Goal: Task Accomplishment & Management: Use online tool/utility

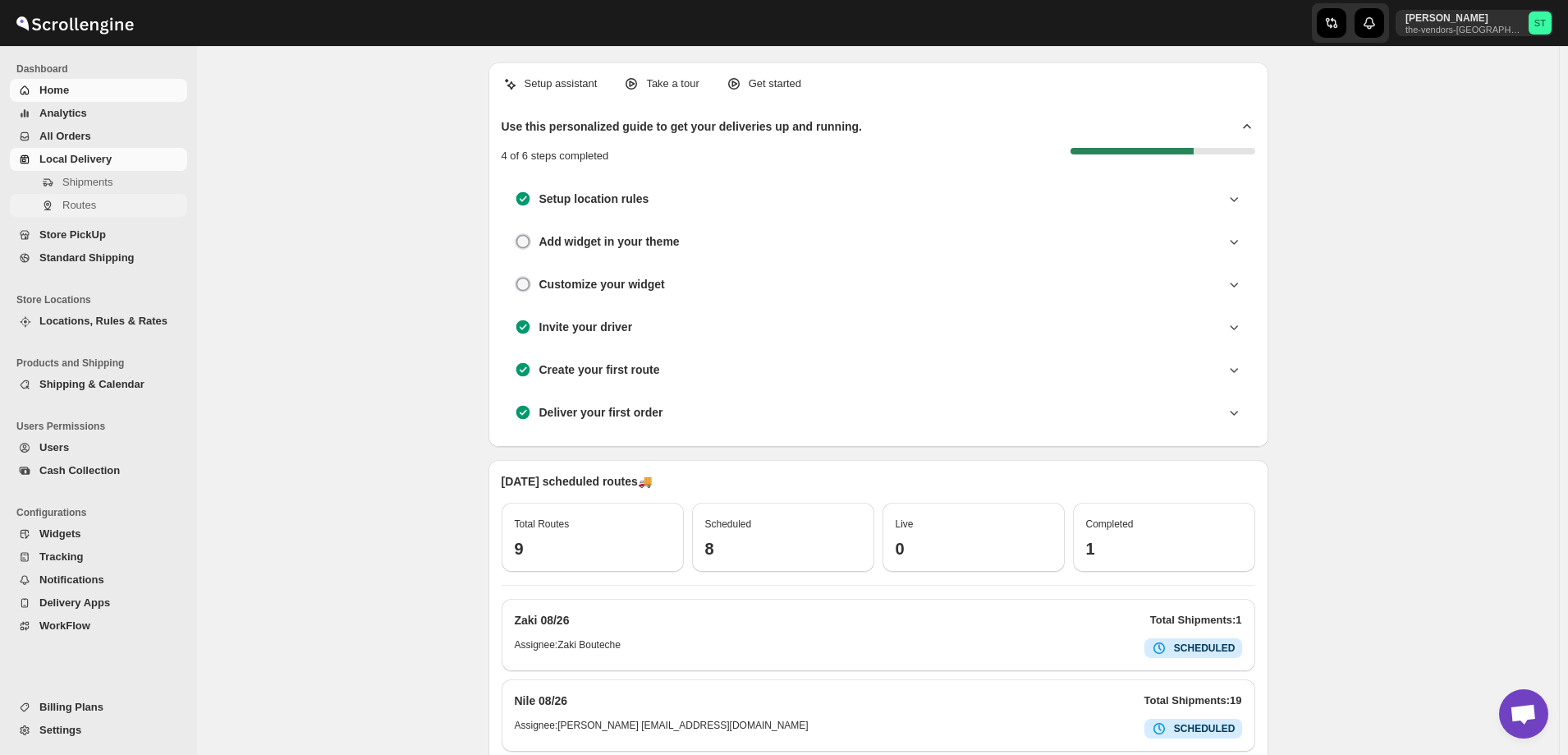
click at [72, 207] on span "Routes" at bounding box center [79, 204] width 34 height 12
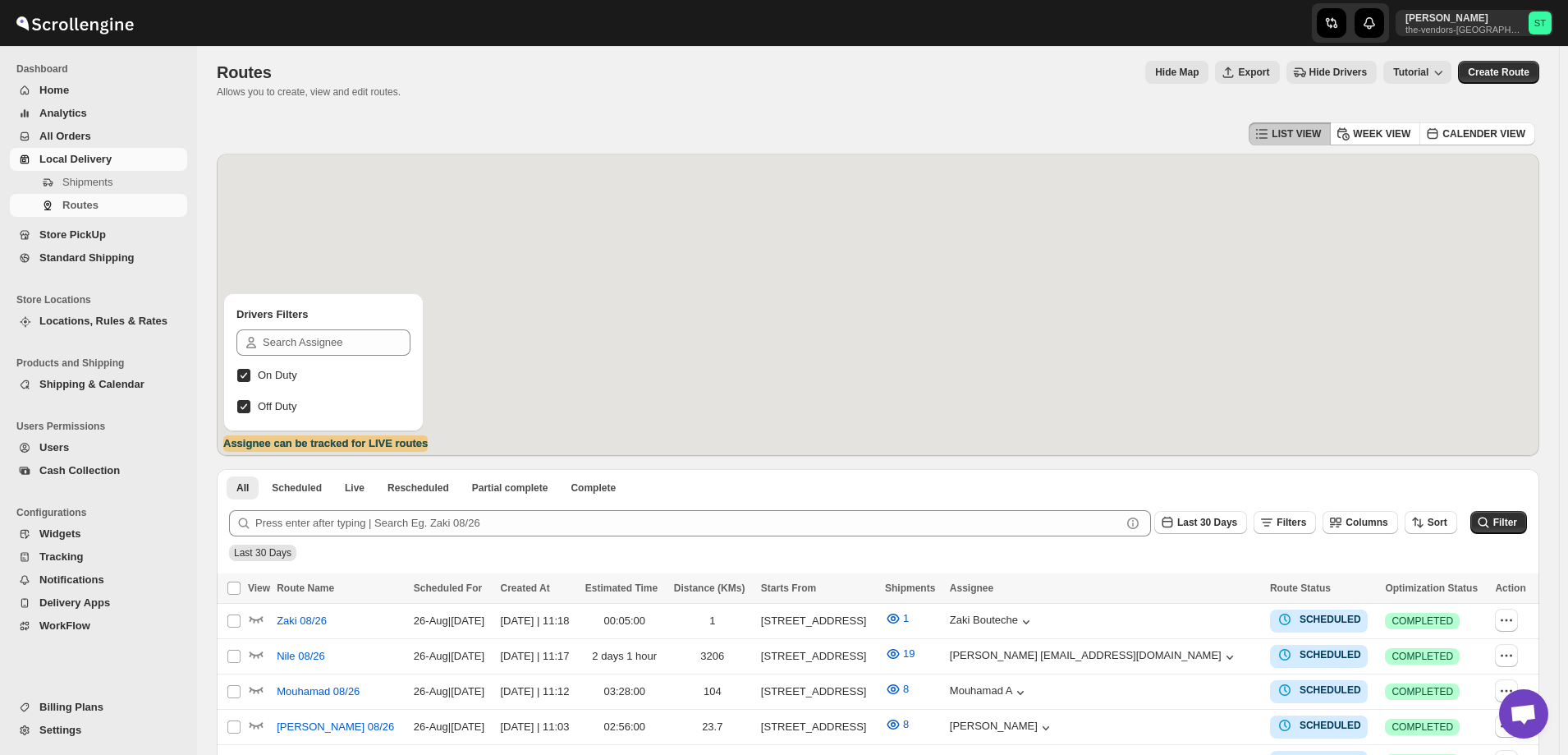
scroll to position [323, 0]
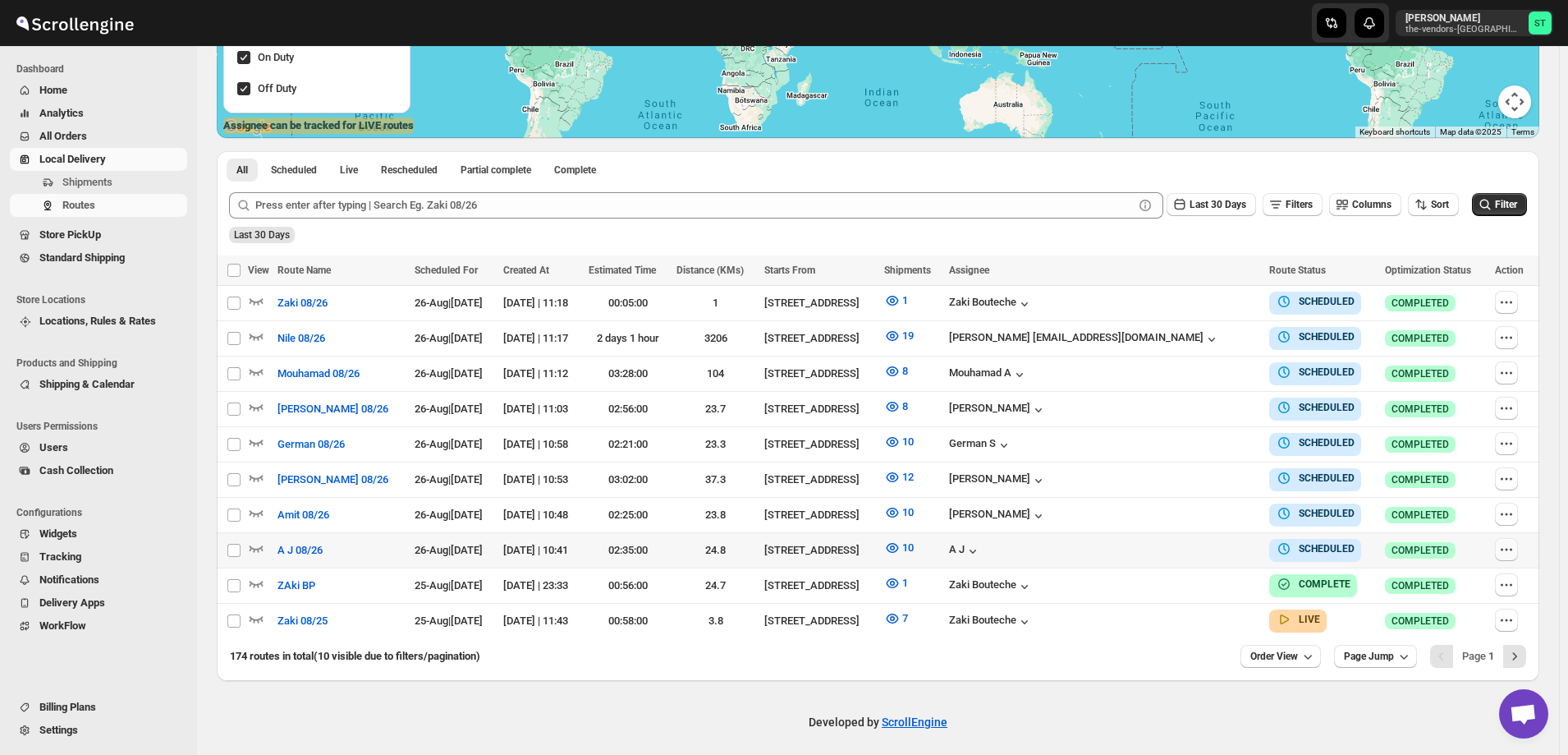
click at [1512, 548] on icon "button" at bounding box center [1511, 549] width 3 height 3
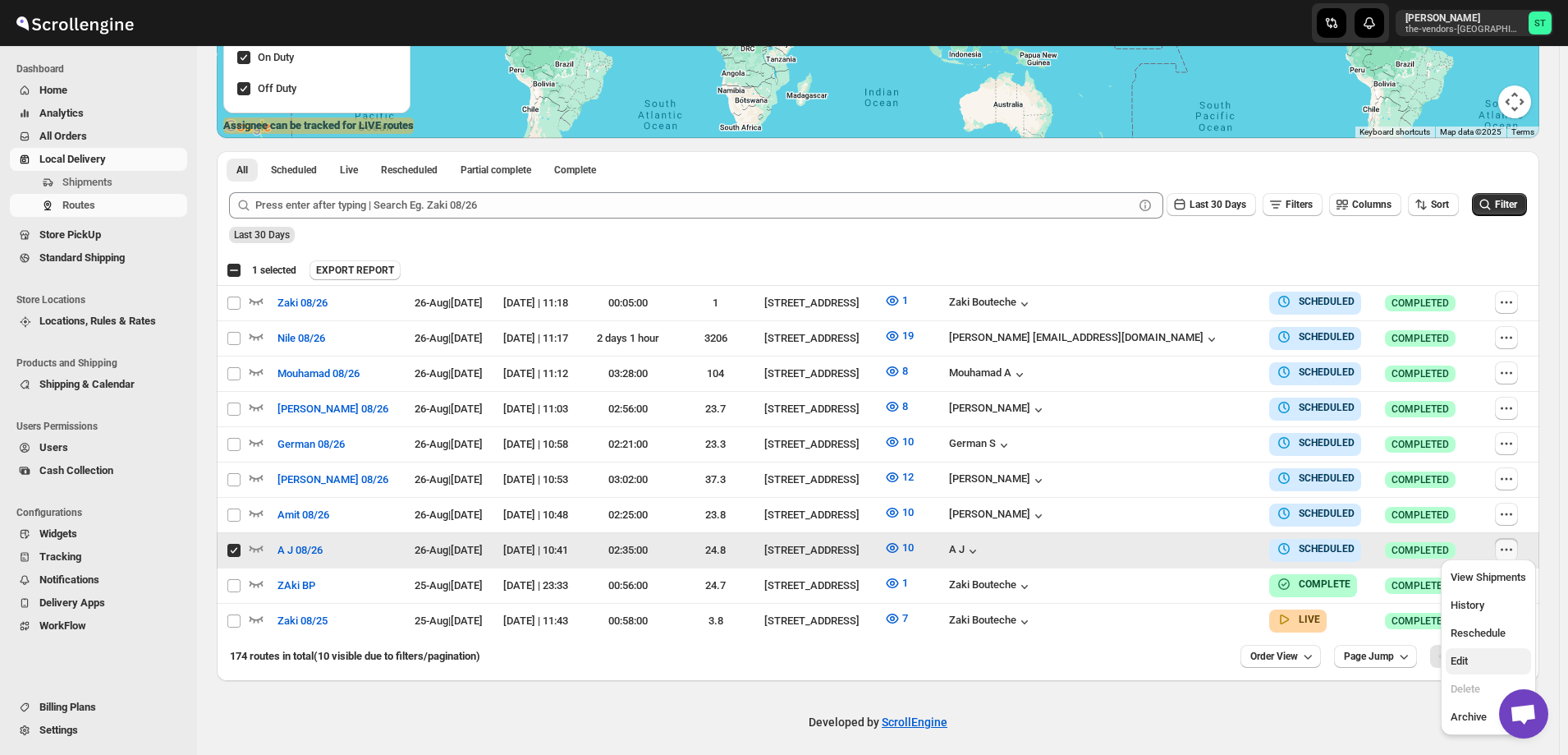
click at [1476, 661] on span "Edit" at bounding box center [1488, 662] width 76 height 17
checkbox input "false"
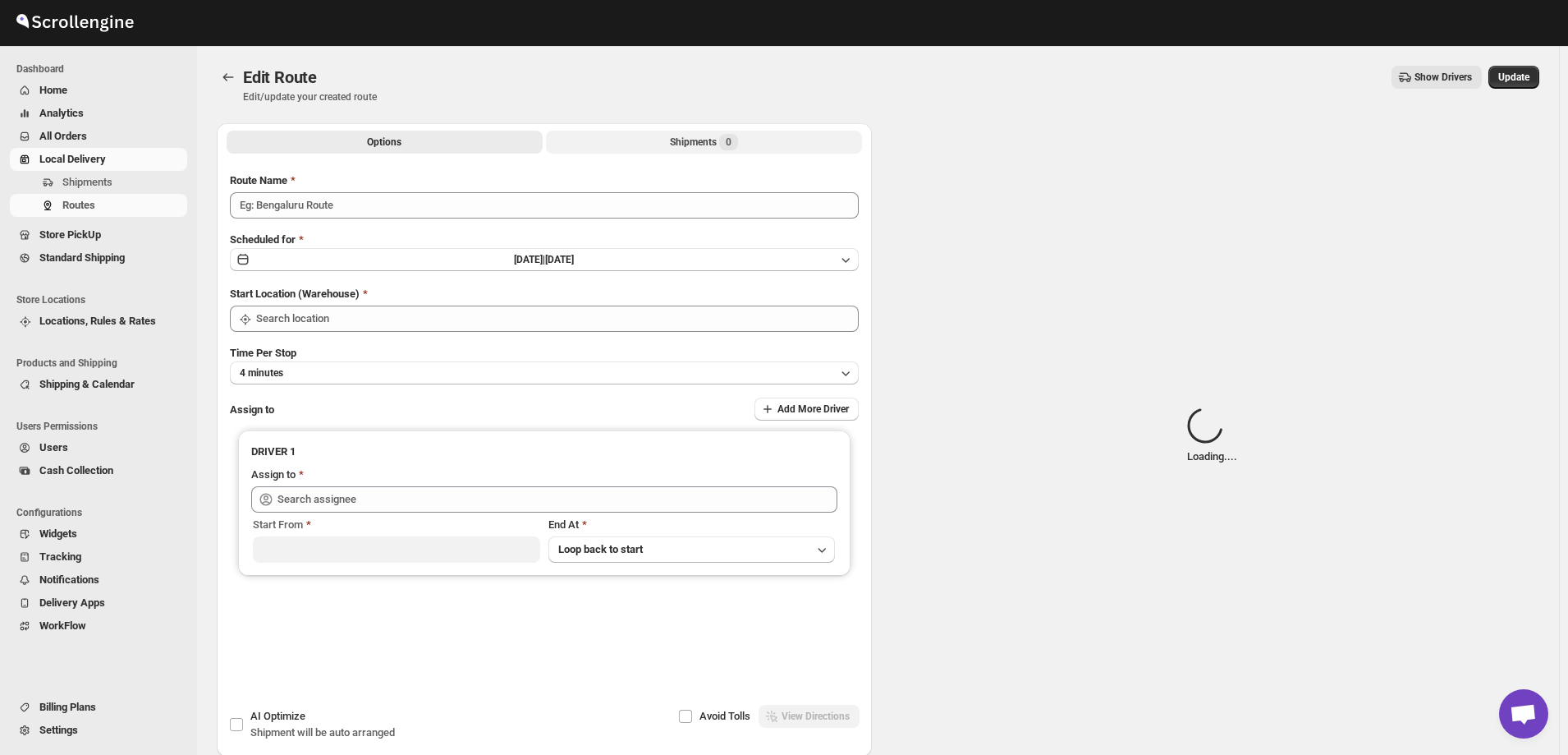
type input "A J 08/26"
type input "[STREET_ADDRESS]"
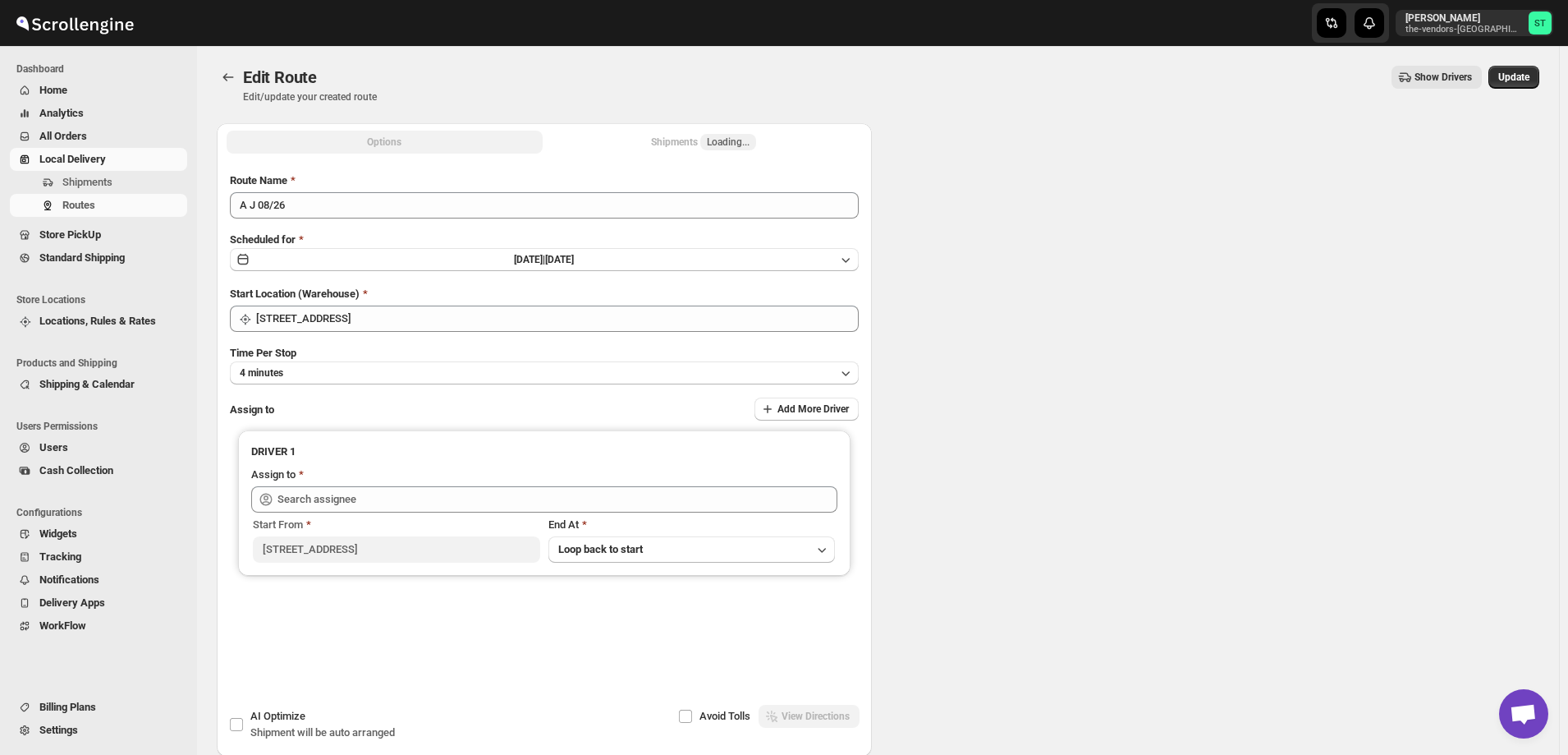
type input "A J ([EMAIL_ADDRESS][DOMAIN_NAME])"
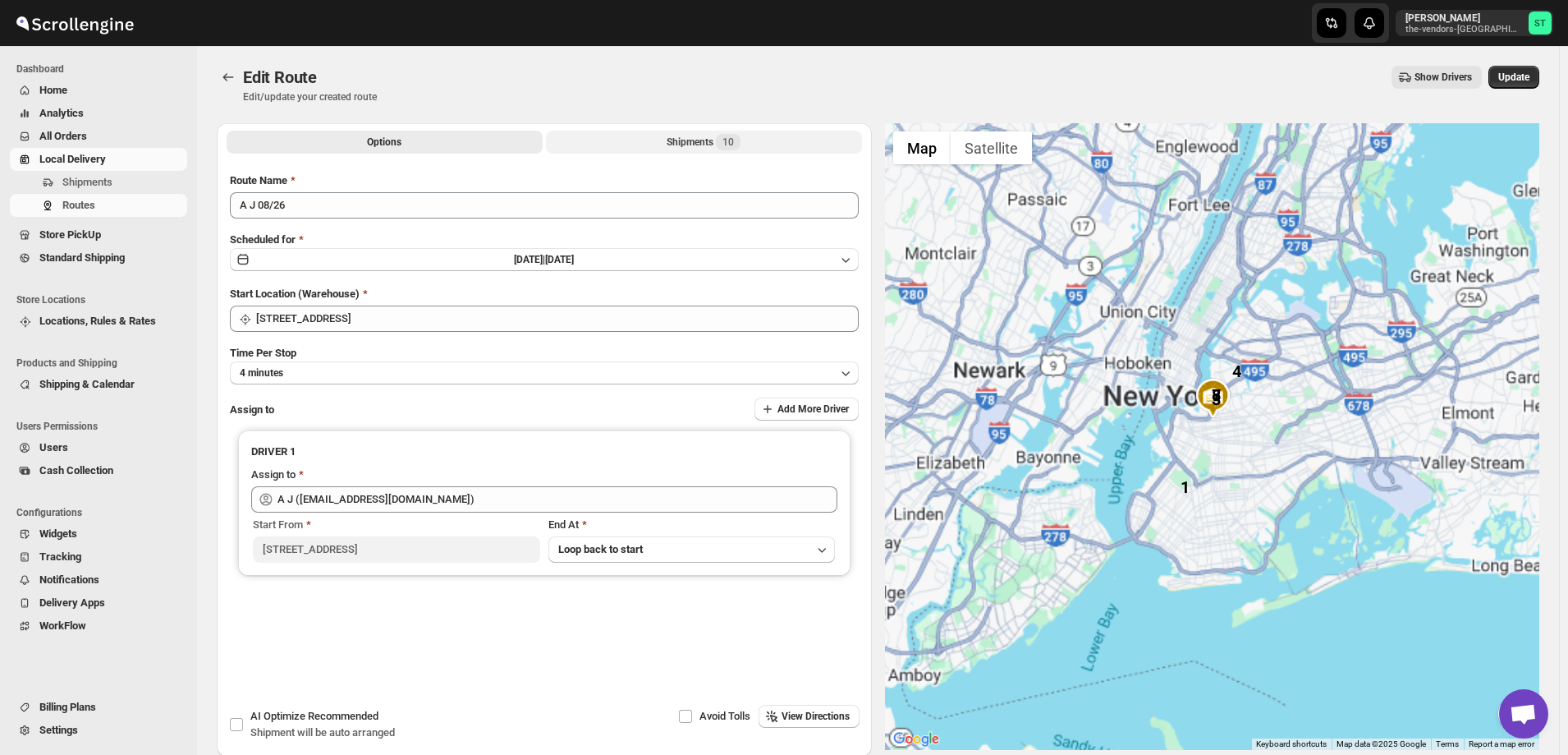
click at [669, 142] on button "Shipments 10" at bounding box center [703, 142] width 316 height 23
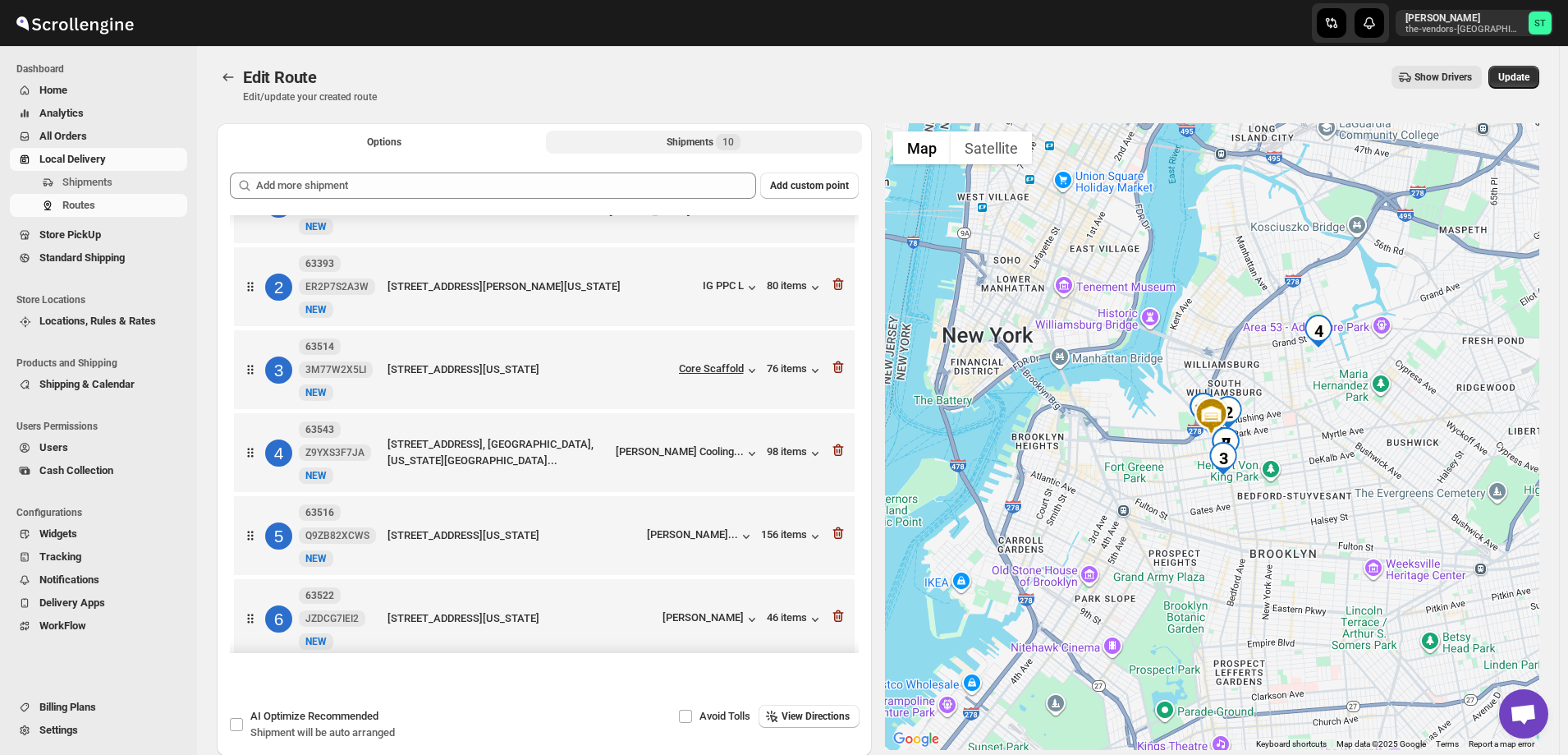
scroll to position [82, 0]
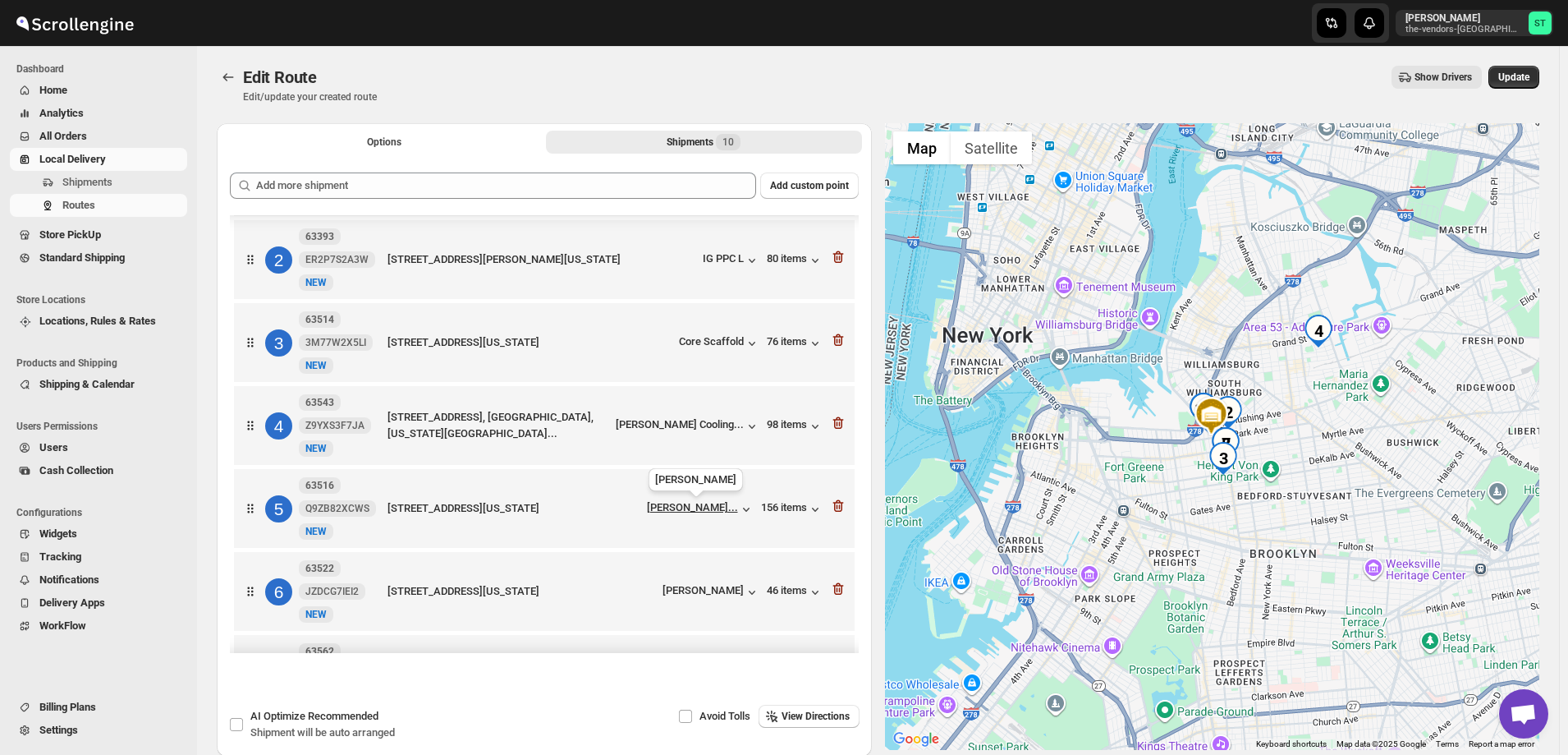
click at [696, 513] on div "[PERSON_NAME]..." at bounding box center [693, 507] width 91 height 12
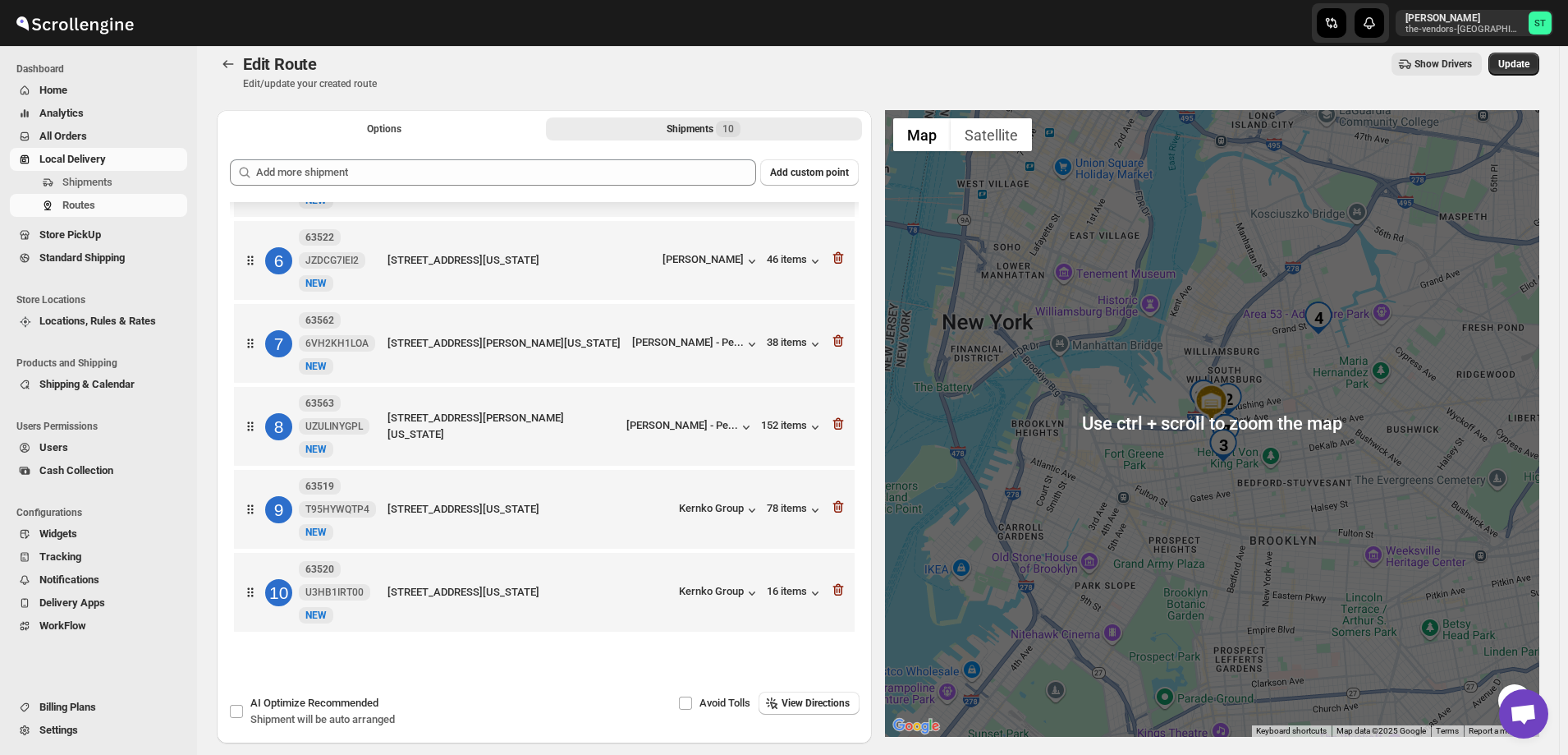
scroll to position [0, 0]
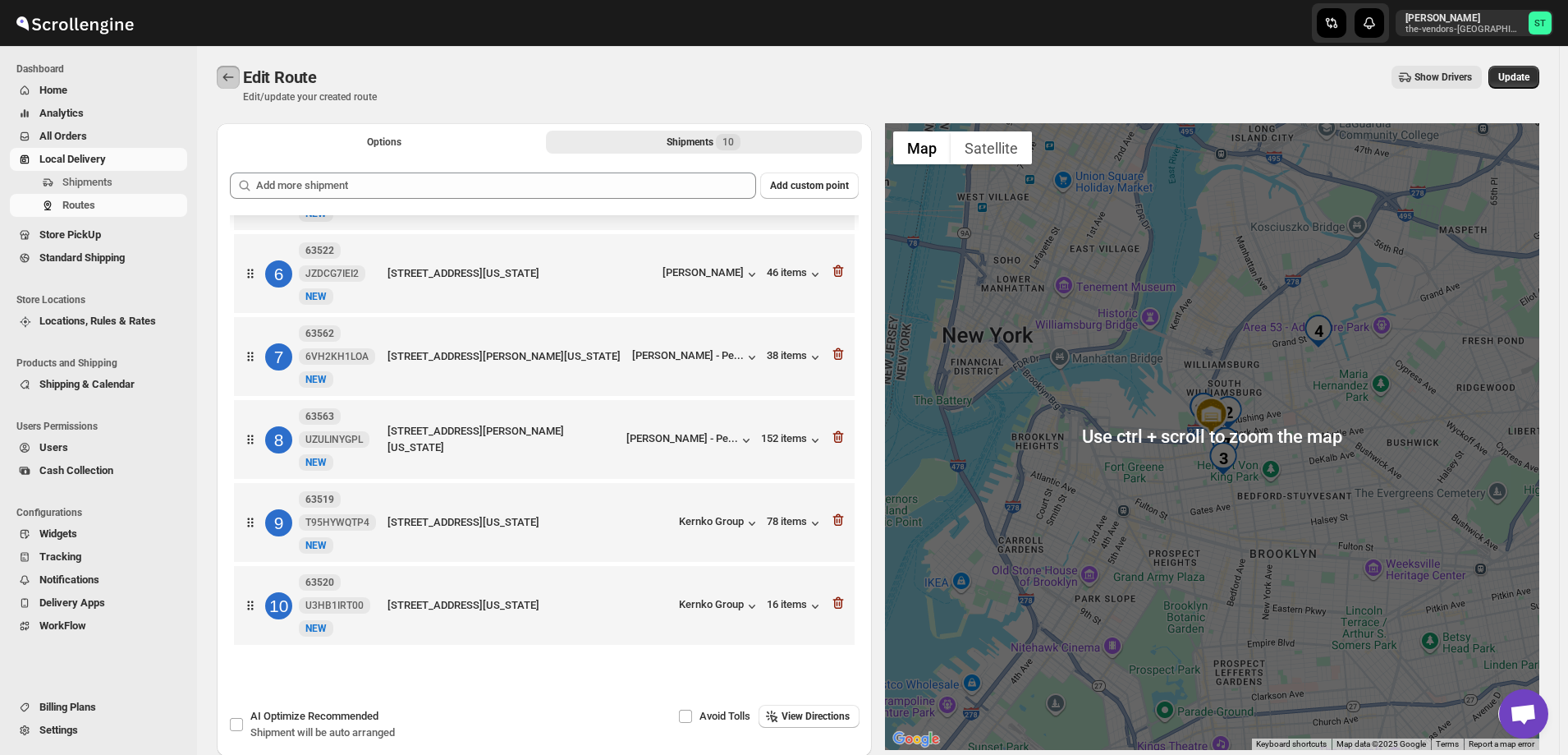
click at [226, 77] on icon "Routes" at bounding box center [229, 77] width 17 height 17
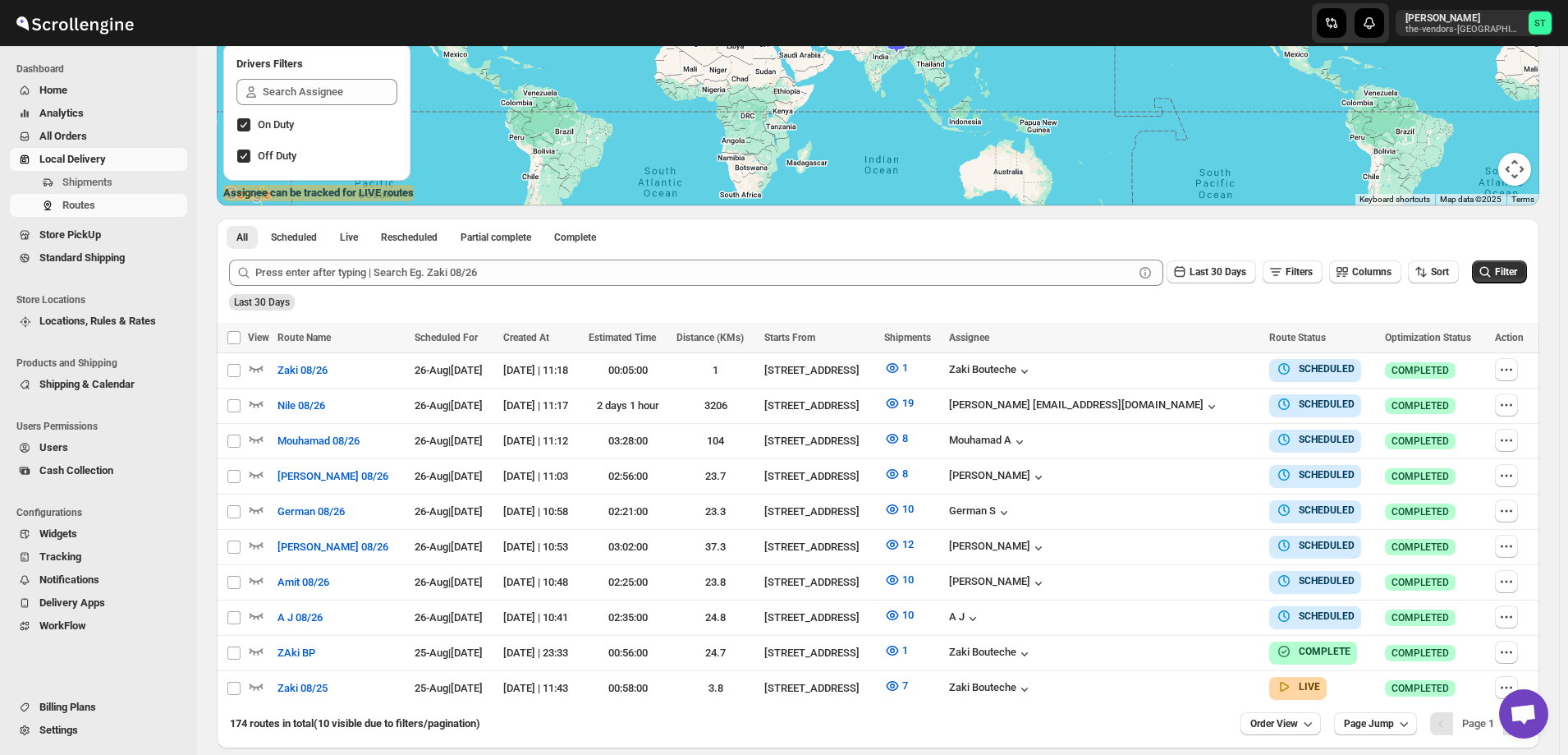
scroll to position [323, 0]
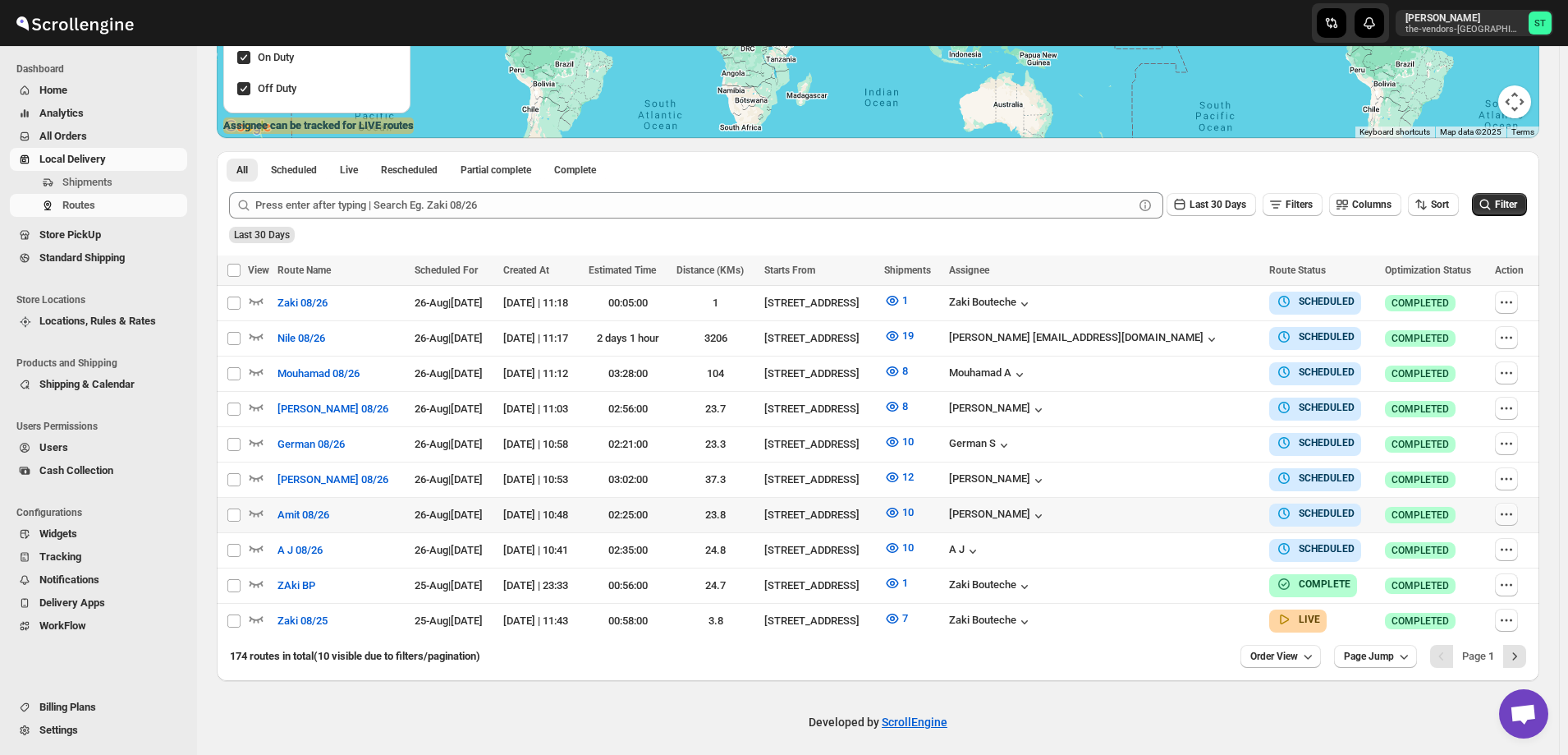
click at [1514, 510] on icon "button" at bounding box center [1506, 514] width 17 height 17
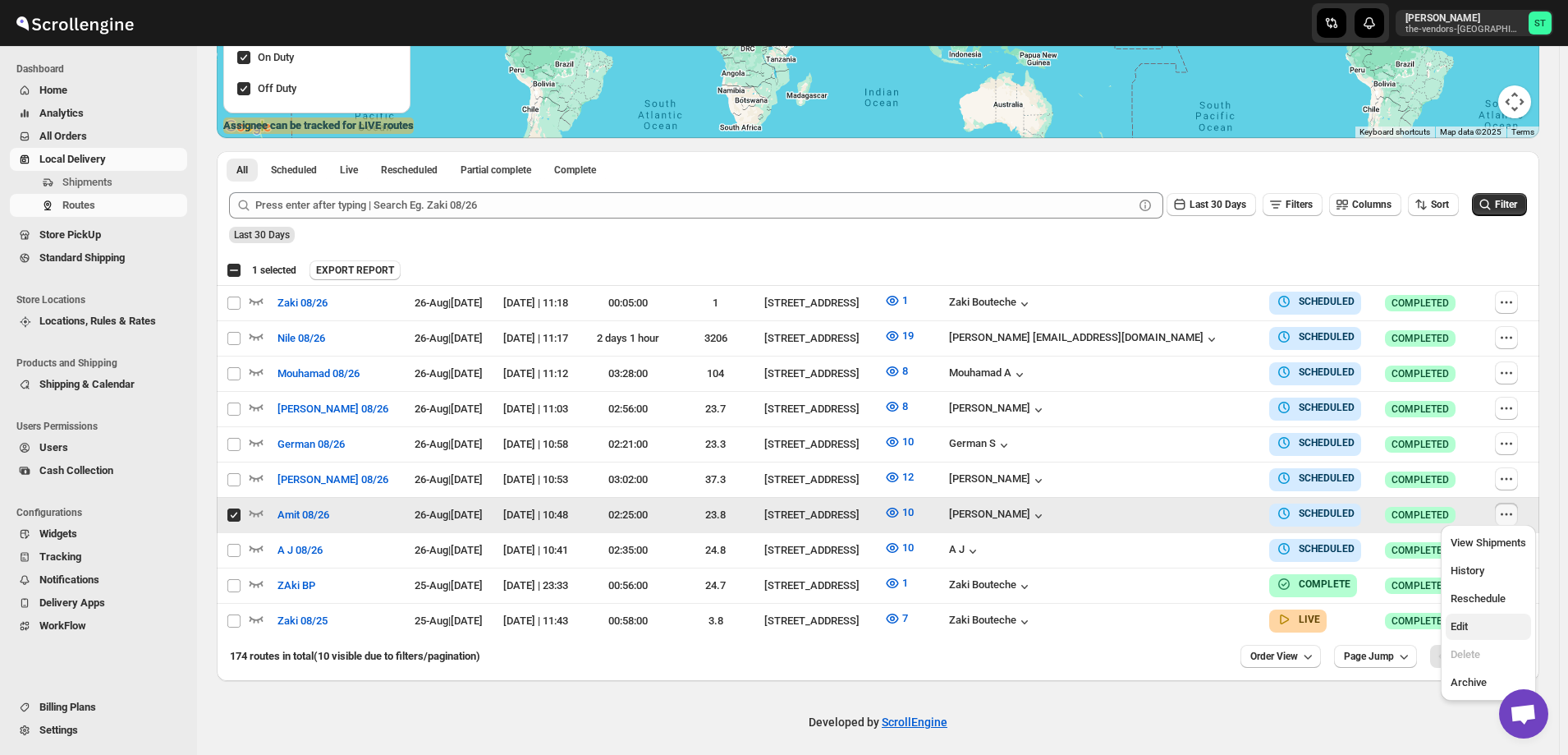
click at [1478, 627] on span "Edit" at bounding box center [1488, 627] width 76 height 17
checkbox input "false"
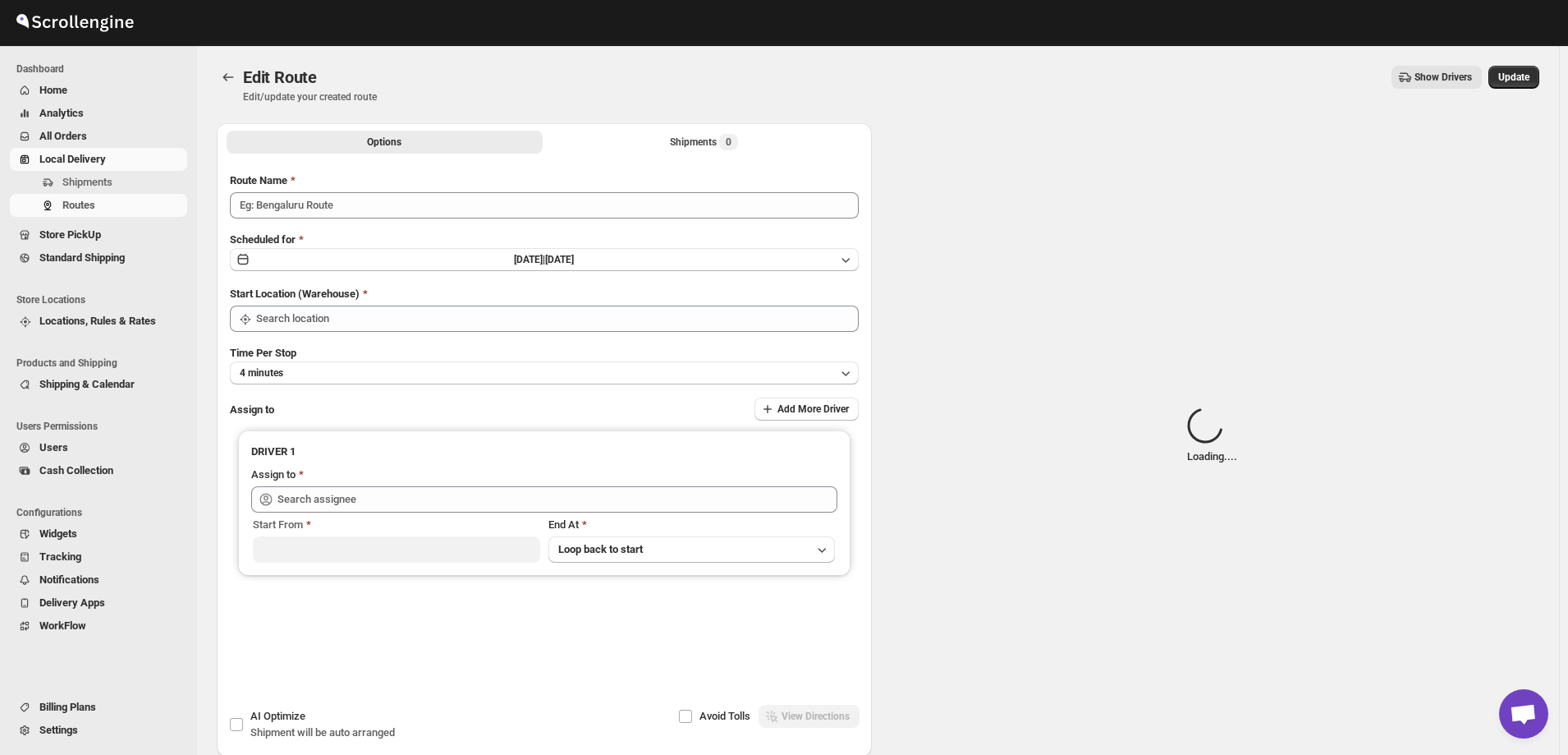
type input "Amit 08/26"
type input "[STREET_ADDRESS]"
type input "[PERSON_NAME] ([EMAIL_ADDRESS][DOMAIN_NAME])"
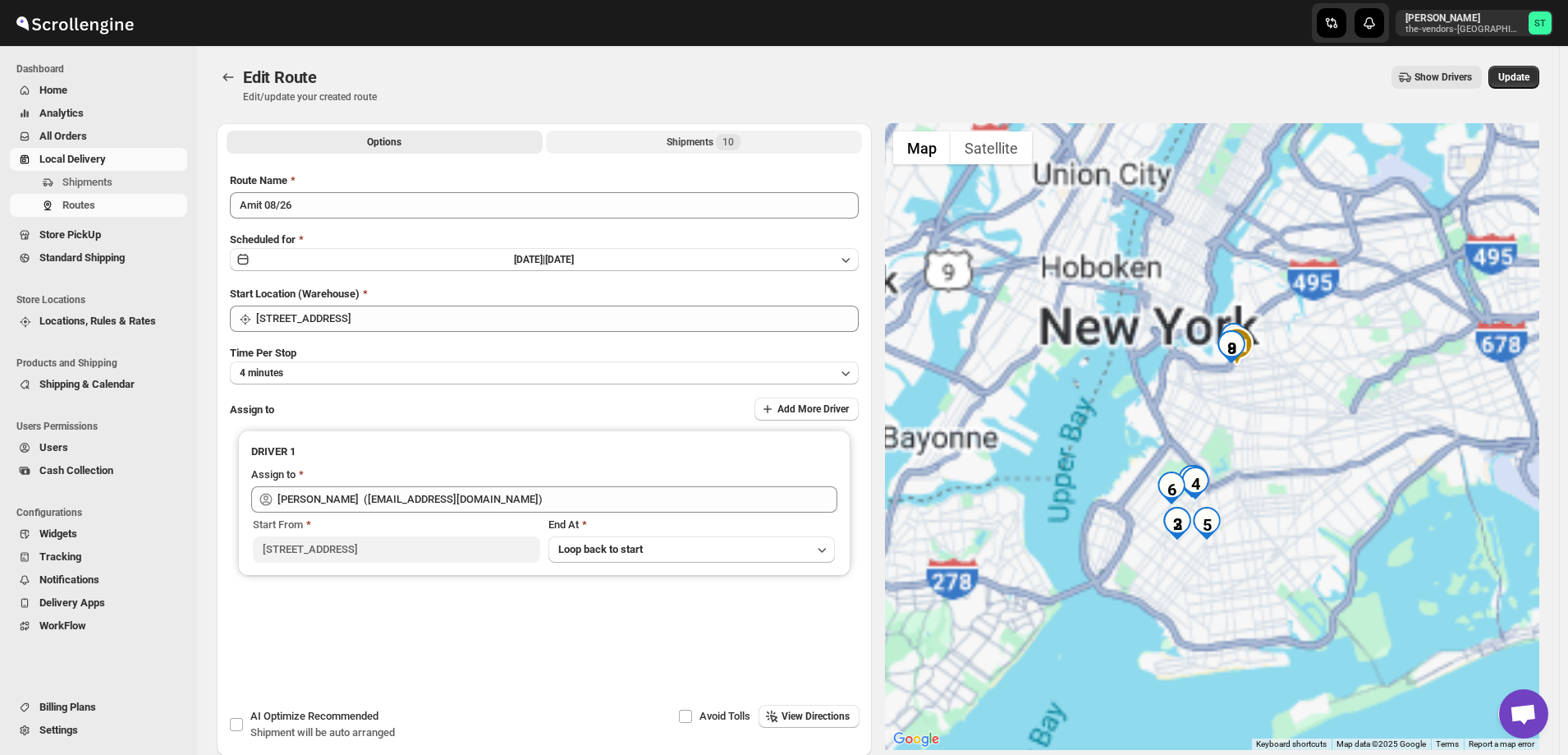
click at [683, 138] on div "Shipments 10" at bounding box center [703, 142] width 74 height 17
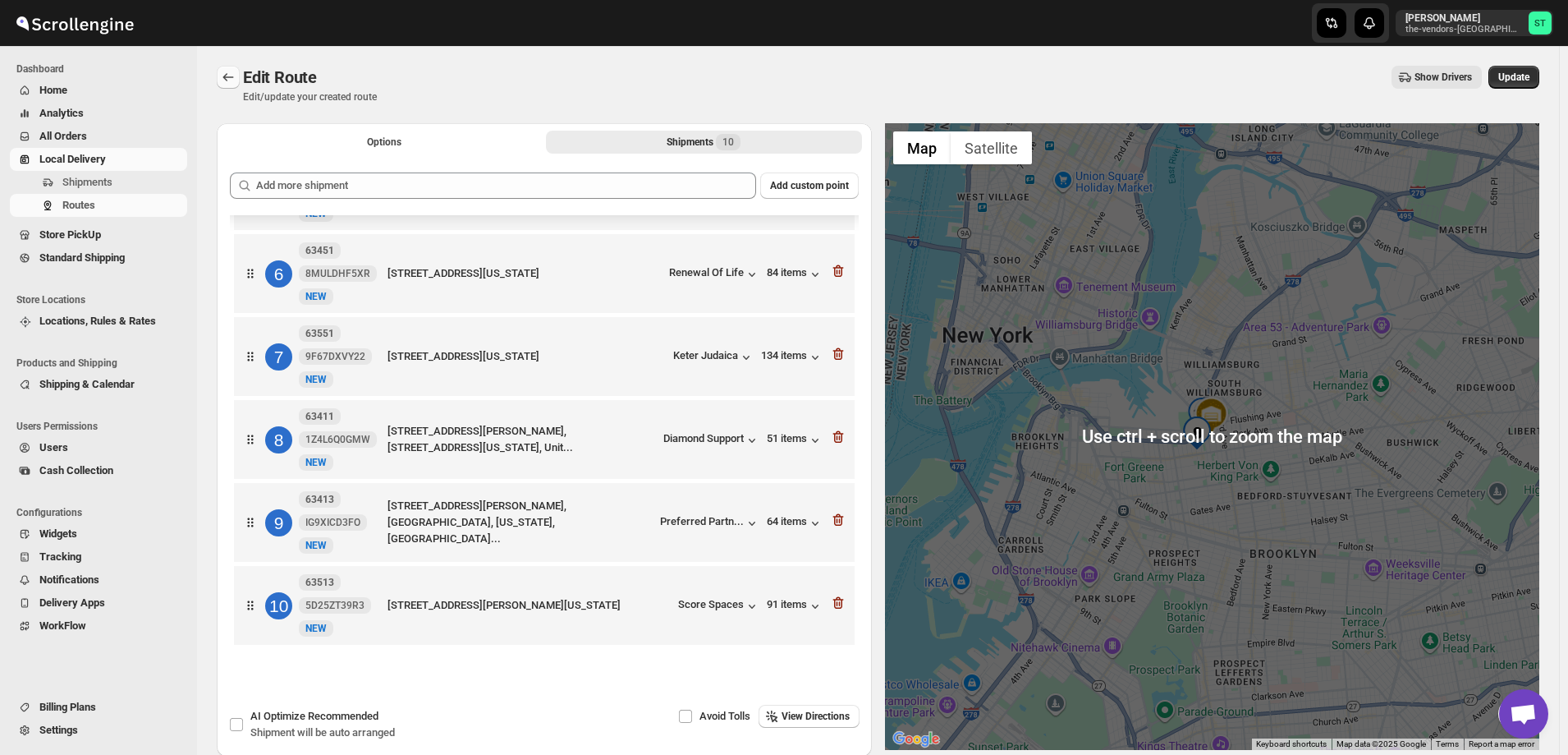
click at [223, 82] on icon "Routes" at bounding box center [229, 77] width 17 height 17
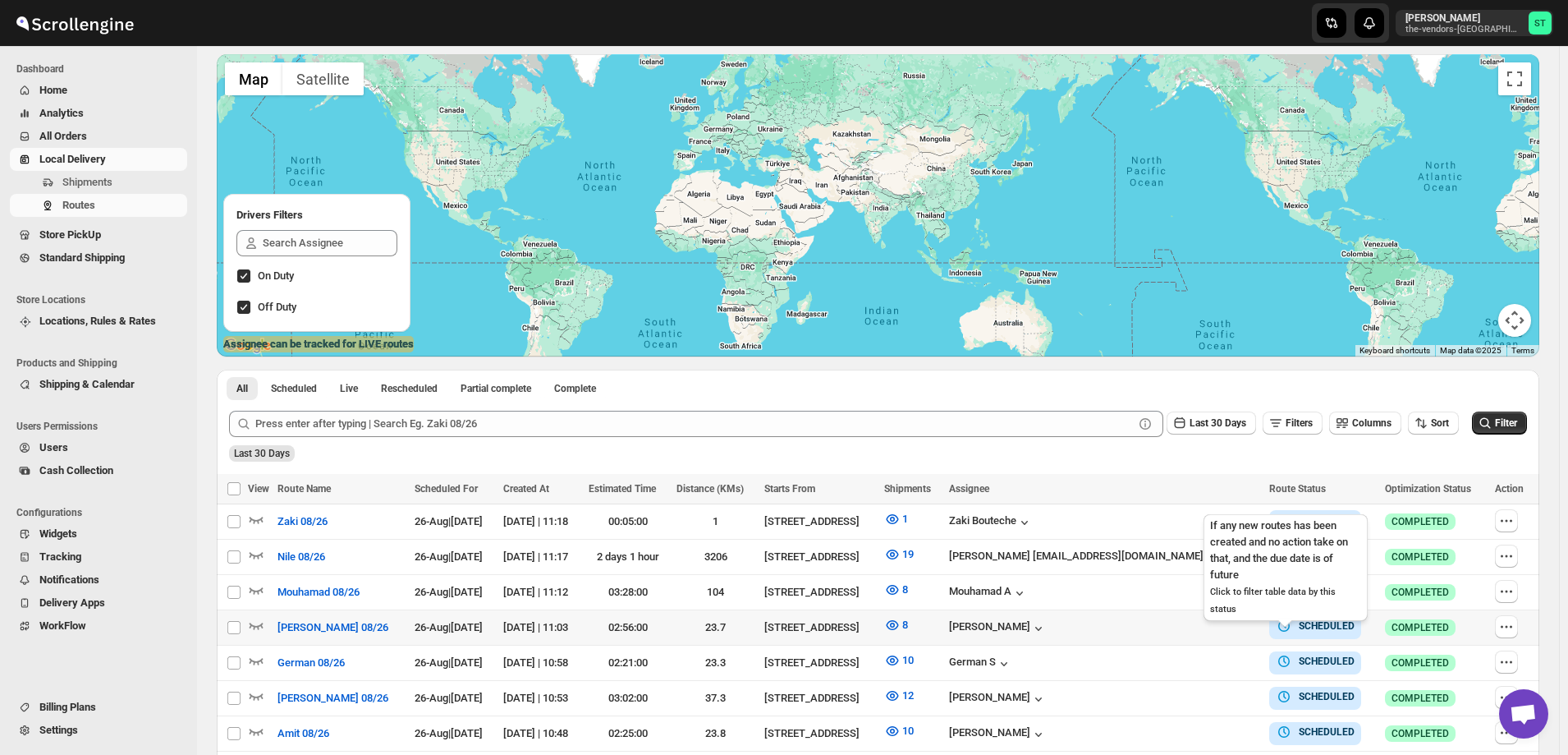
scroll to position [246, 0]
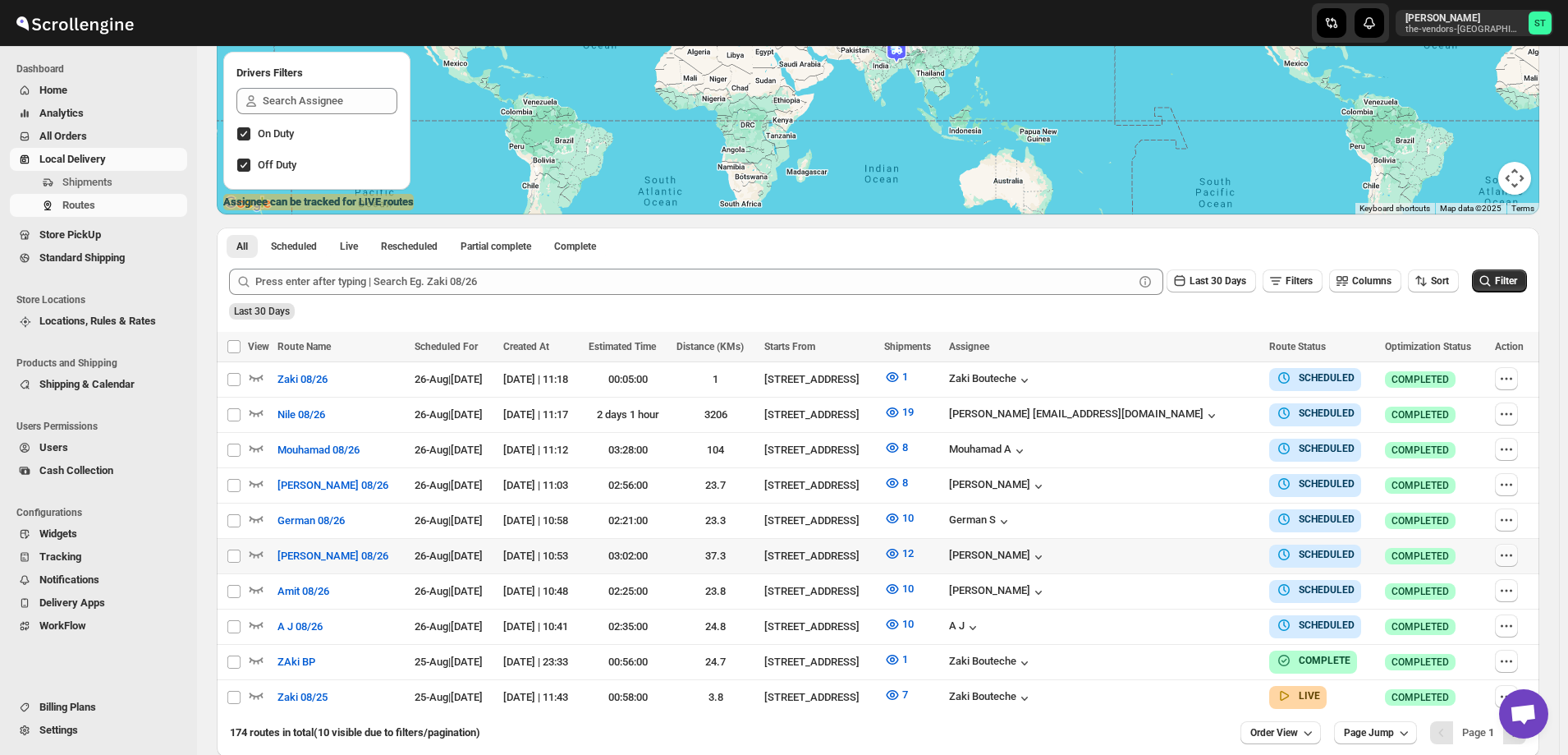
click at [1510, 548] on icon "button" at bounding box center [1506, 555] width 17 height 17
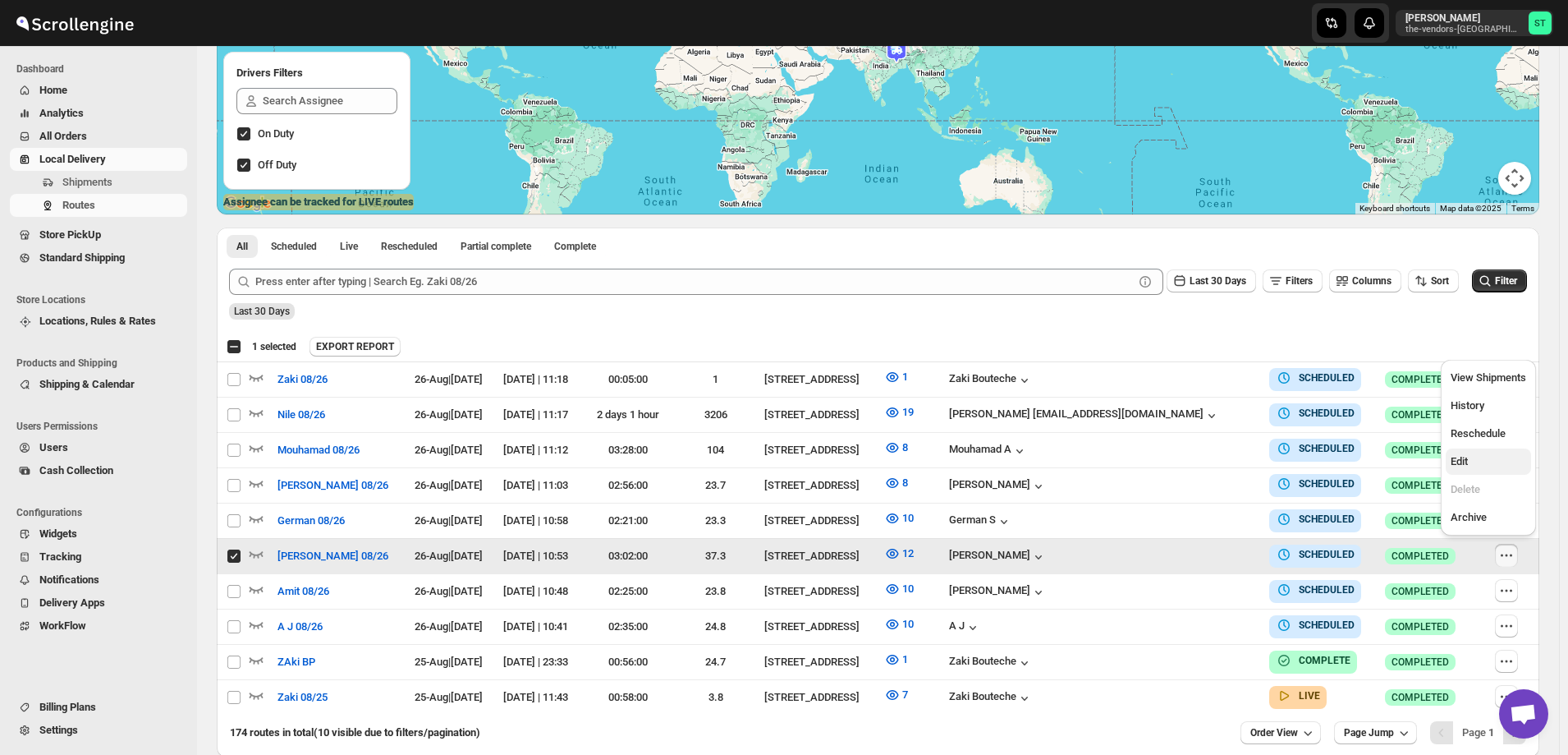
click at [1464, 456] on span "Edit" at bounding box center [1459, 461] width 17 height 12
checkbox input "false"
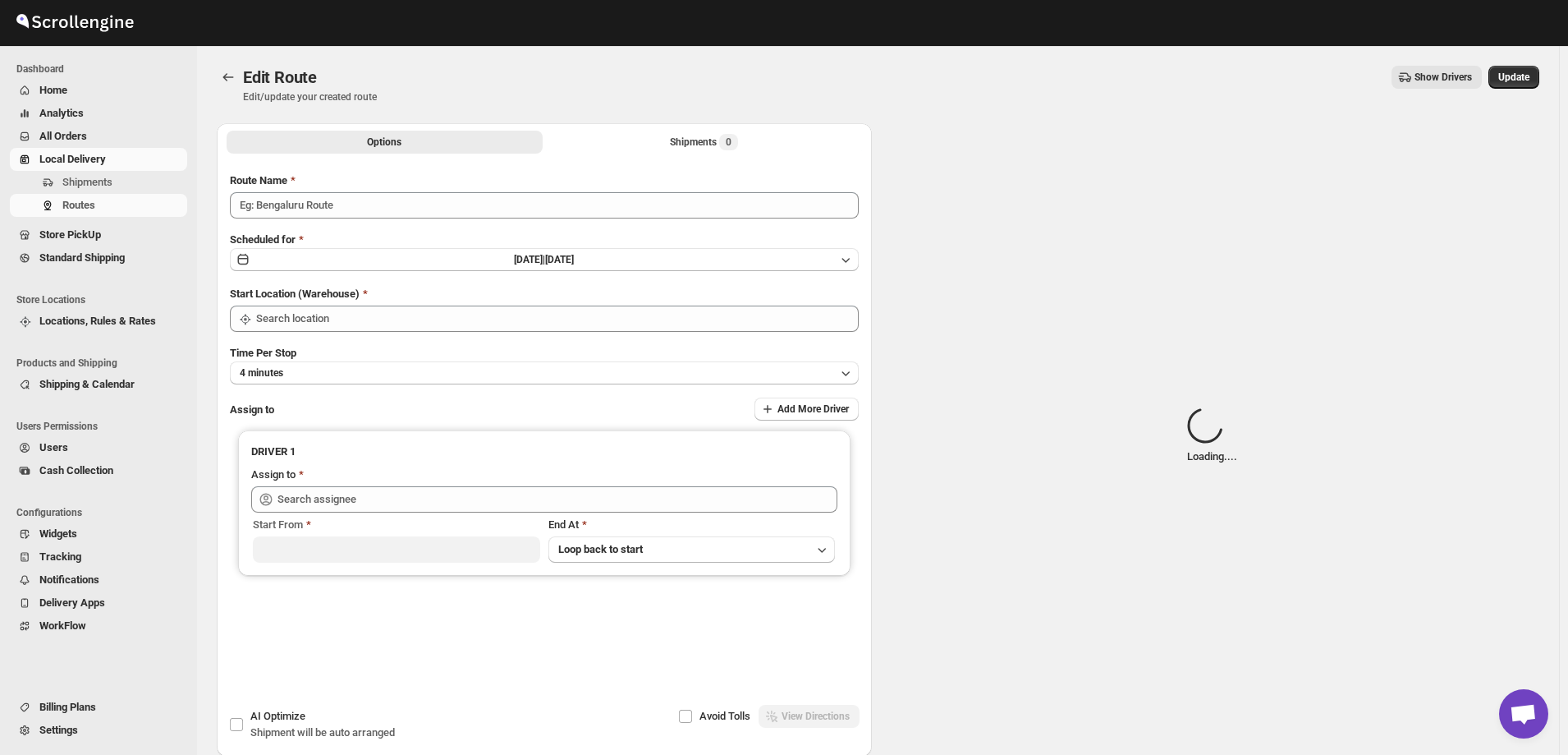
type input "[PERSON_NAME] 08/26"
type input "[STREET_ADDRESS]"
type input "[PERSON_NAME] ([EMAIL_ADDRESS][DOMAIN_NAME])"
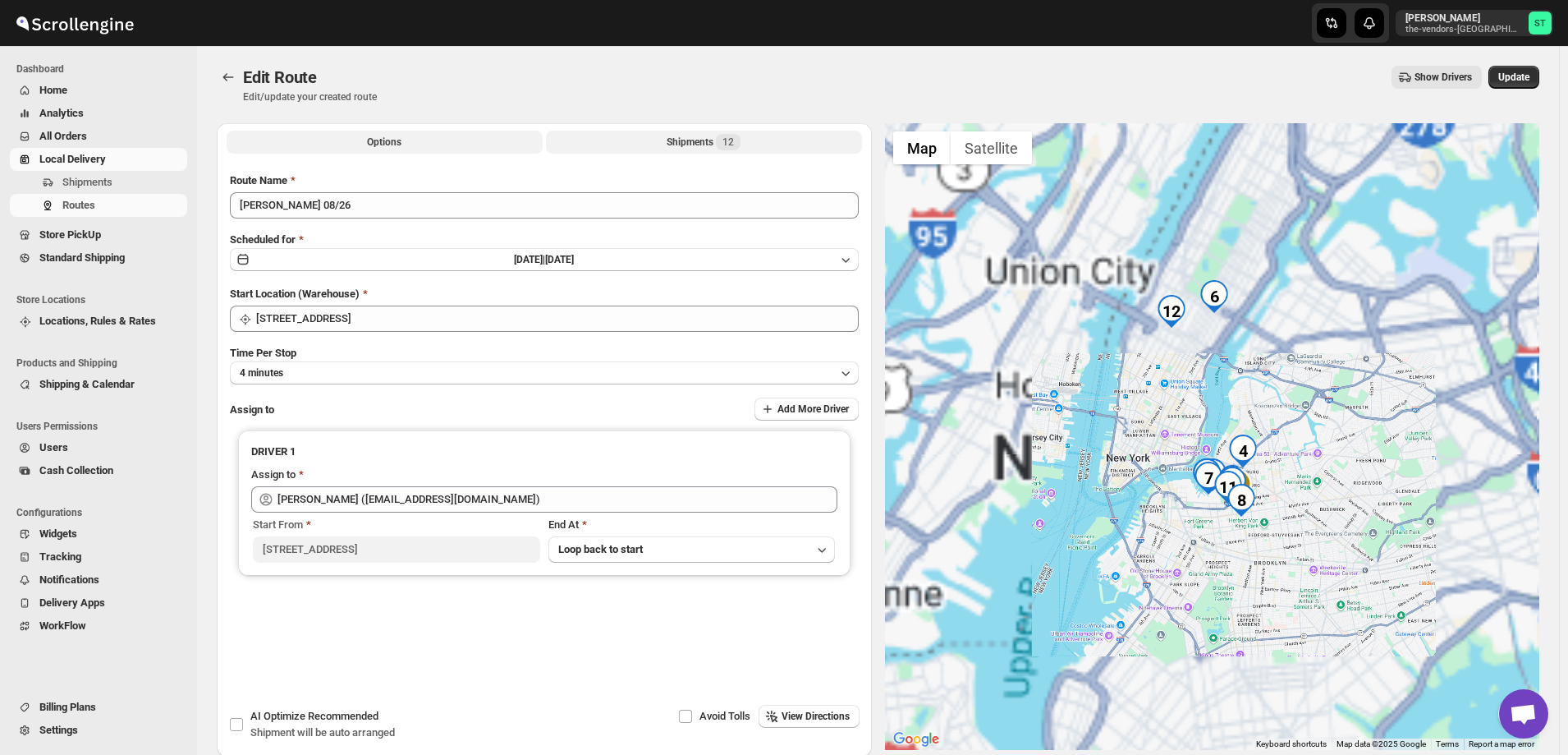
click at [685, 140] on div "Shipments 12" at bounding box center [703, 142] width 74 height 17
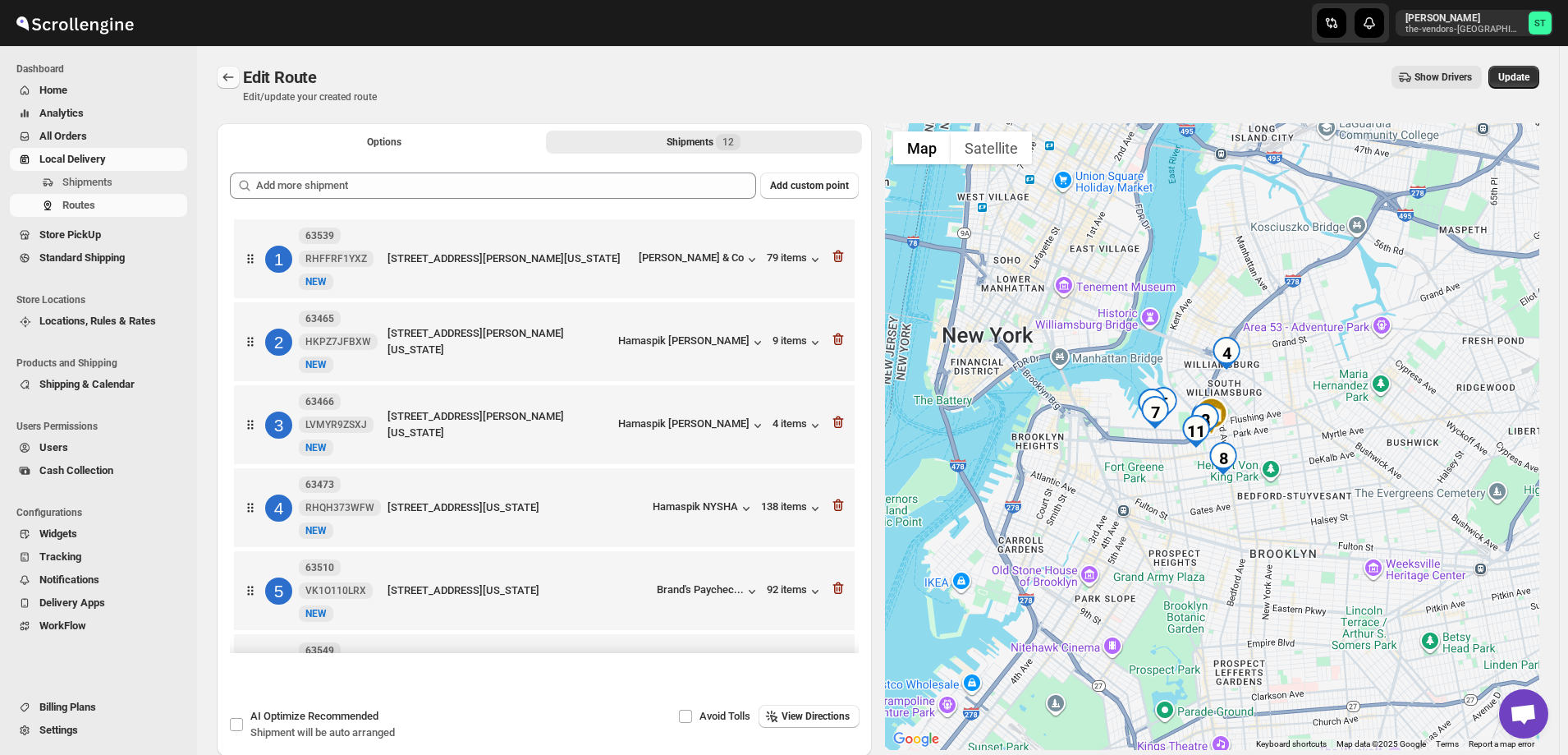
click at [223, 77] on icon "Routes" at bounding box center [229, 77] width 17 height 17
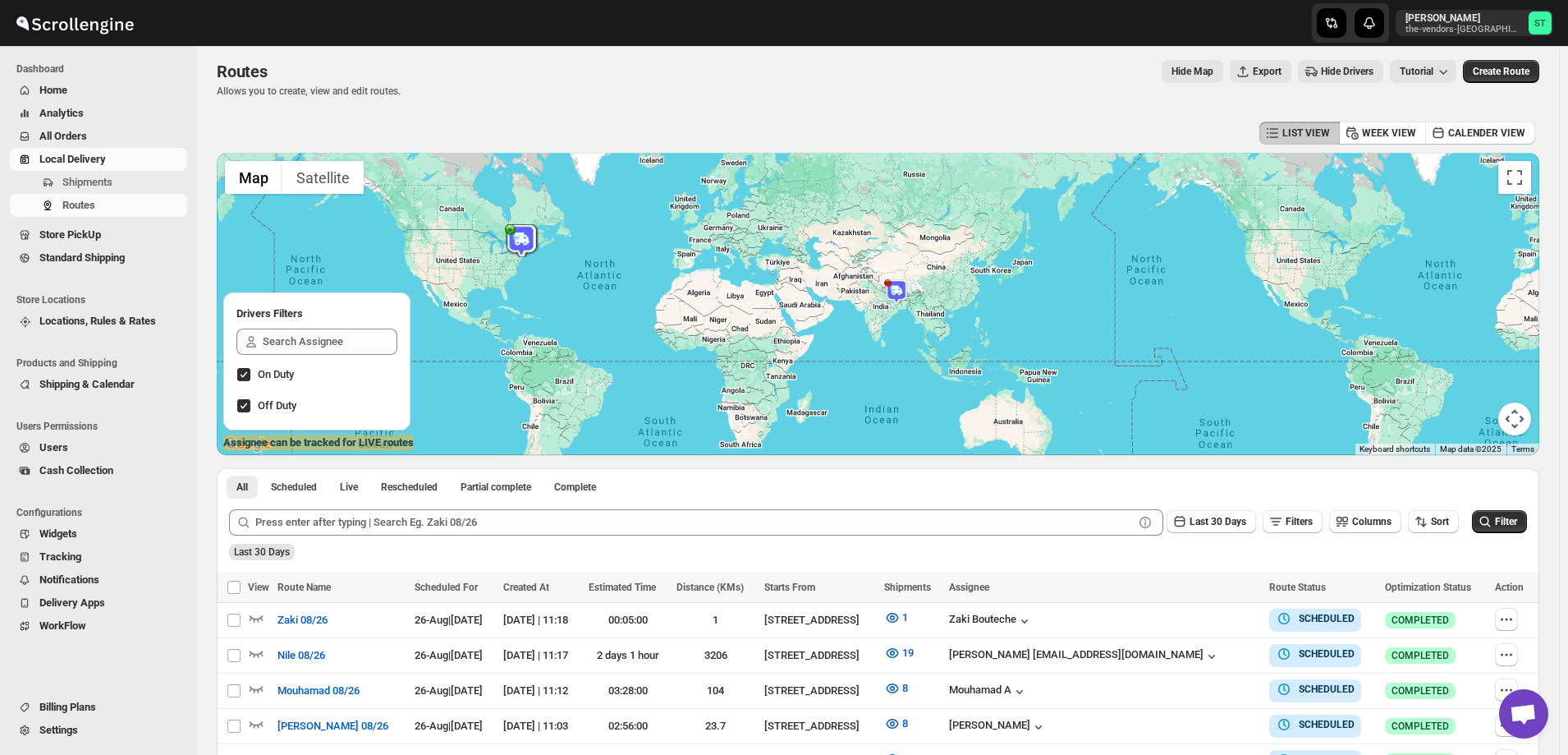
scroll to position [246, 0]
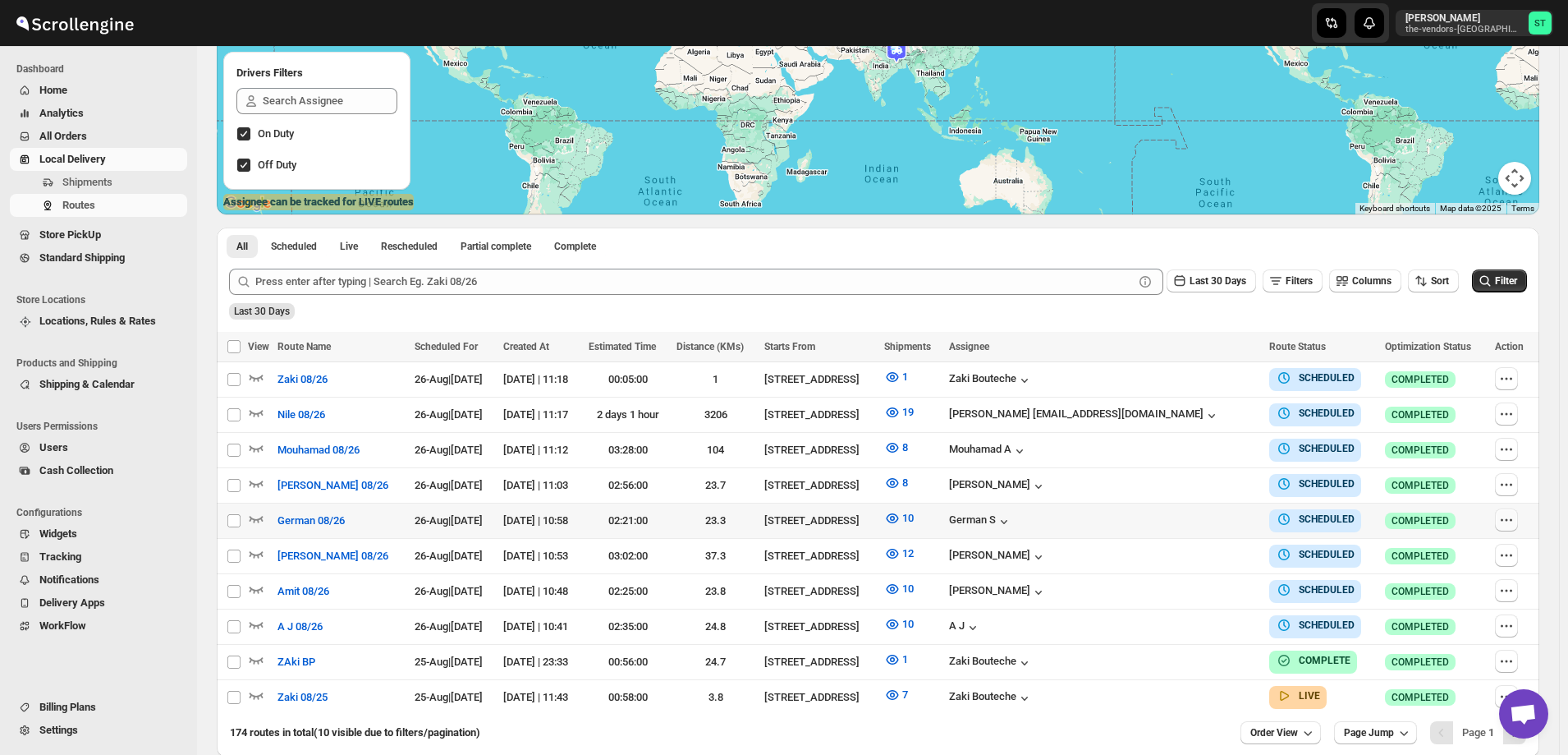
click at [1510, 518] on icon "button" at bounding box center [1506, 520] width 17 height 17
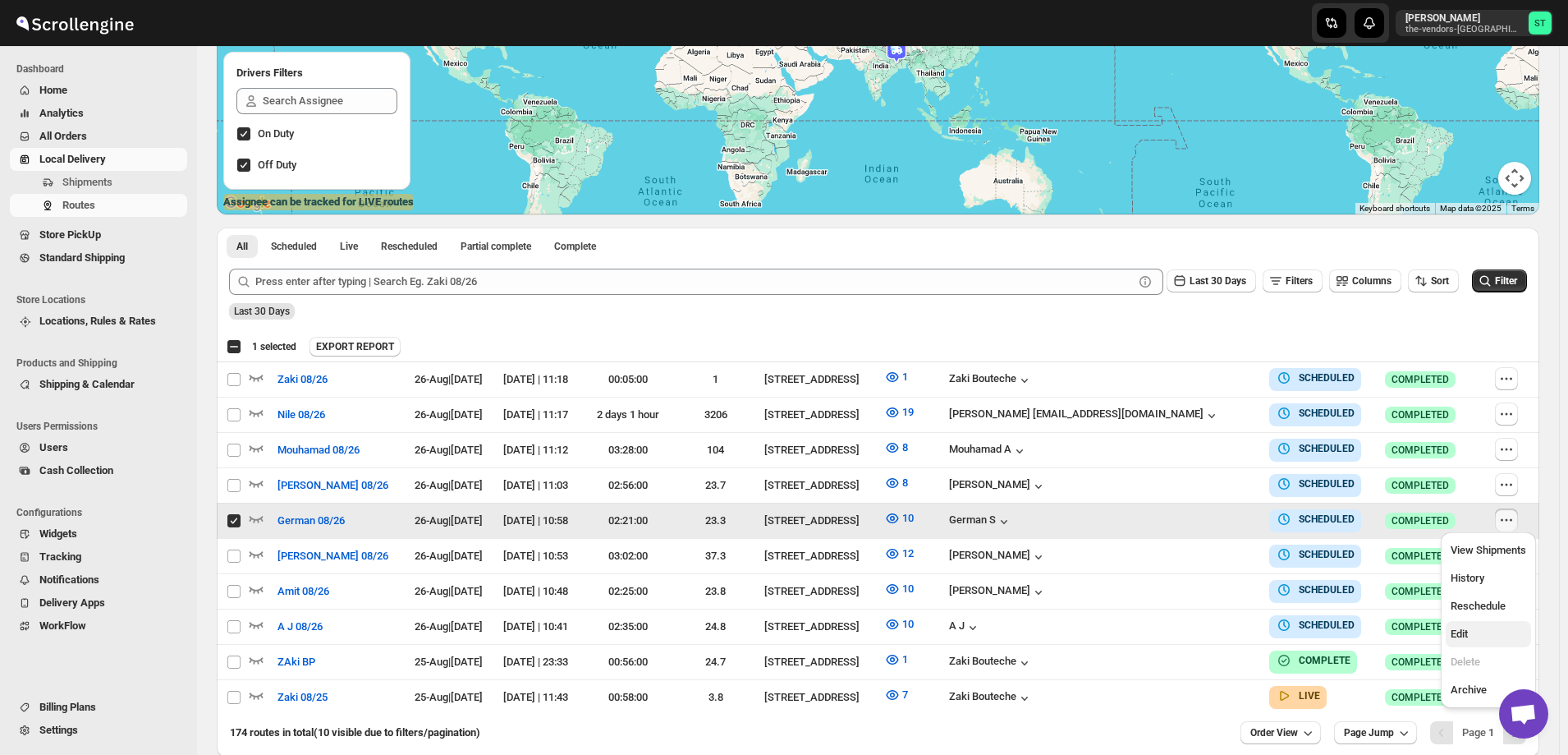
click at [1470, 635] on span "Edit" at bounding box center [1488, 635] width 76 height 17
checkbox input "false"
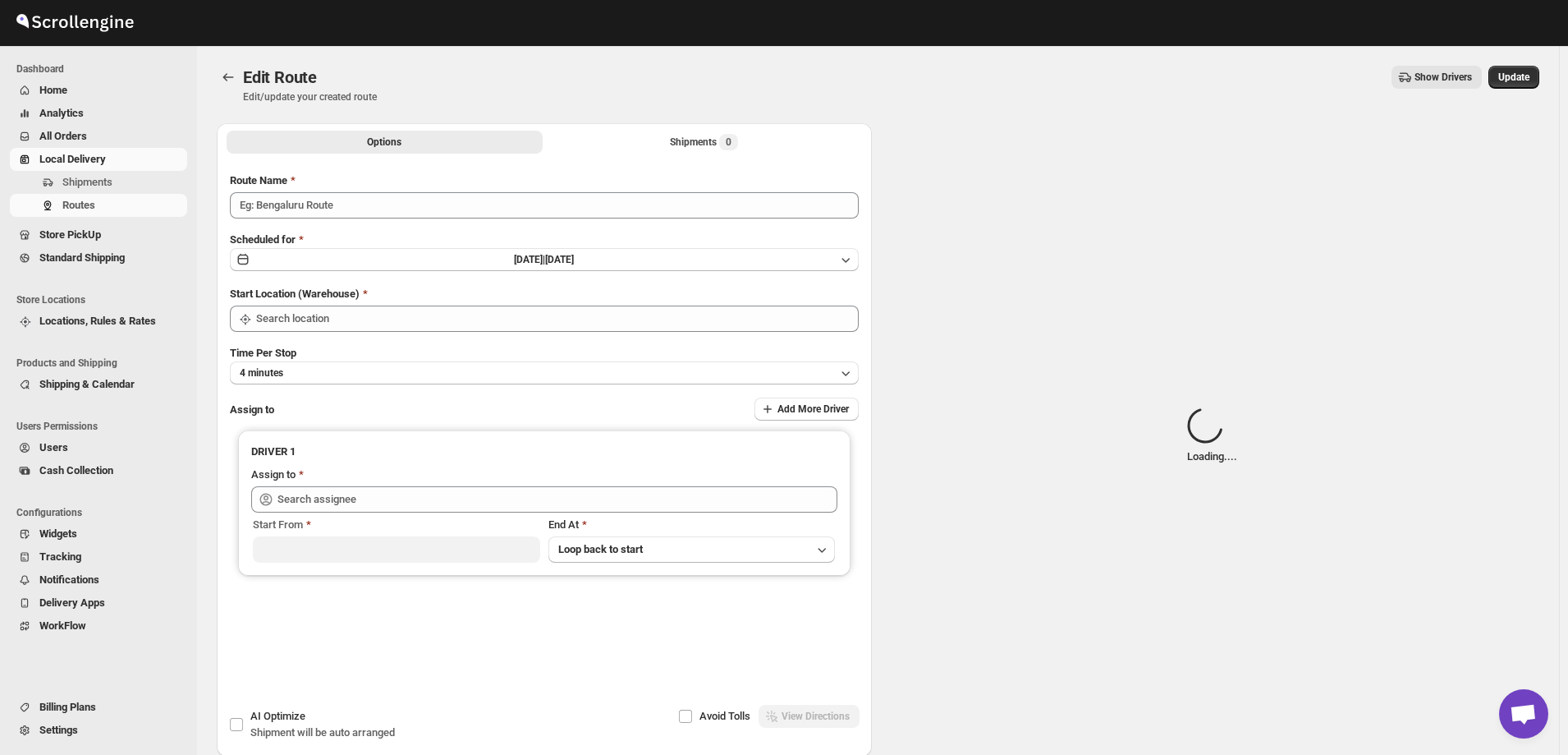
type input "German 08/26"
type input "[STREET_ADDRESS]"
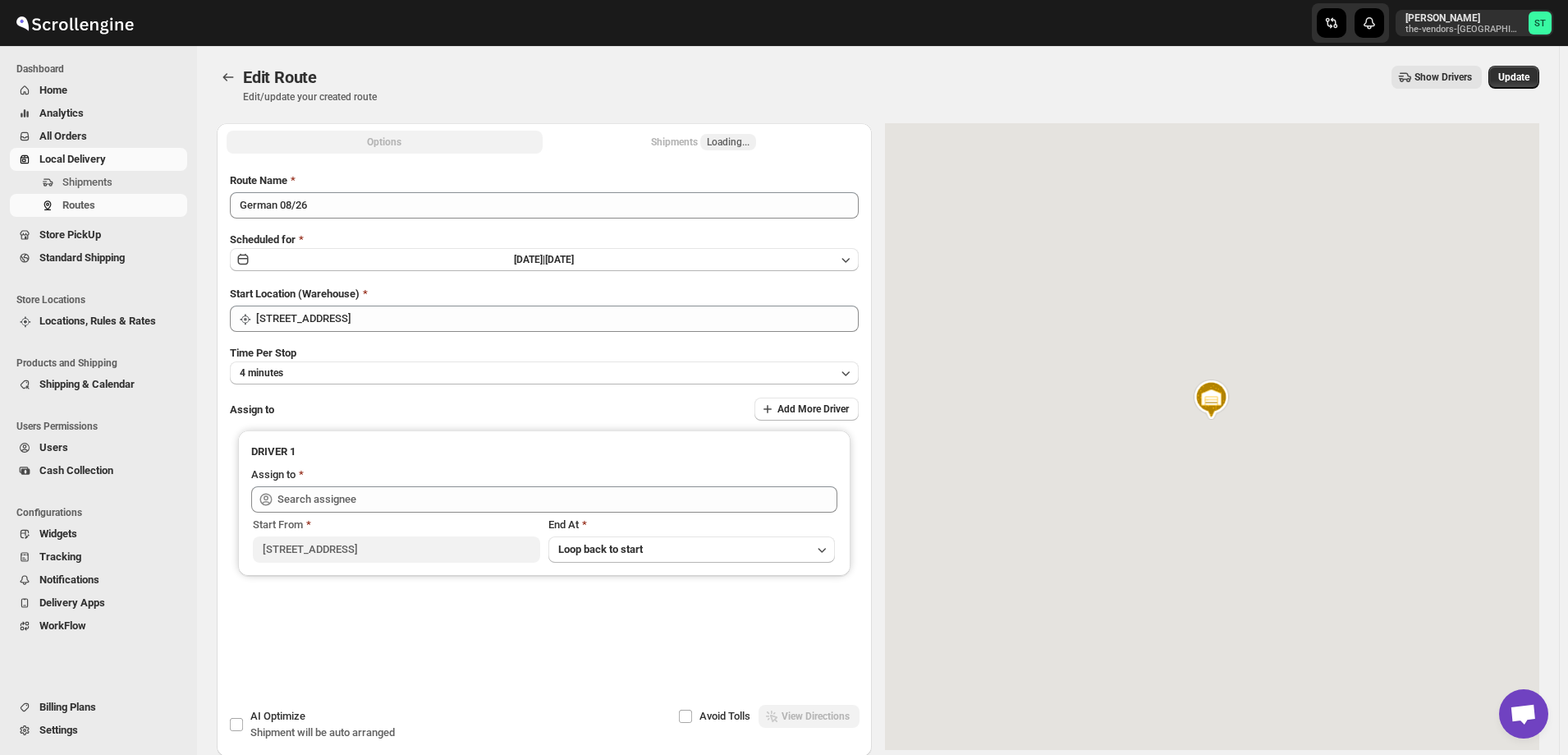
type input "[DEMOGRAPHIC_DATA] S ([EMAIL_ADDRESS][DOMAIN_NAME])"
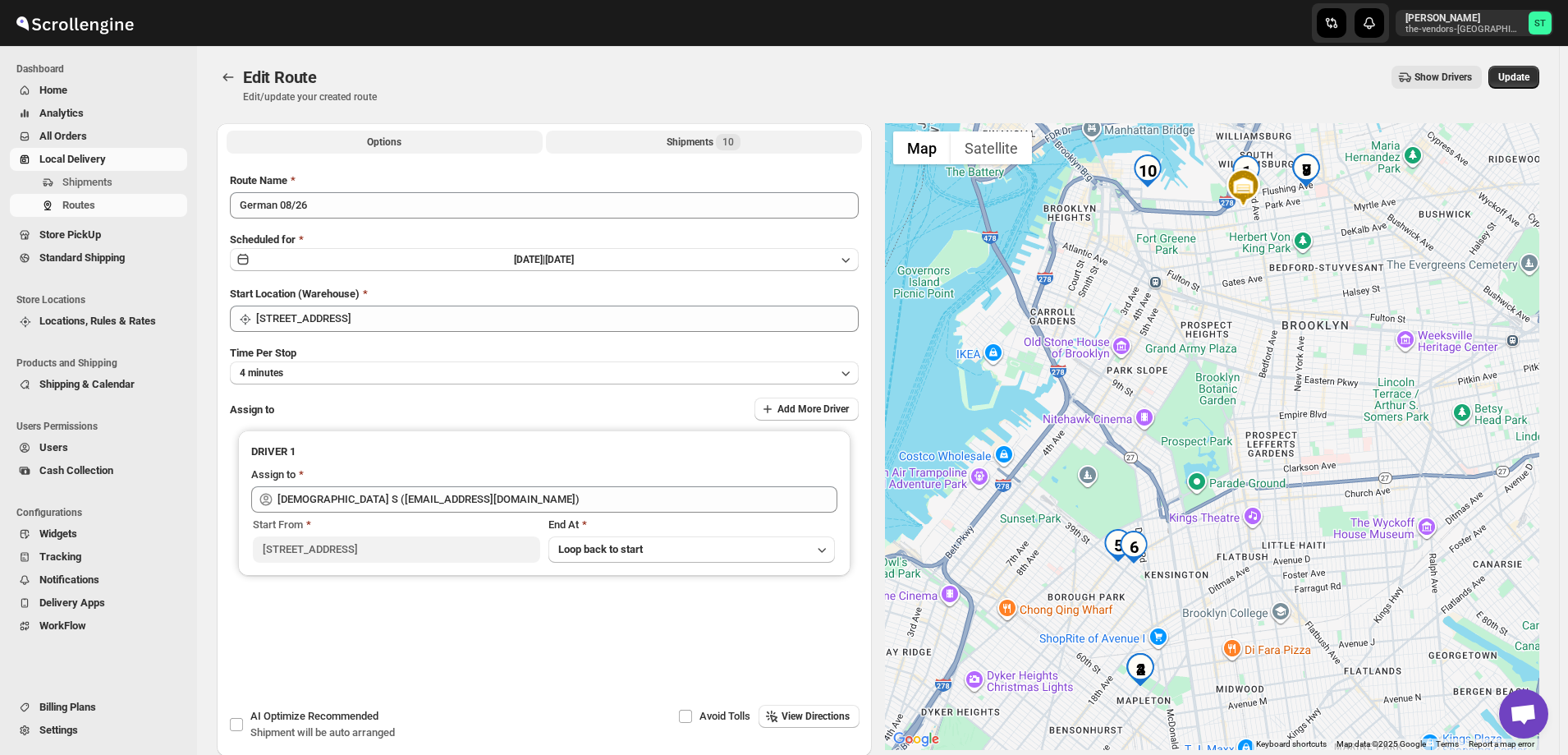
click at [686, 140] on div "Shipments 10" at bounding box center [703, 142] width 74 height 17
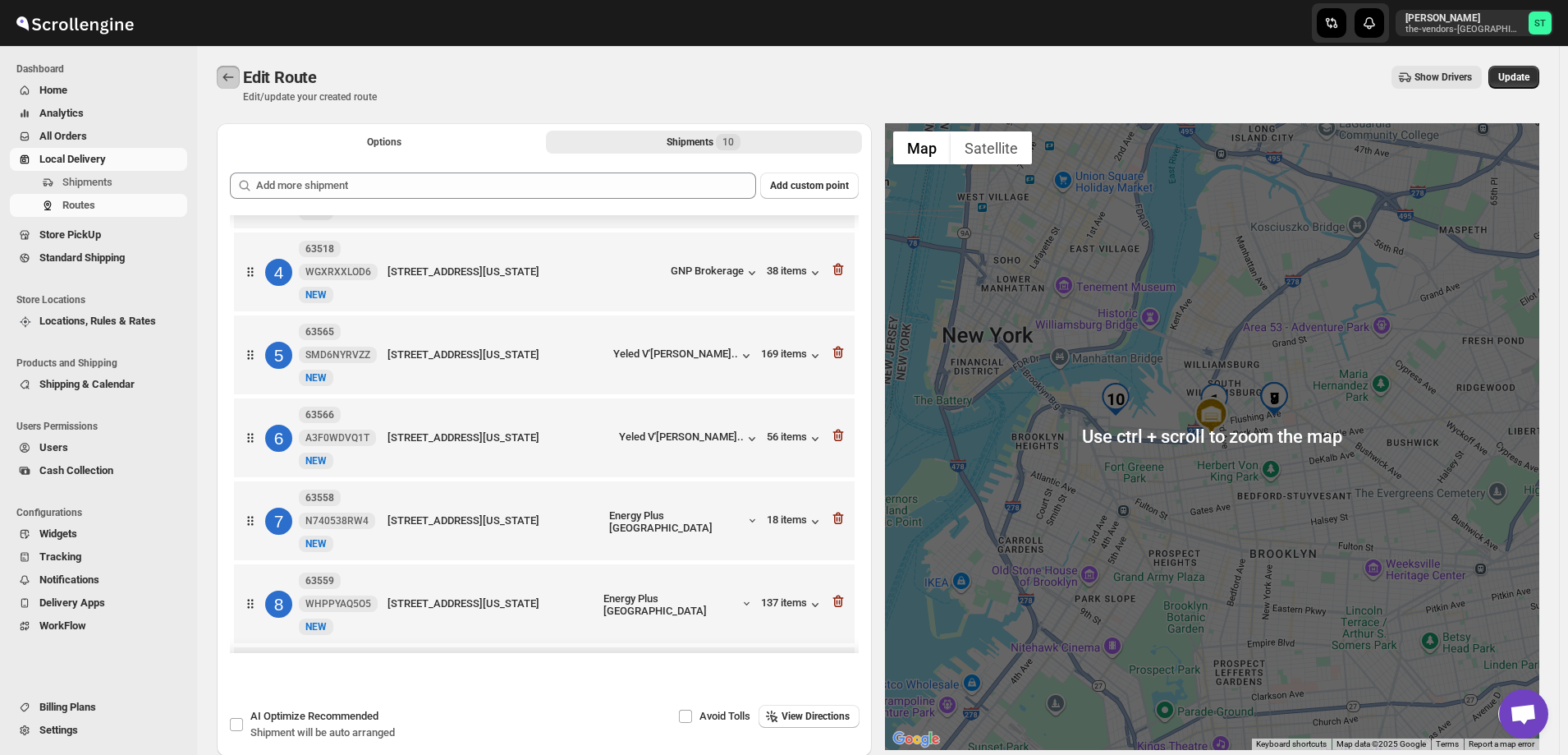
click at [229, 77] on icon "Routes" at bounding box center [229, 77] width 17 height 17
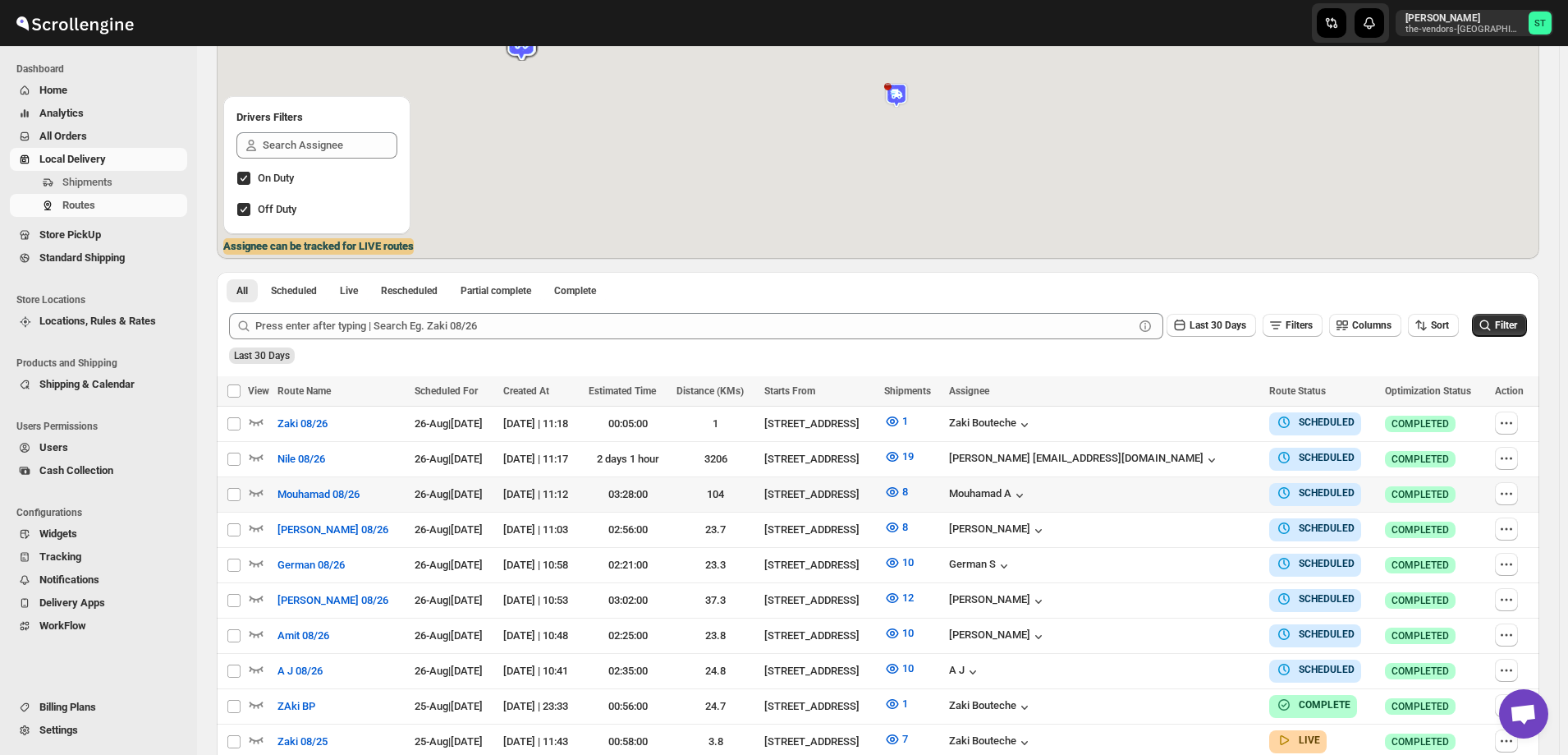
scroll to position [246, 0]
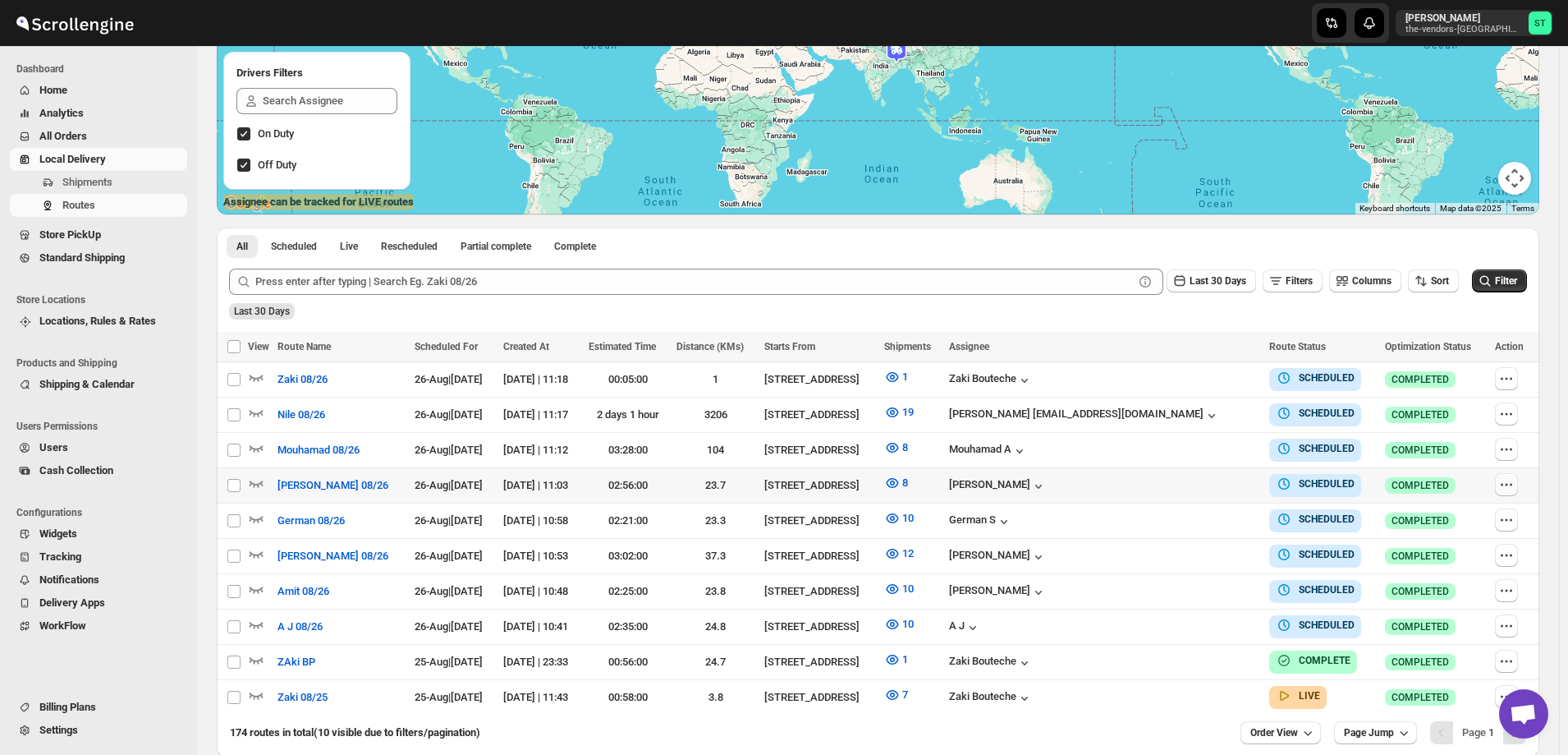
click at [1506, 482] on icon "button" at bounding box center [1506, 485] width 17 height 17
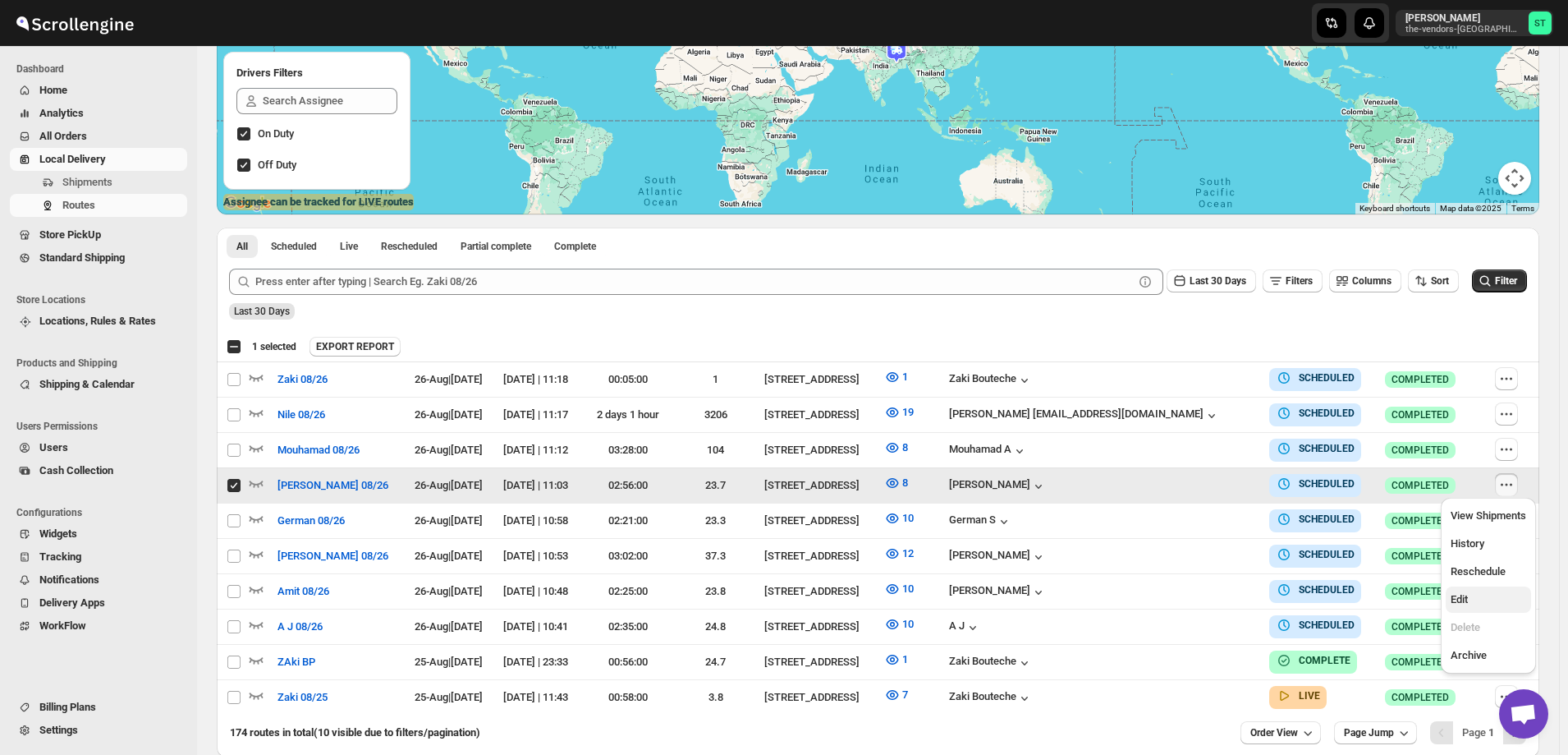
click at [1494, 600] on span "Edit" at bounding box center [1488, 600] width 76 height 17
checkbox input "false"
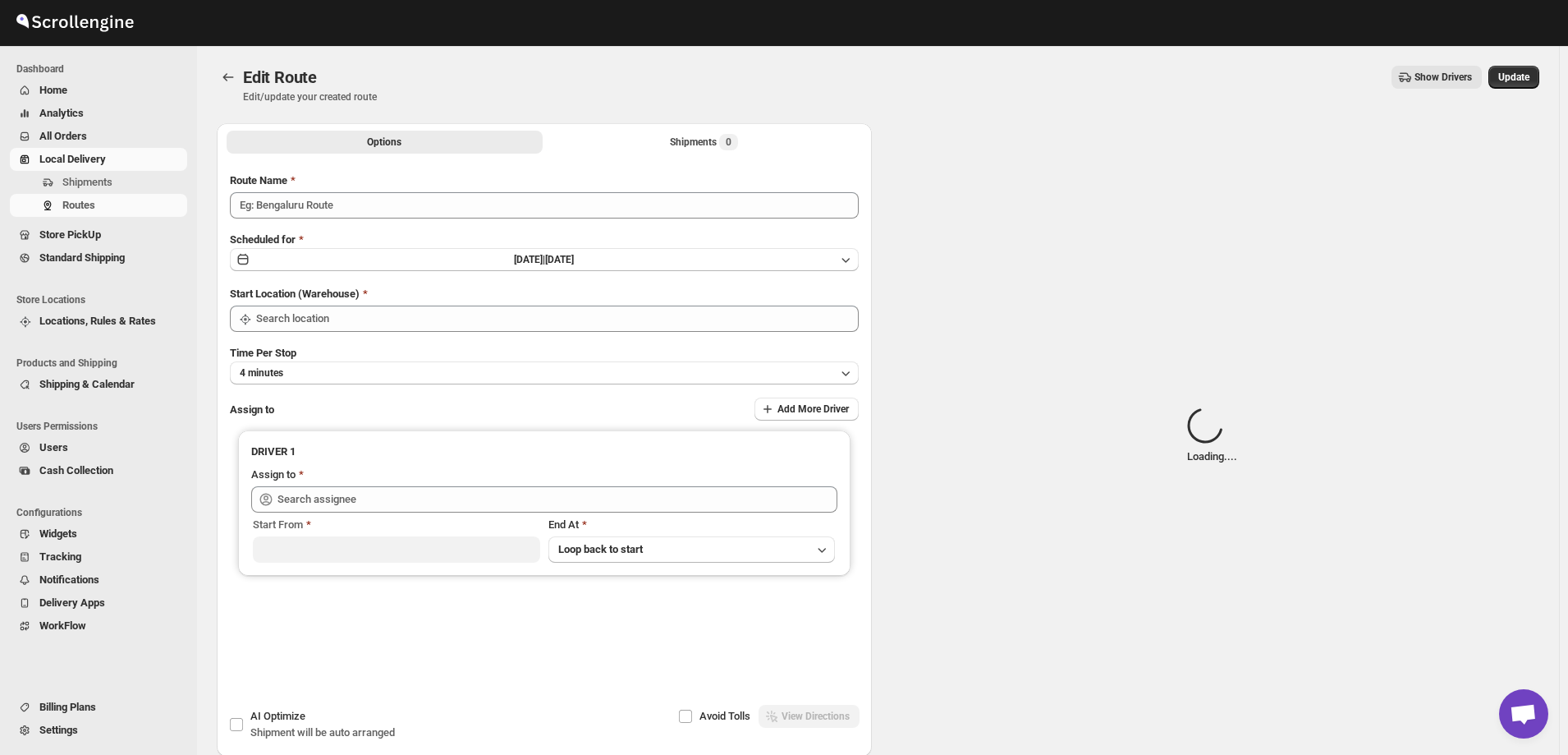
type input "[PERSON_NAME] 08/26"
type input "[STREET_ADDRESS]"
type input "[PERSON_NAME] ([EMAIL_ADDRESS][DOMAIN_NAME])"
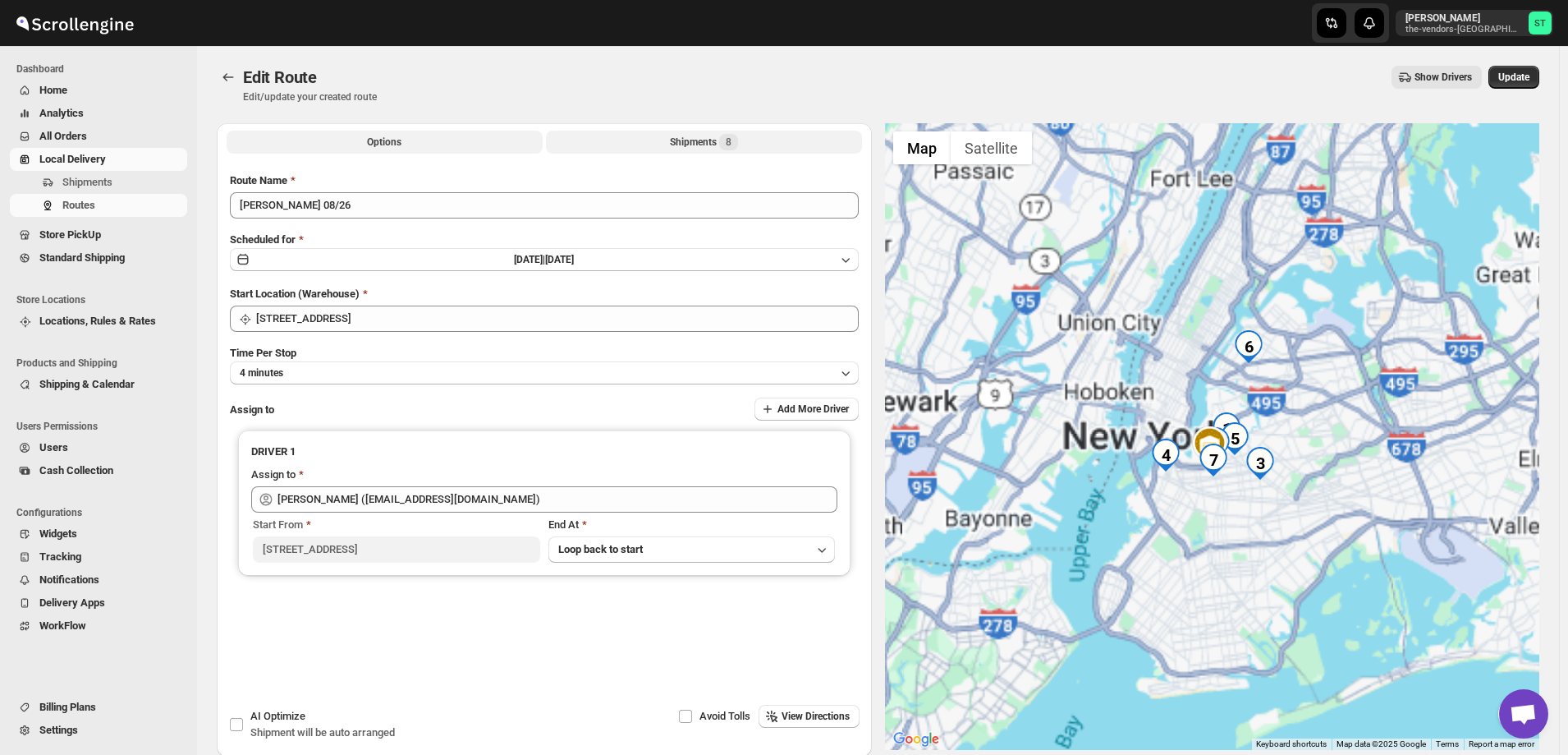
click at [684, 137] on div "Shipments 8" at bounding box center [703, 142] width 68 height 17
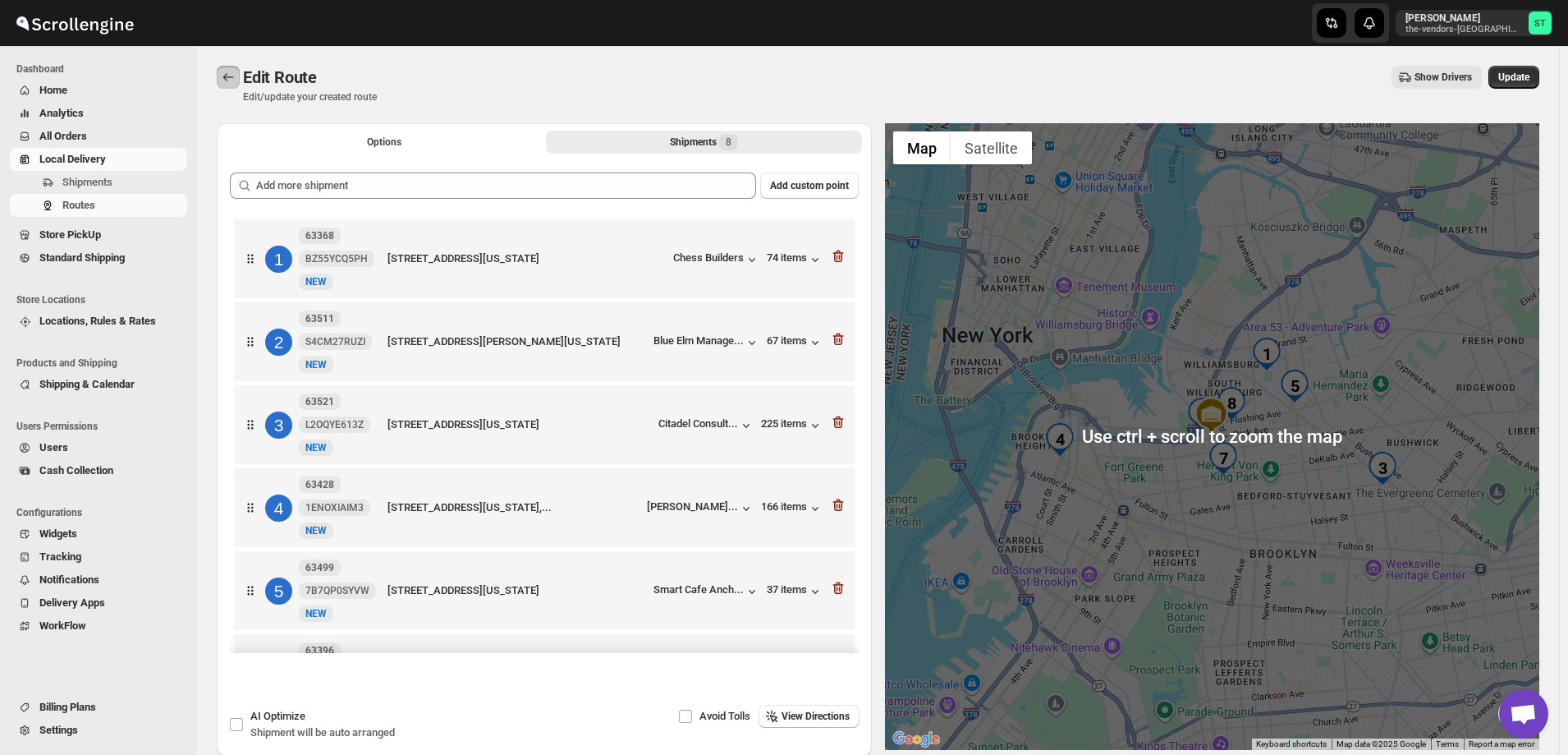
click at [221, 76] on icon "Routes" at bounding box center [229, 77] width 17 height 17
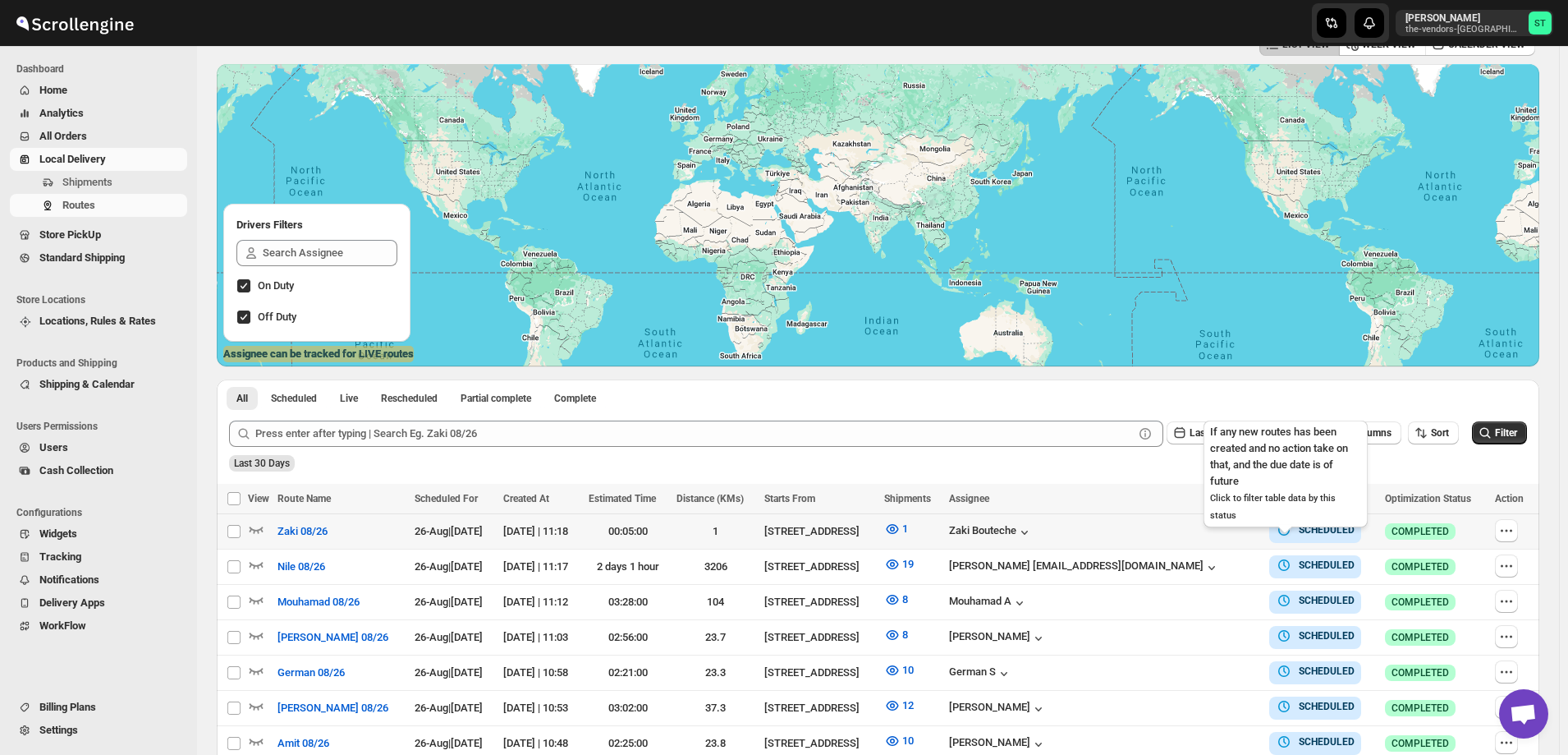
scroll to position [164, 0]
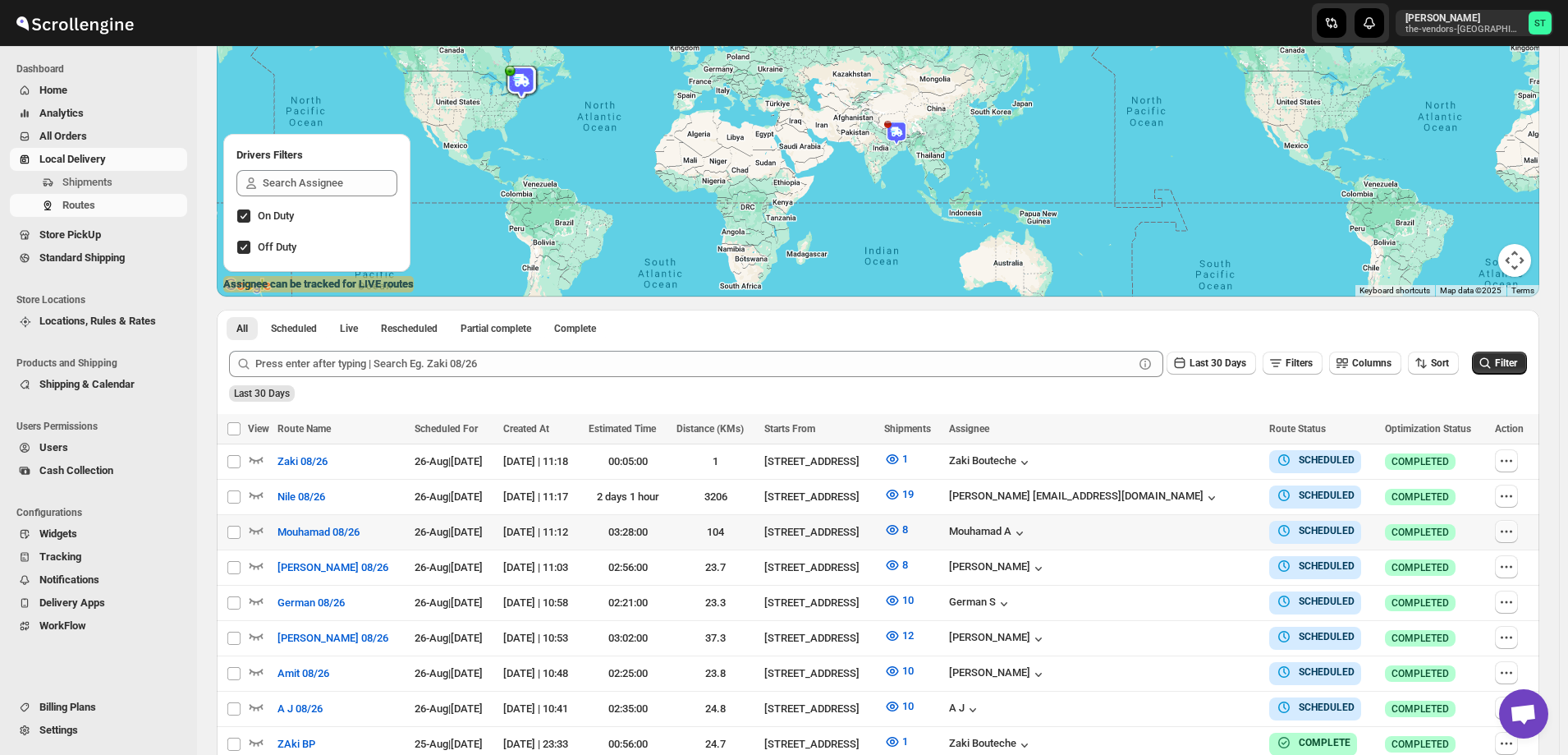
click at [1509, 527] on icon "button" at bounding box center [1506, 532] width 17 height 17
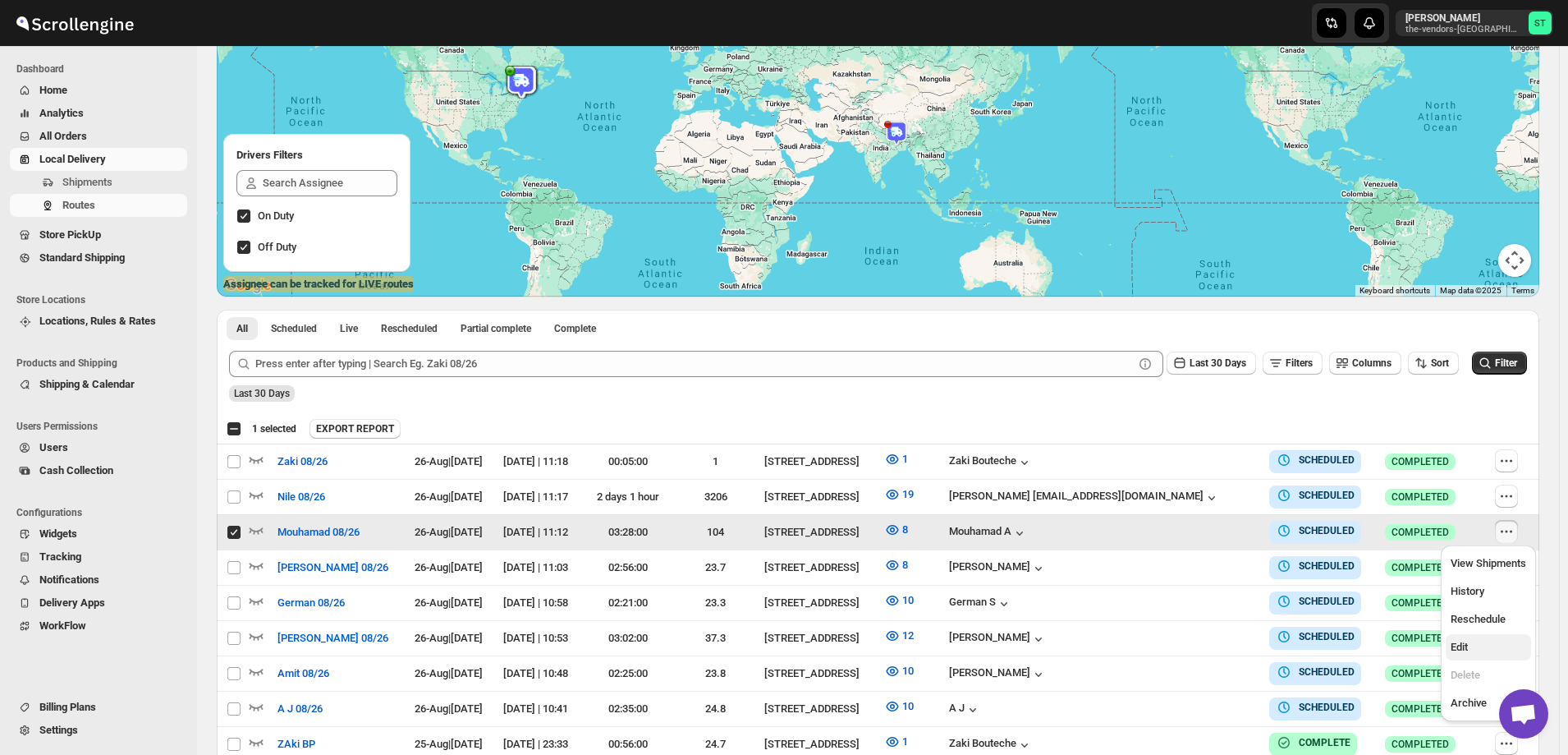
click at [1478, 640] on span "Edit" at bounding box center [1488, 648] width 76 height 17
checkbox input "false"
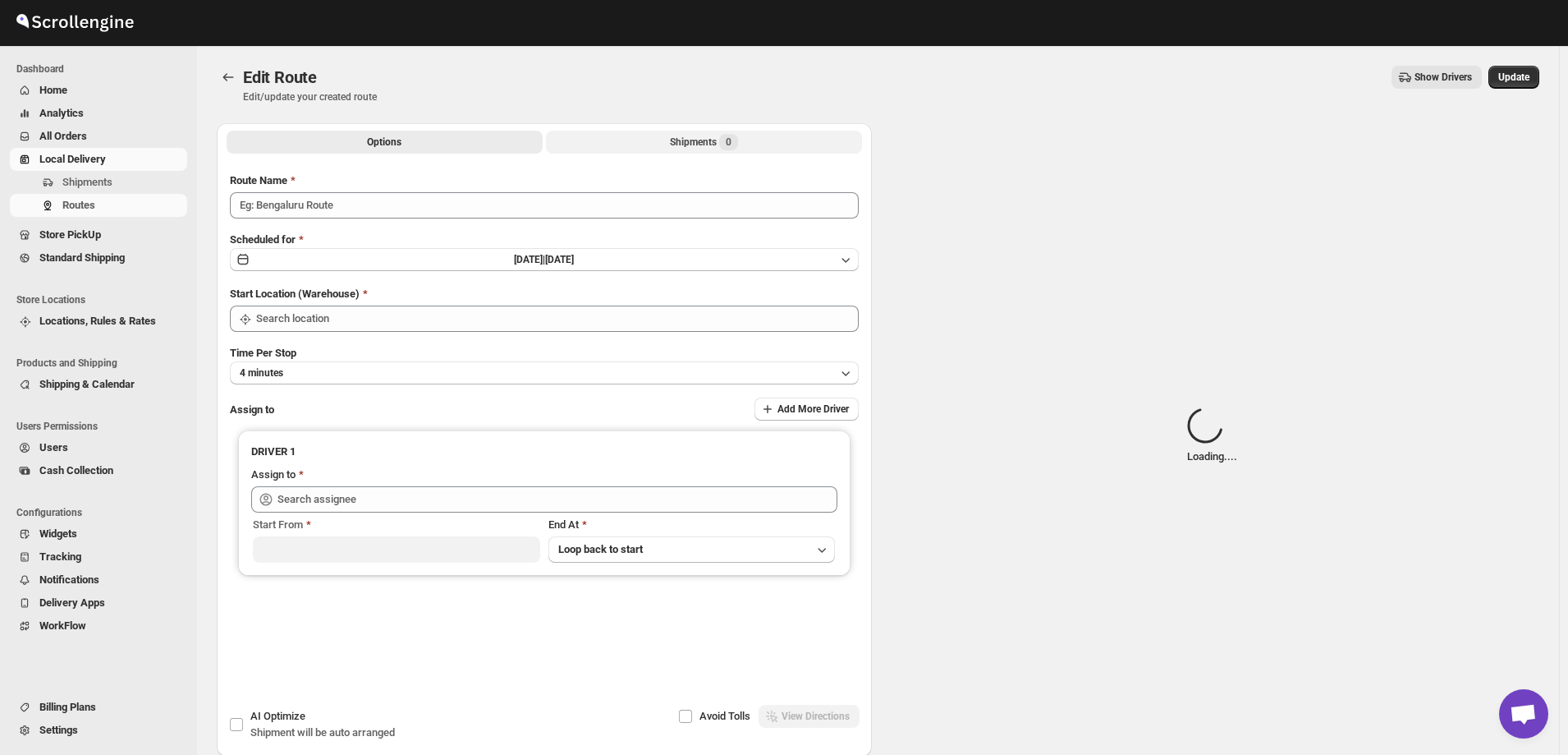
type input "Mouhamad 08/26"
type input "[STREET_ADDRESS]"
type input "Mouhamad A ([EMAIL_ADDRESS][DOMAIN_NAME])"
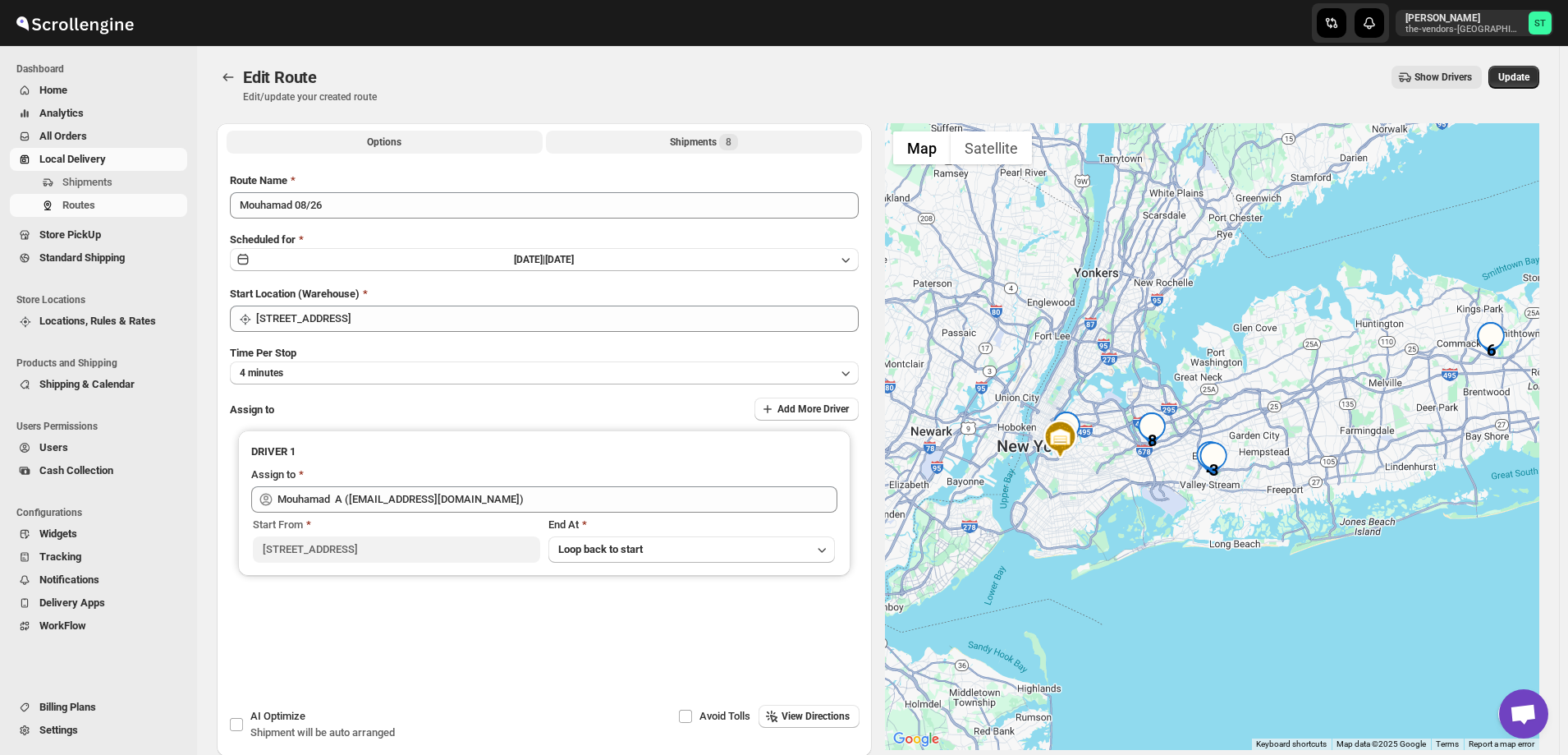
click at [680, 139] on div "Shipments 8" at bounding box center [703, 142] width 68 height 17
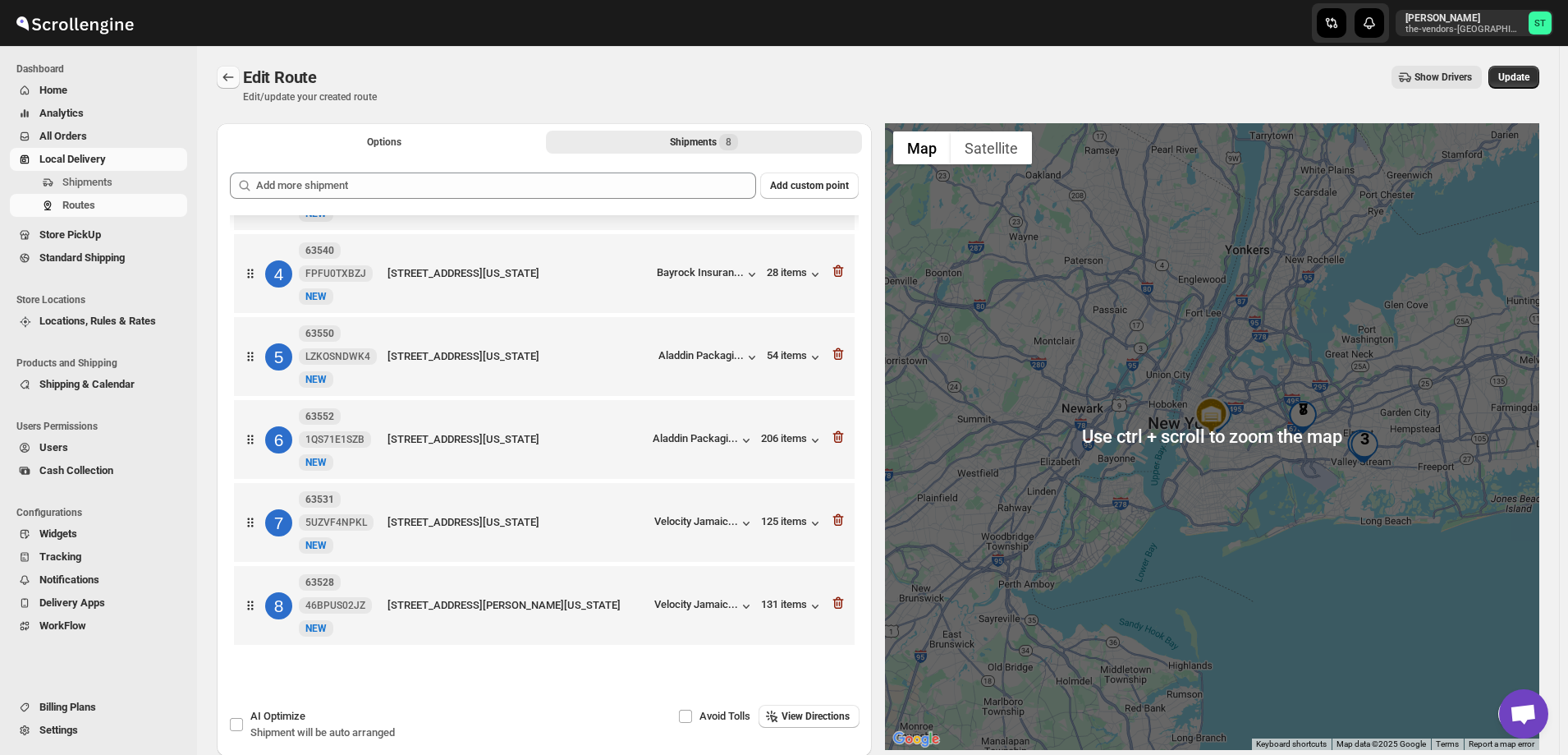
click at [223, 71] on icon "Routes" at bounding box center [229, 77] width 17 height 17
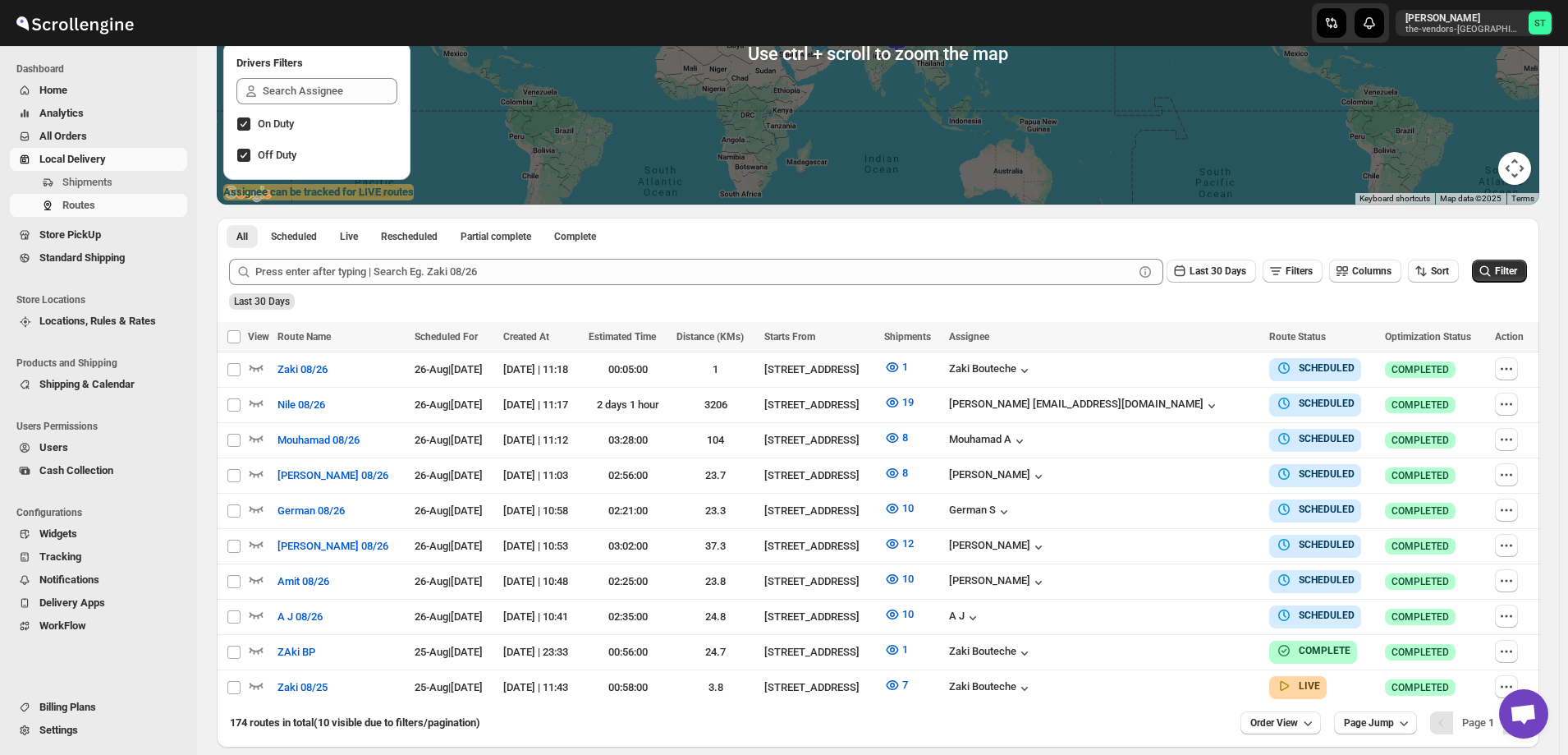
scroll to position [323, 0]
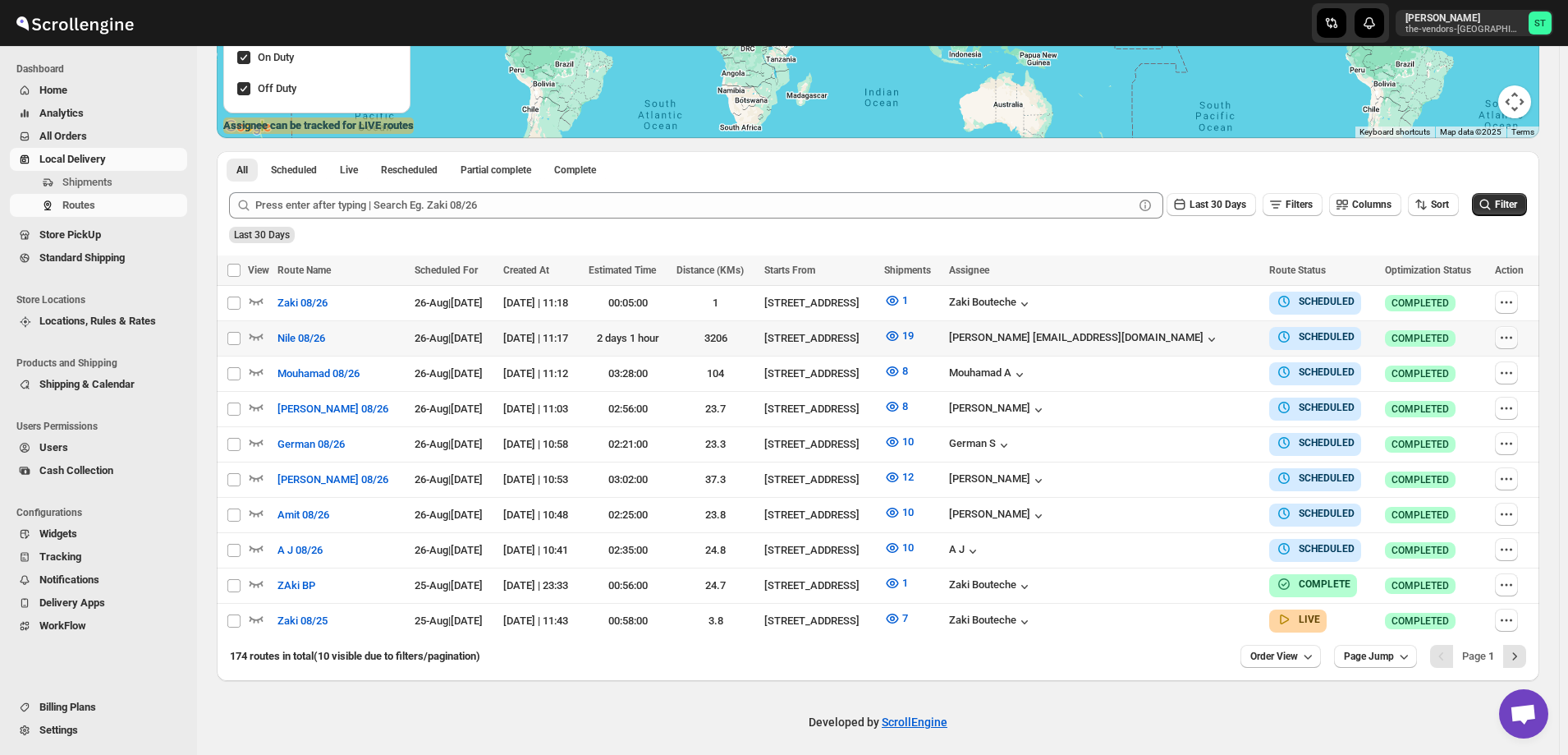
click at [1507, 338] on icon "button" at bounding box center [1506, 338] width 17 height 17
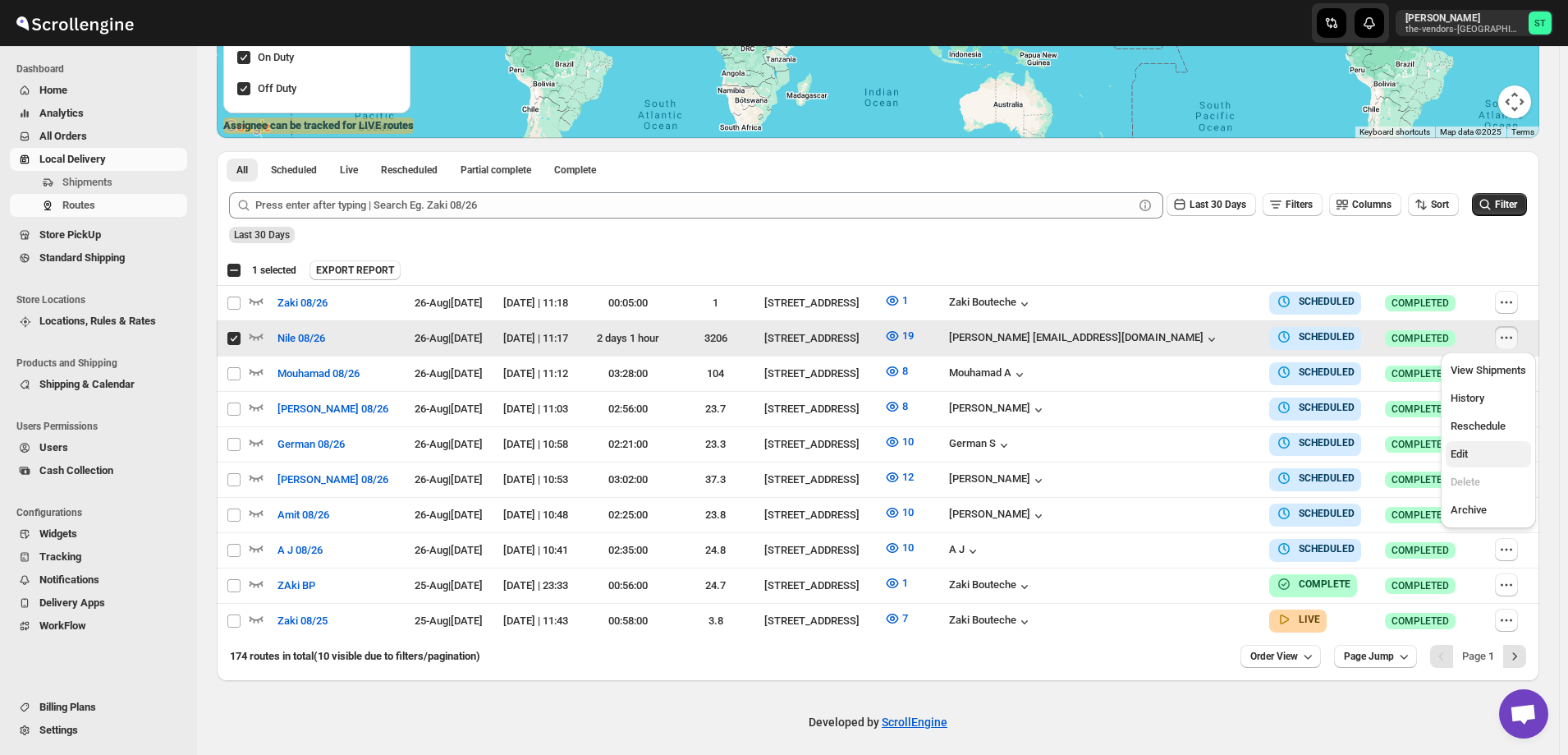
click at [1487, 446] on span "Edit" at bounding box center [1488, 454] width 76 height 17
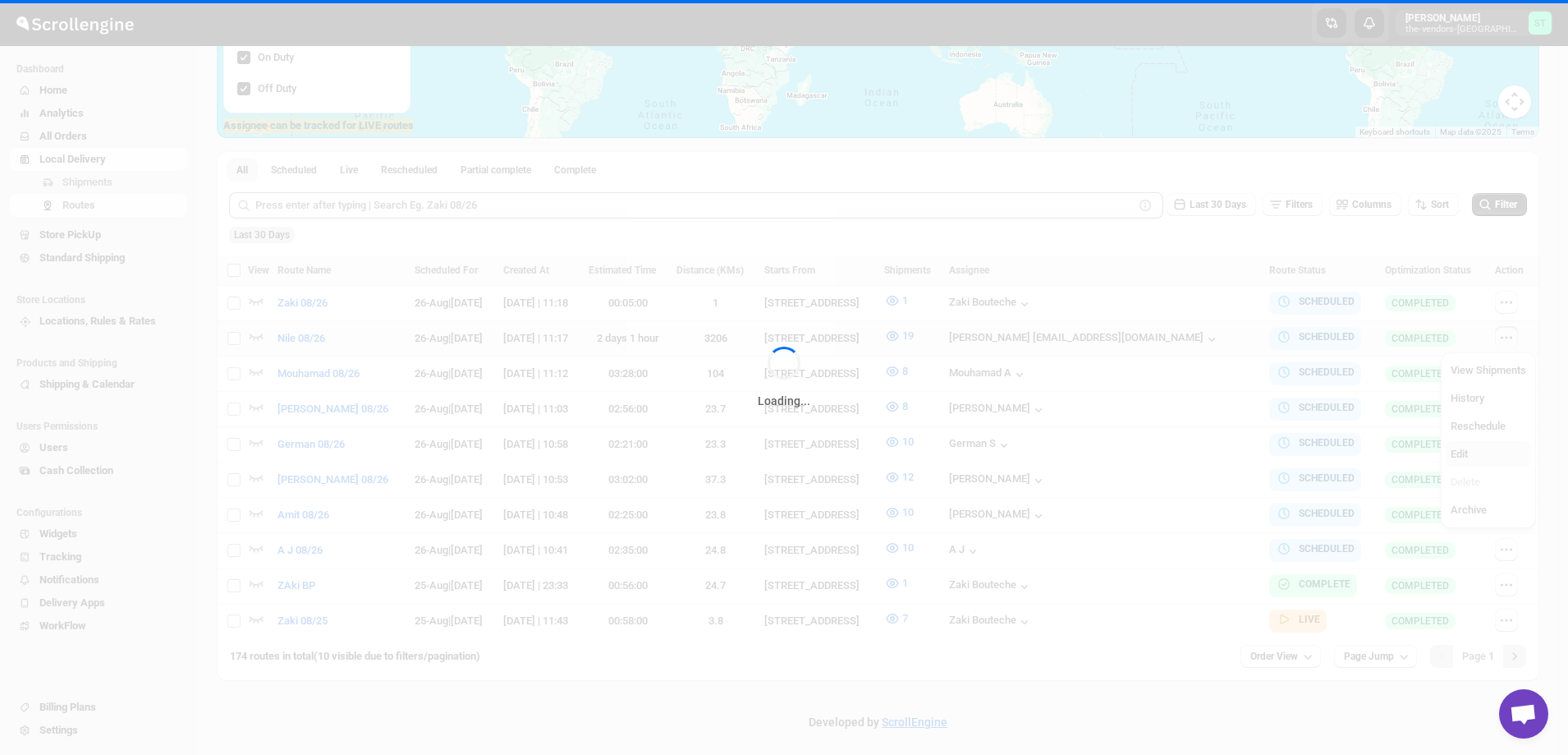
checkbox input "false"
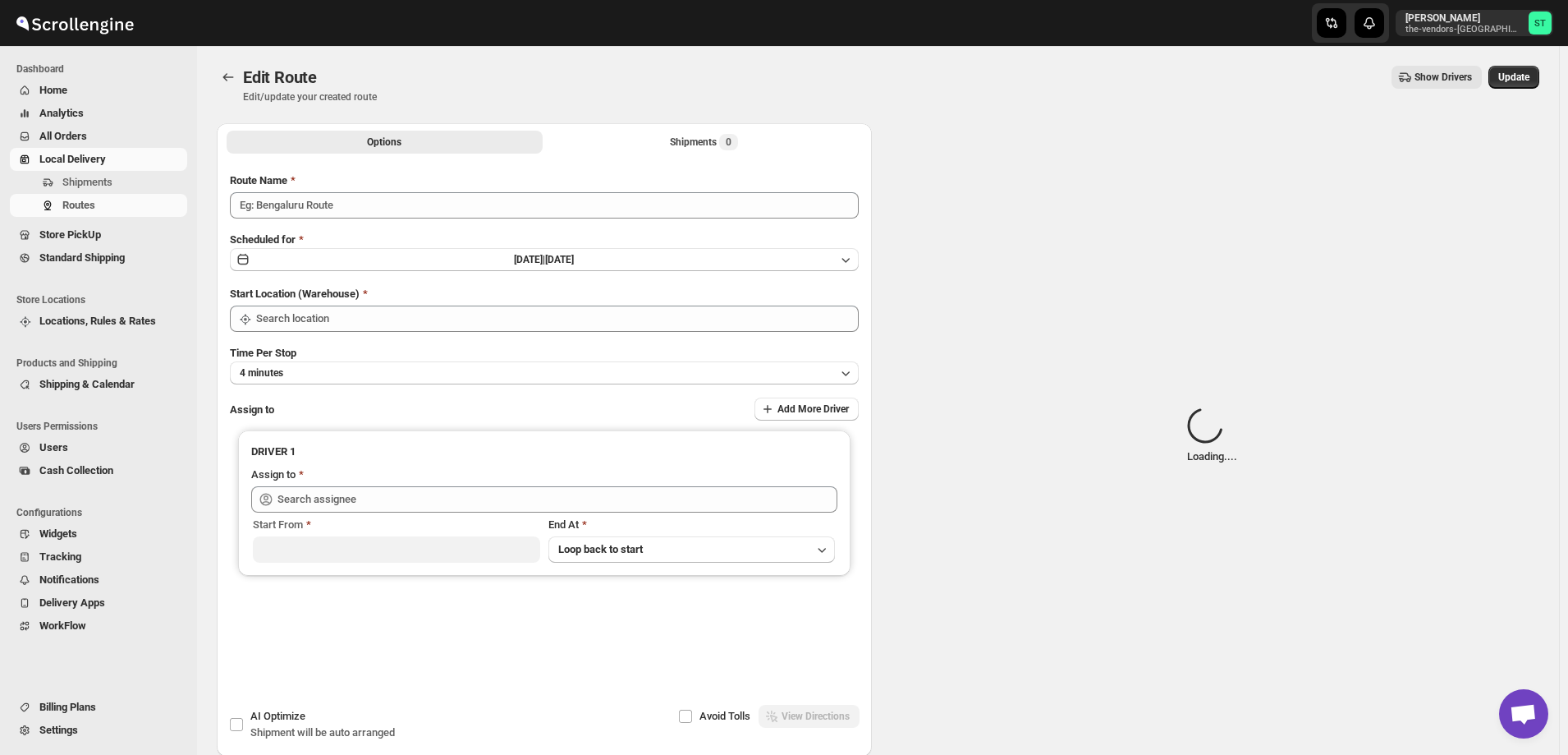
type input "Nile 08/26"
type input "[STREET_ADDRESS]"
type input "[PERSON_NAME] [EMAIL_ADDRESS][DOMAIN_NAME] ([EMAIL_ADDRESS][DOMAIN_NAME])"
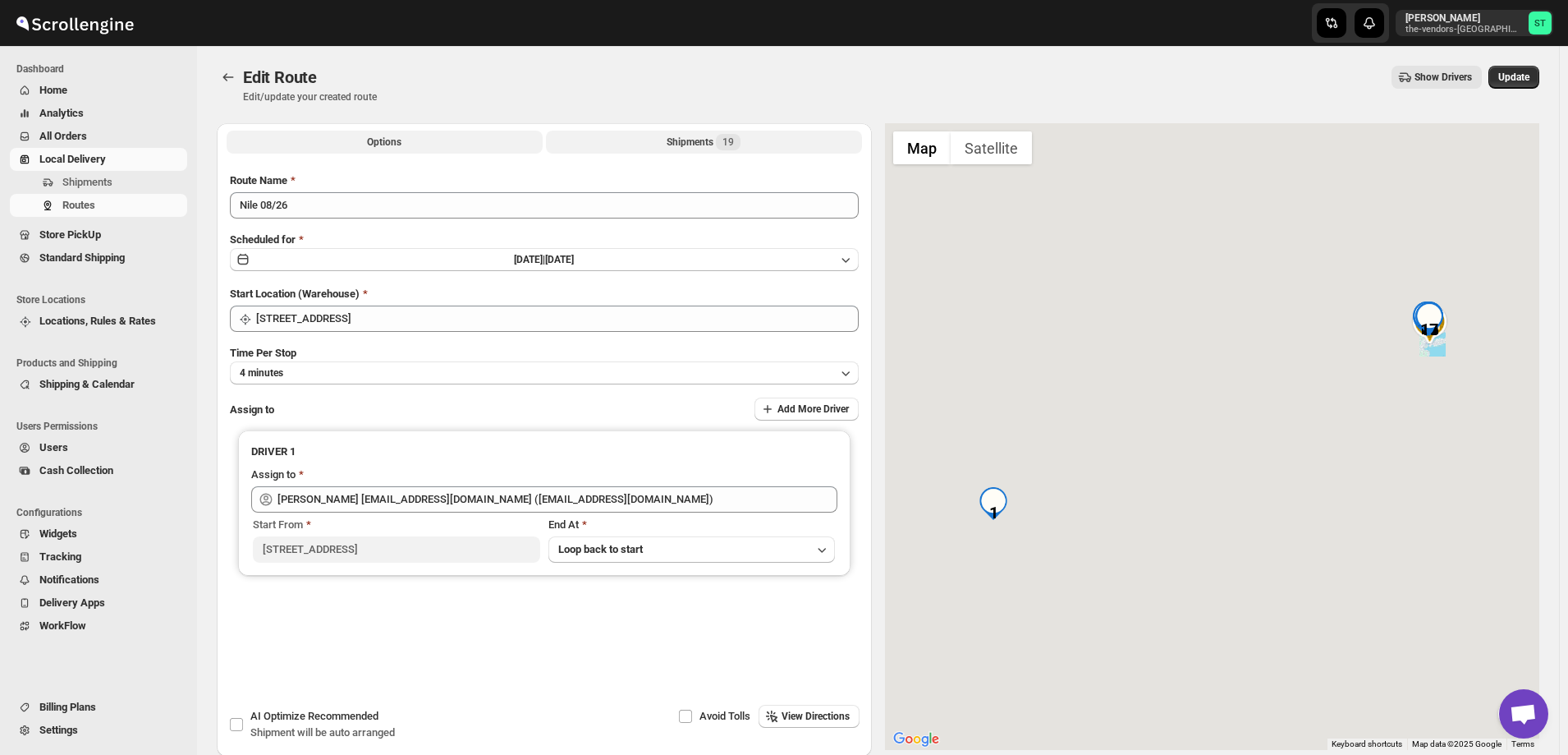
click at [684, 136] on div "Shipments 19" at bounding box center [703, 142] width 74 height 17
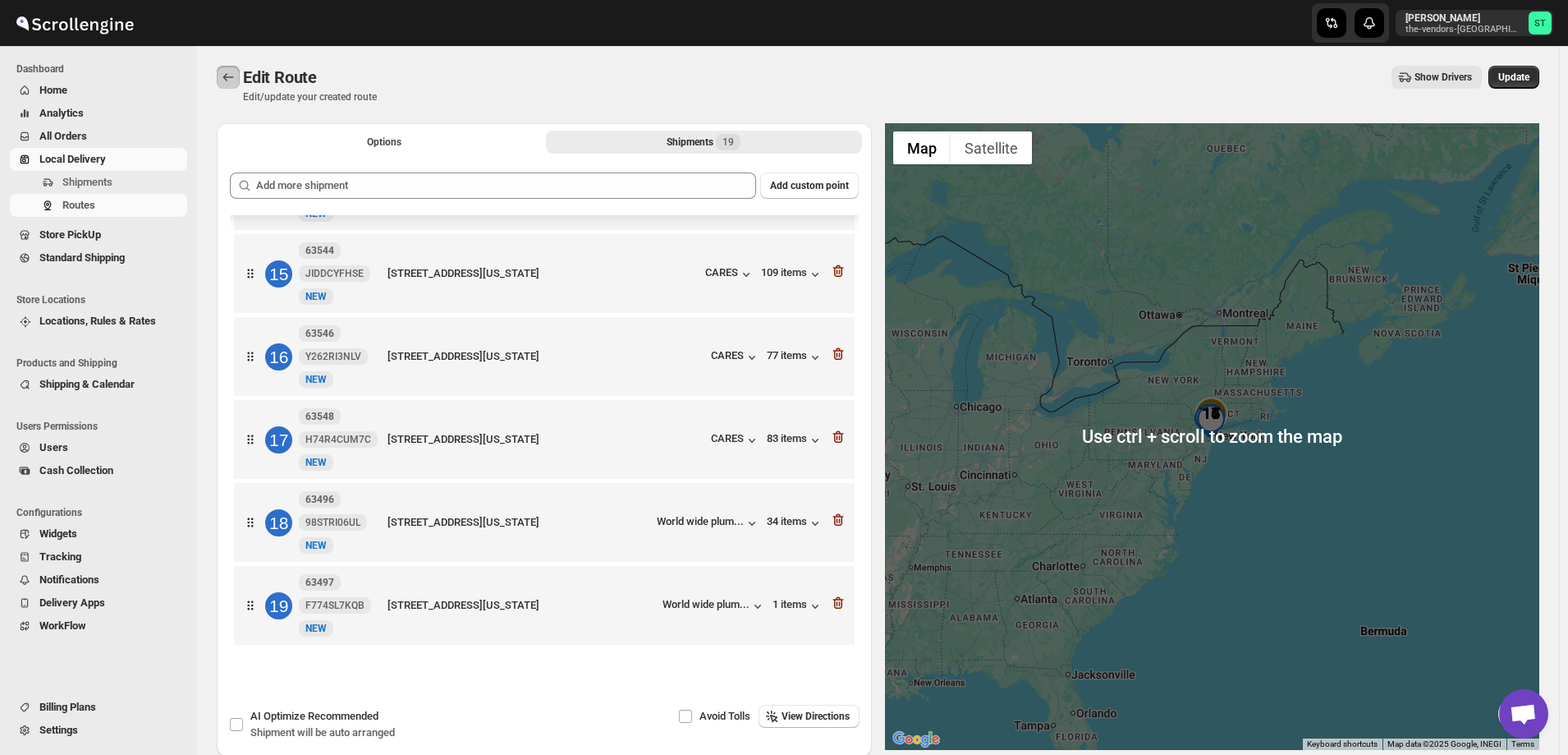
click at [228, 76] on icon "Routes" at bounding box center [229, 77] width 17 height 17
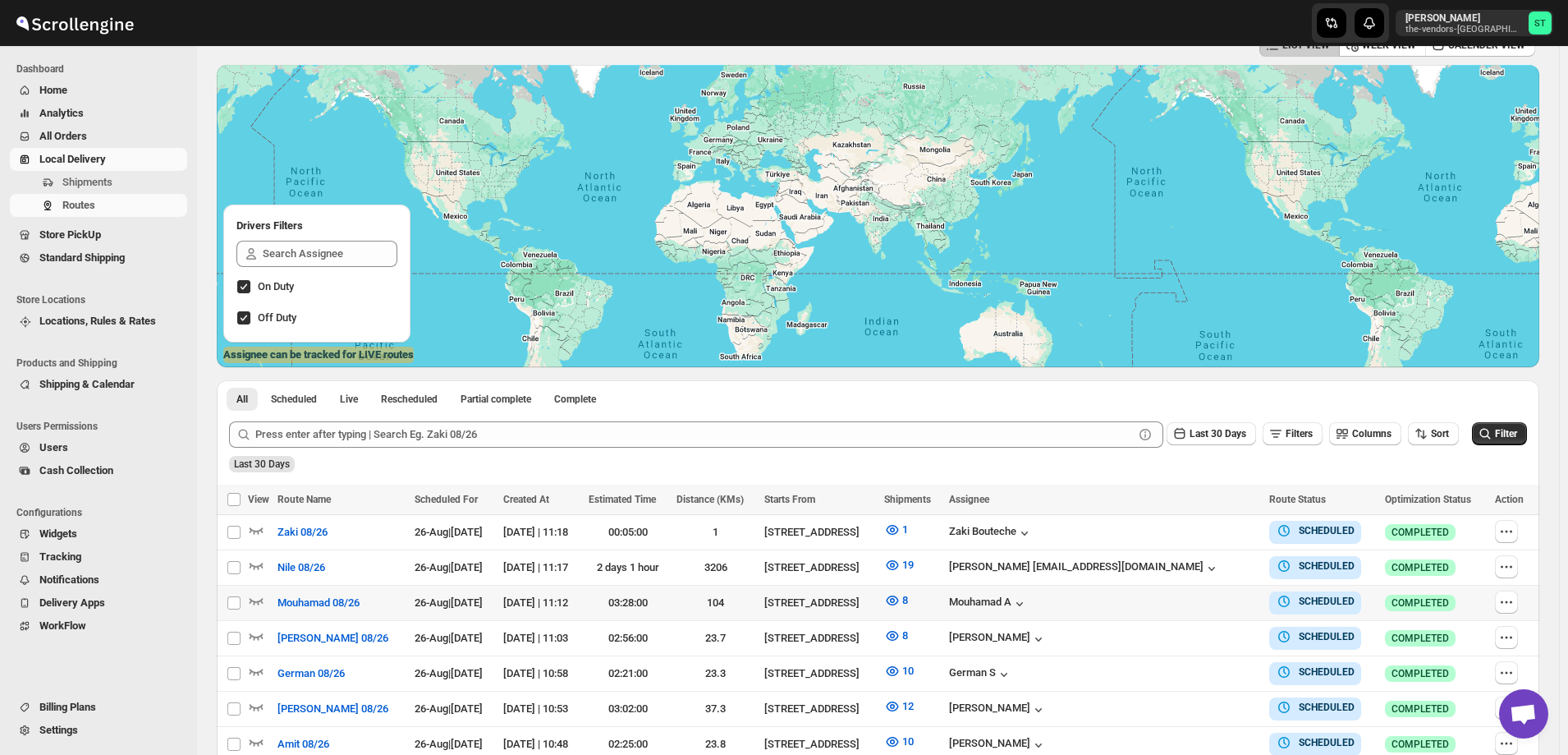
scroll to position [164, 0]
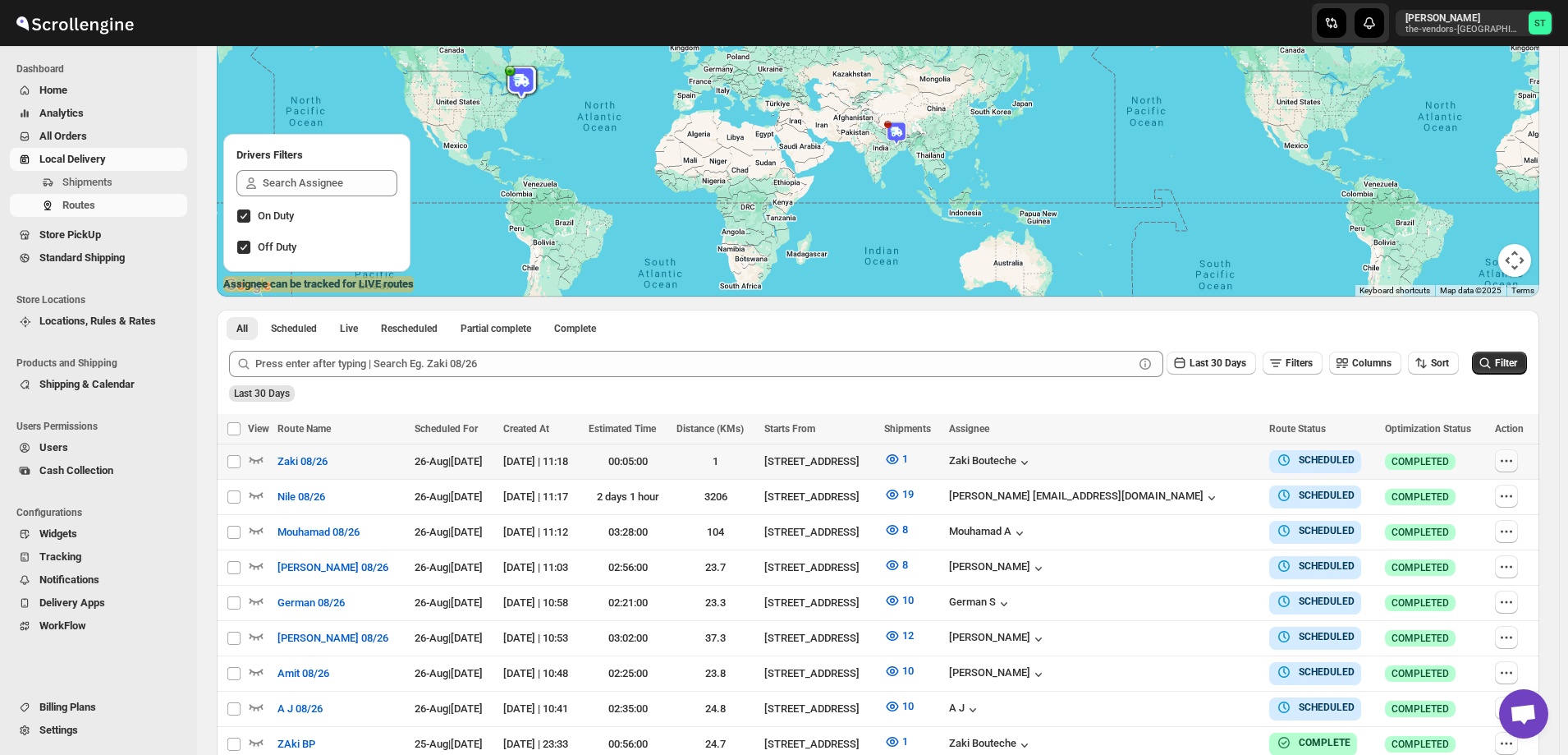
click at [1511, 457] on icon "button" at bounding box center [1506, 461] width 17 height 17
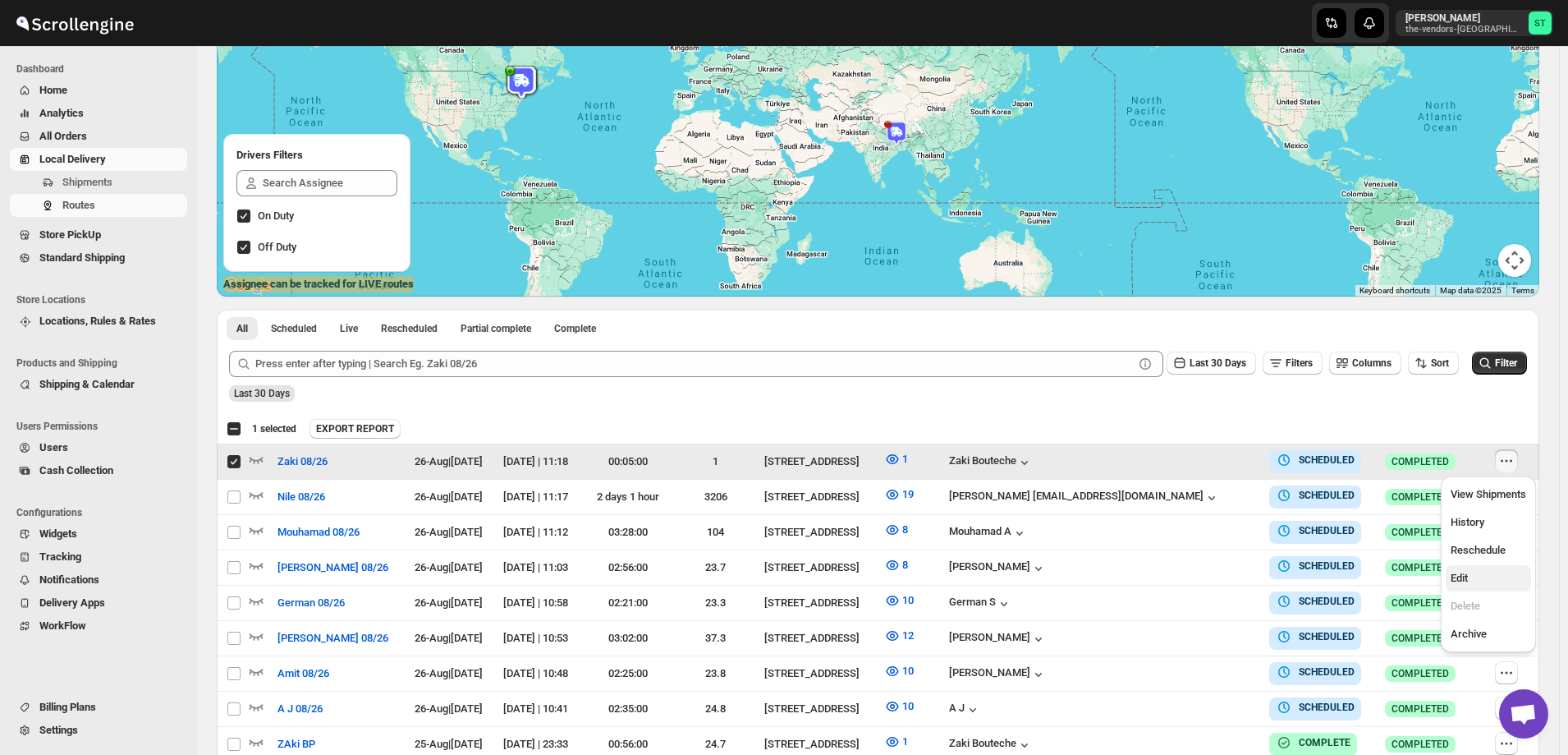
click at [1487, 589] on button "Edit" at bounding box center [1489, 579] width 86 height 26
checkbox input "false"
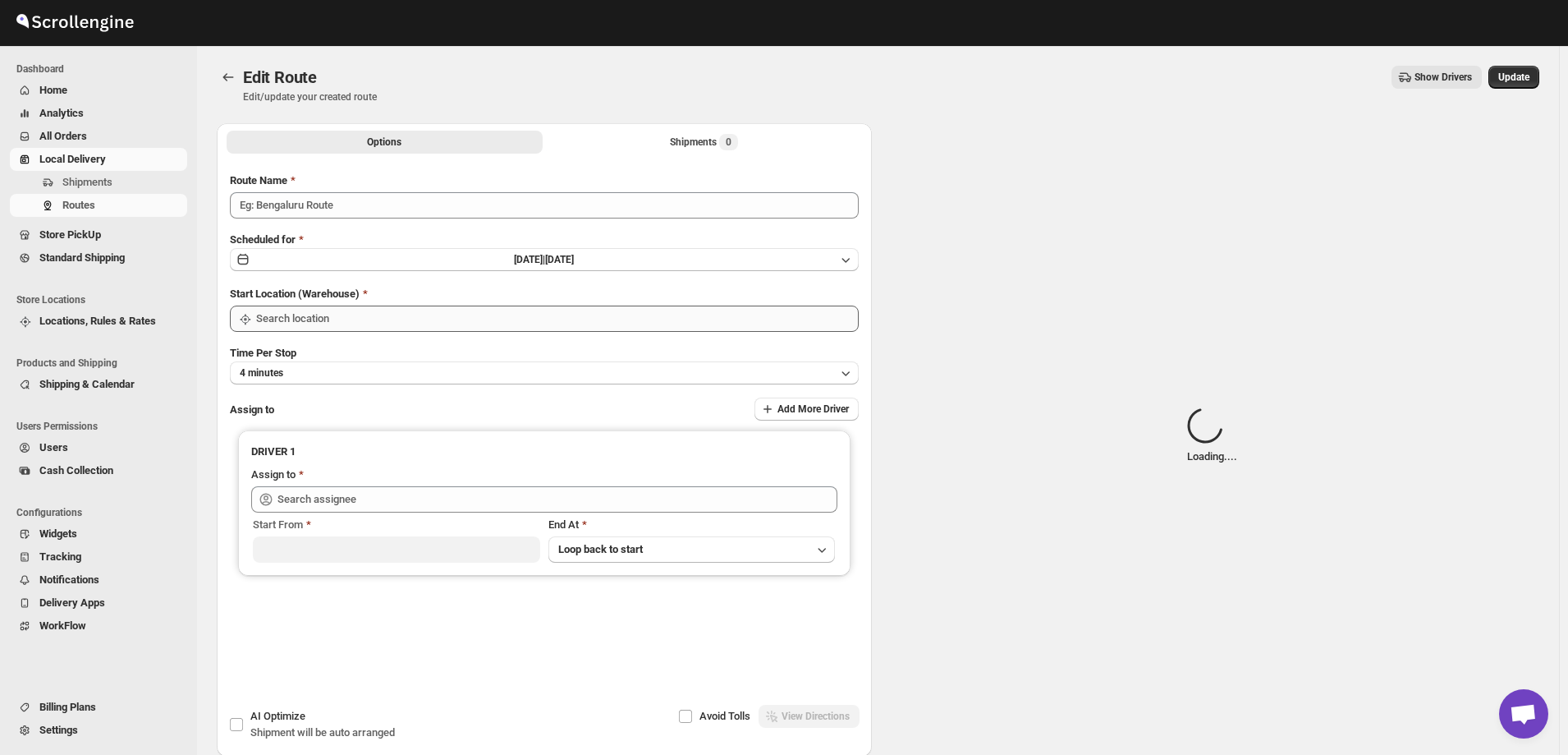
type input "Zaki 08/26"
type input "[STREET_ADDRESS]"
type input "[PERSON_NAME] ([EMAIL_ADDRESS][DOMAIN_NAME])"
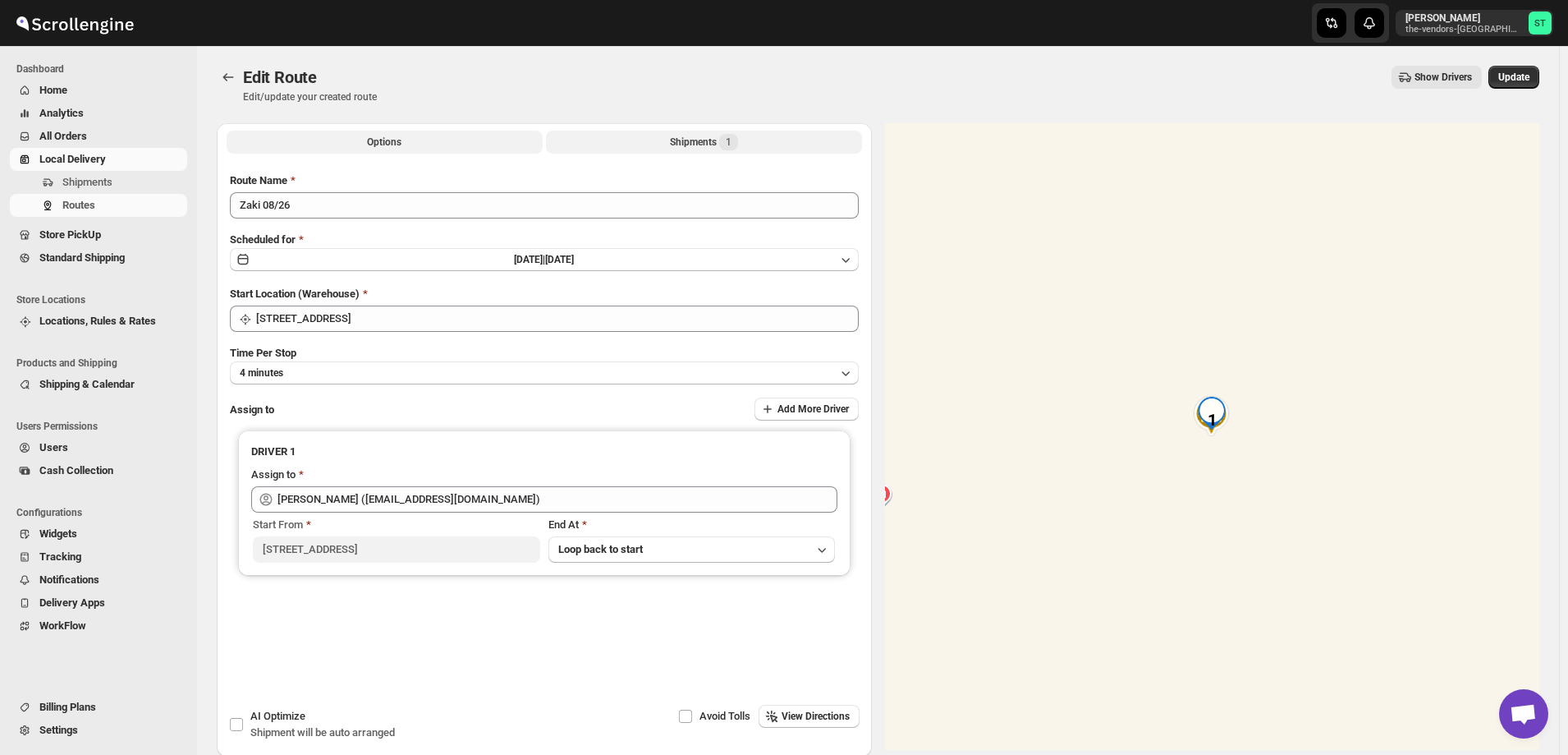
click at [673, 142] on div "Shipments 1" at bounding box center [703, 142] width 68 height 17
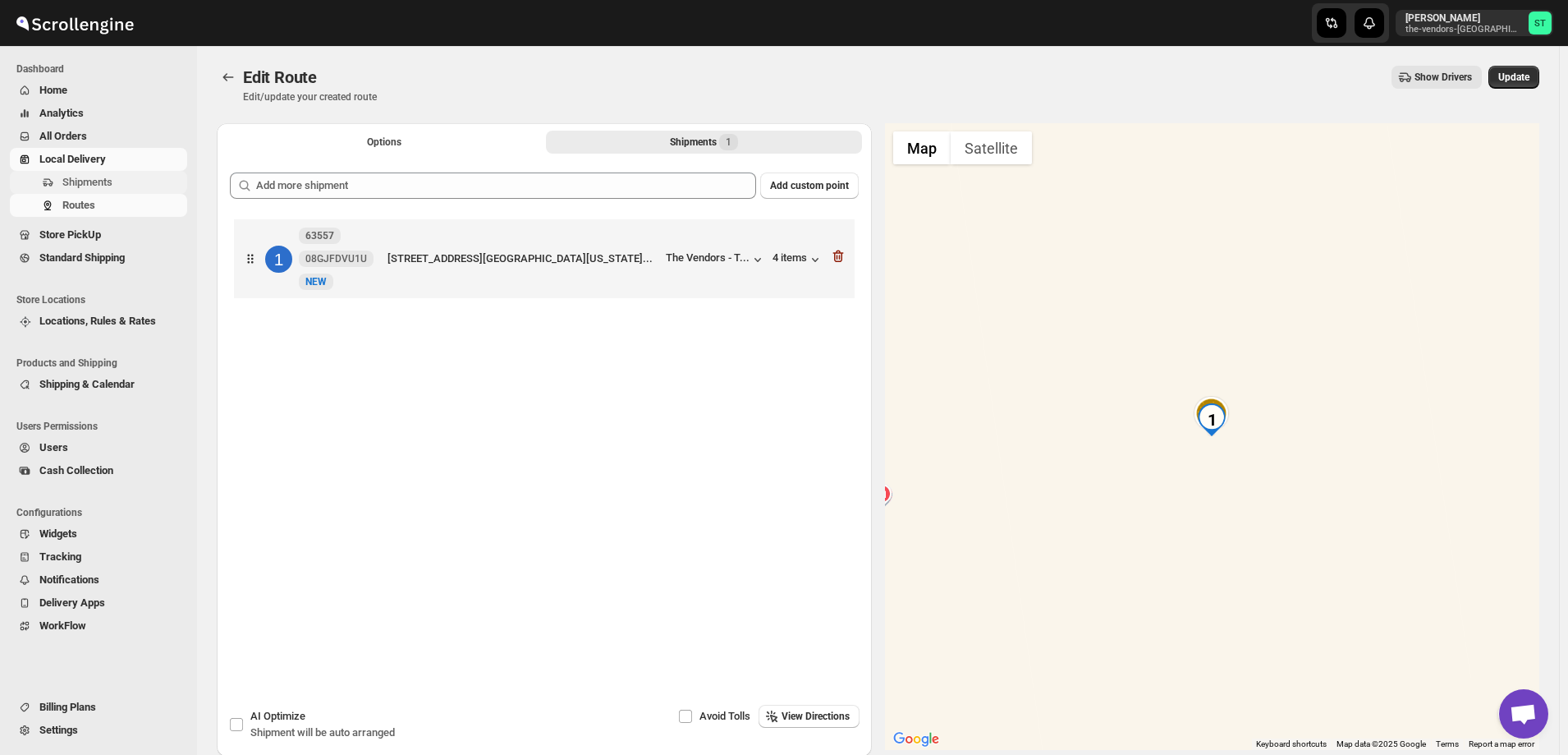
click at [85, 185] on span "Shipments" at bounding box center [88, 181] width 50 height 12
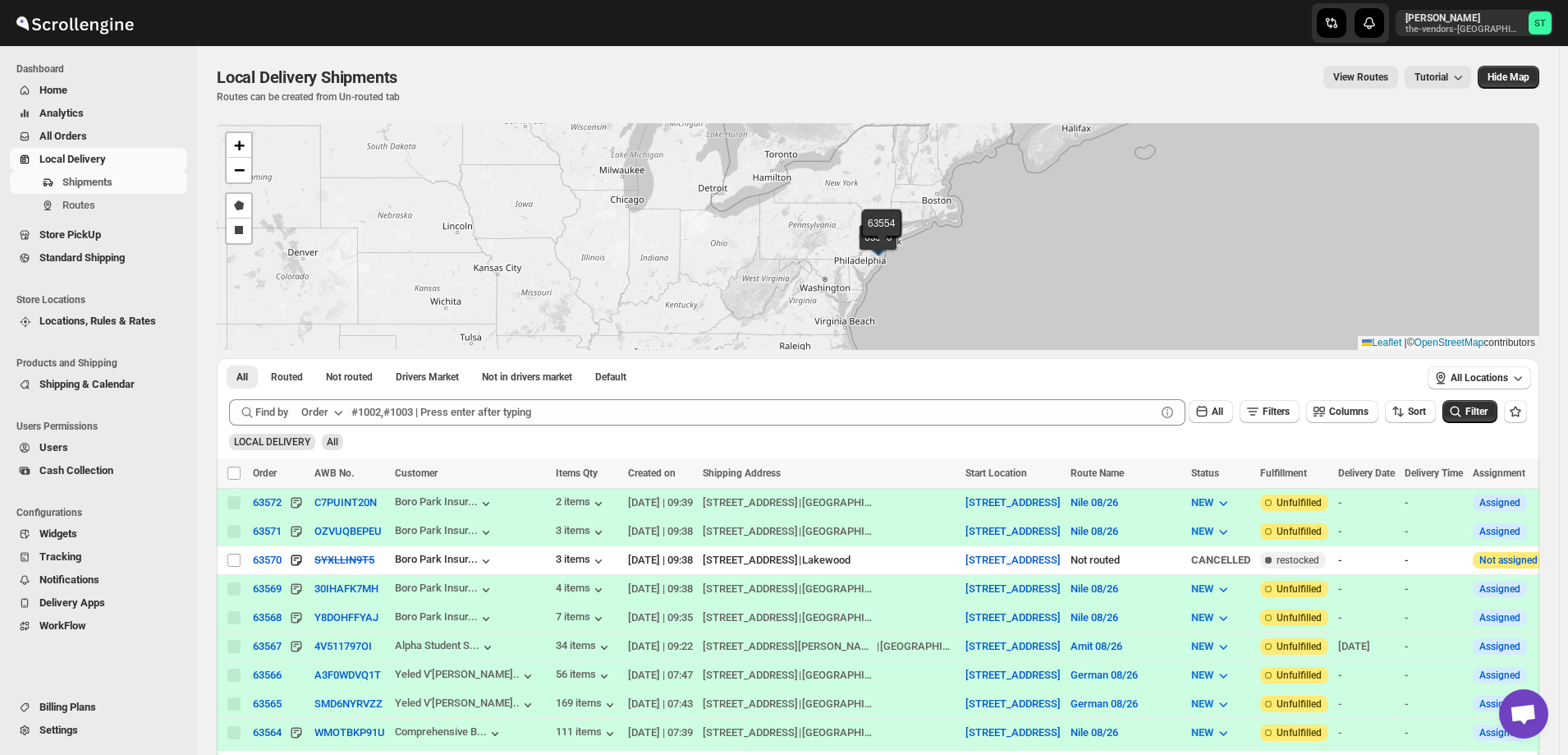
click at [320, 412] on div "Order" at bounding box center [314, 412] width 27 height 17
click at [326, 531] on div "Customer Name" at bounding box center [325, 536] width 76 height 17
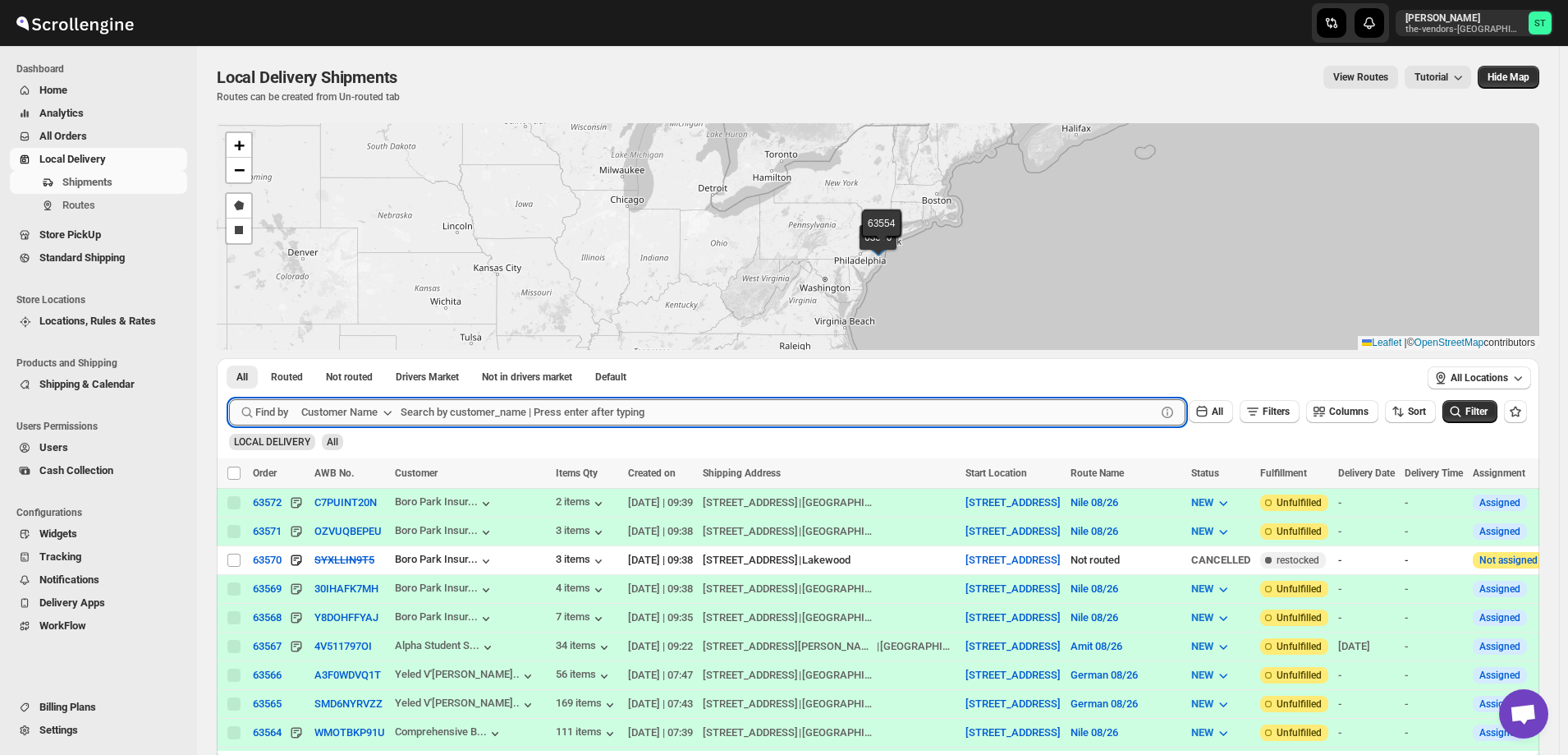
click at [462, 410] on input "text" at bounding box center [779, 412] width 756 height 26
paste input "Kaslander Lumber LLC"
type input "Kaslander Lumber LLC"
click at [229, 358] on button "Submit" at bounding box center [253, 367] width 47 height 17
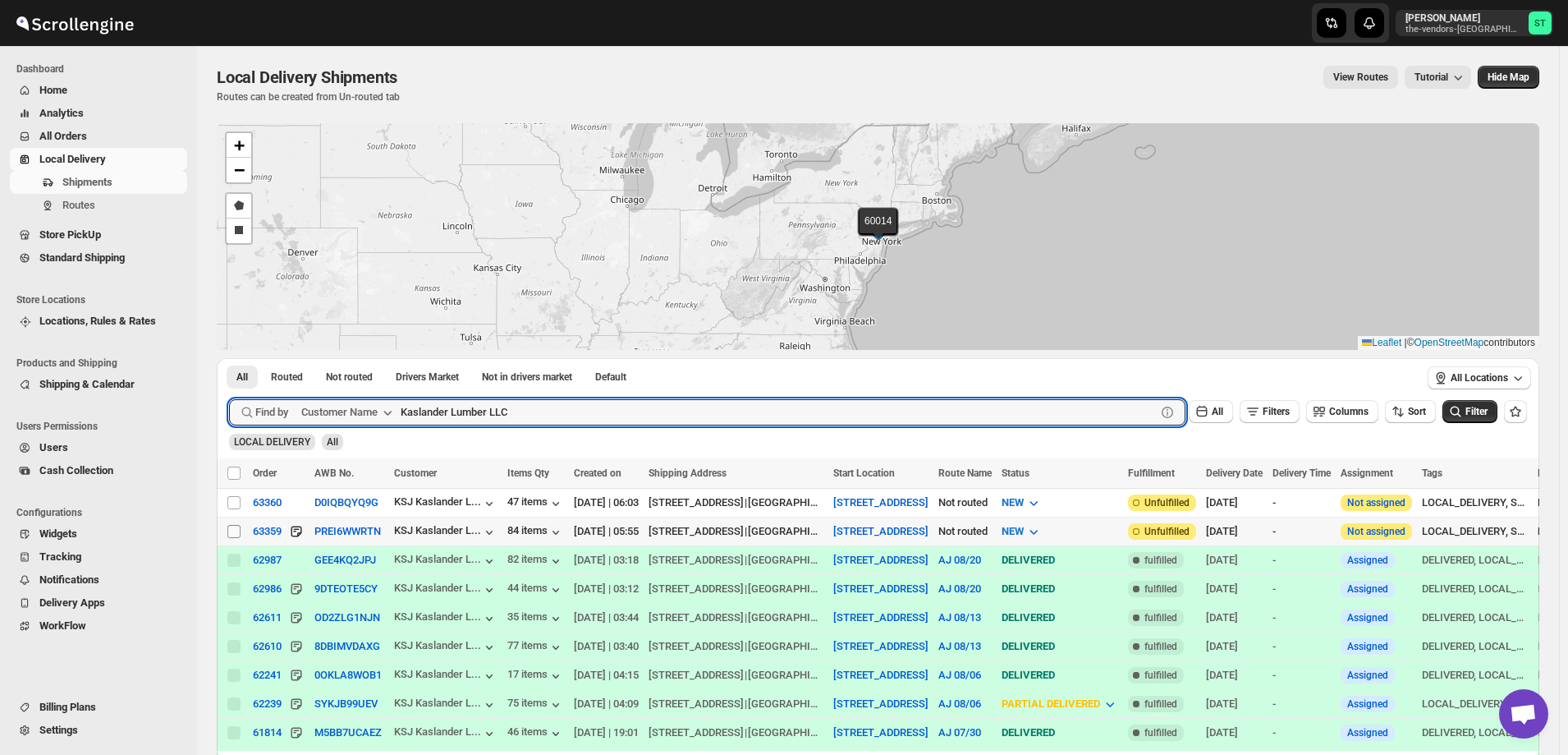
click at [234, 530] on input "Select shipment" at bounding box center [234, 531] width 13 height 13
checkbox input "true"
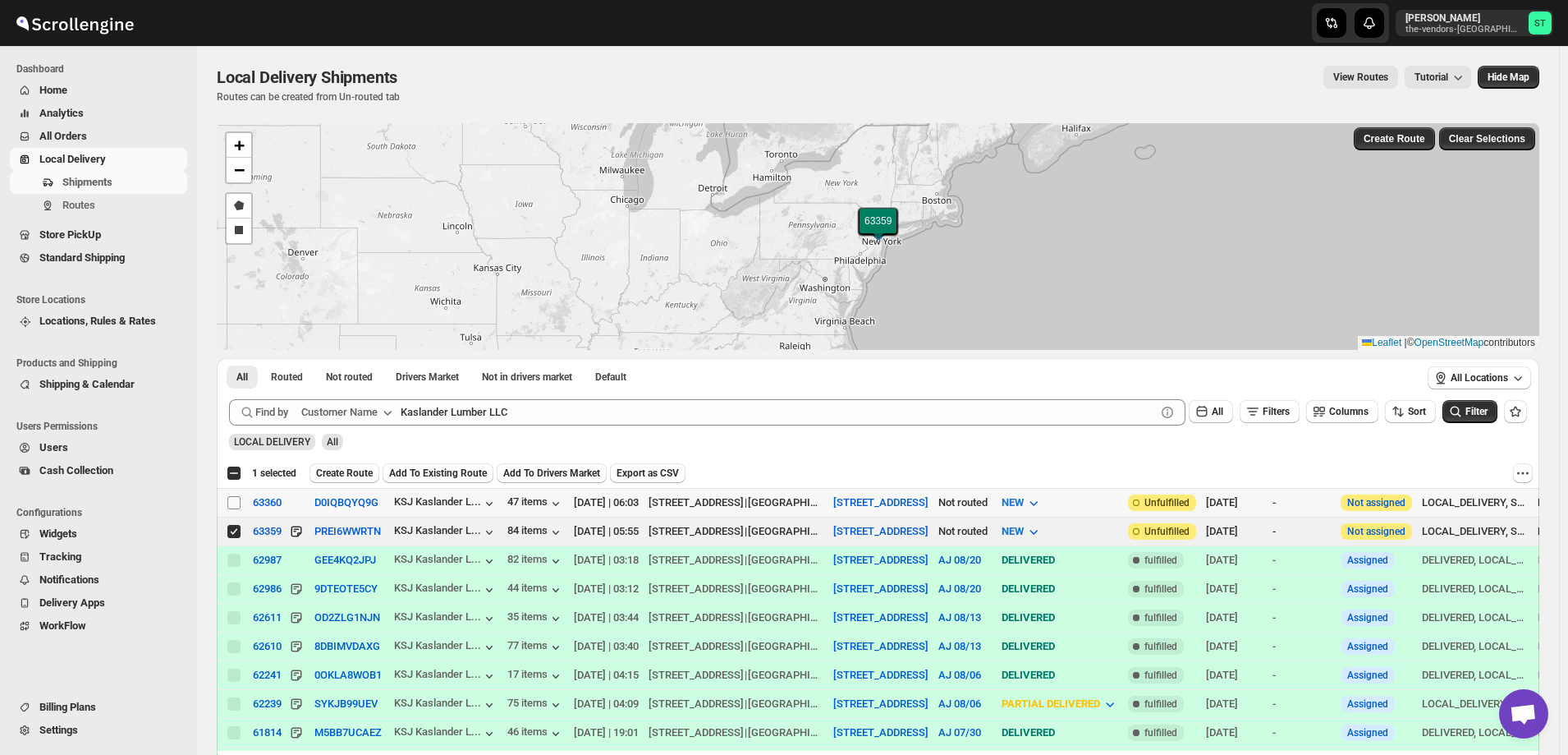
click at [231, 501] on input "Select shipment" at bounding box center [234, 503] width 13 height 13
checkbox input "true"
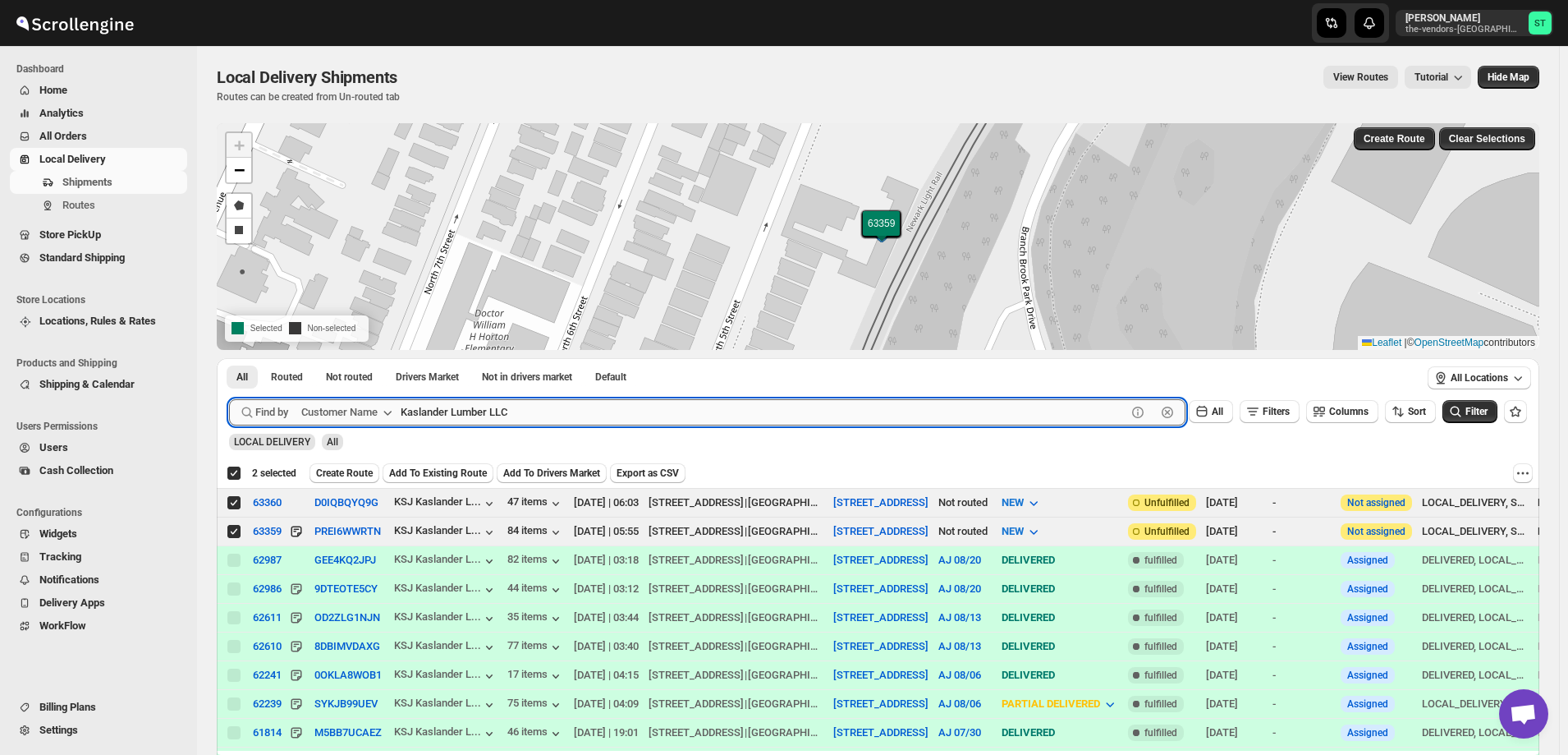
click at [520, 410] on input "Kaslander Lumber LLC" at bounding box center [764, 412] width 726 height 26
paste input "Bound Logistics"
type input "Bound Logistics"
click at [229, 358] on button "Submit" at bounding box center [253, 367] width 47 height 17
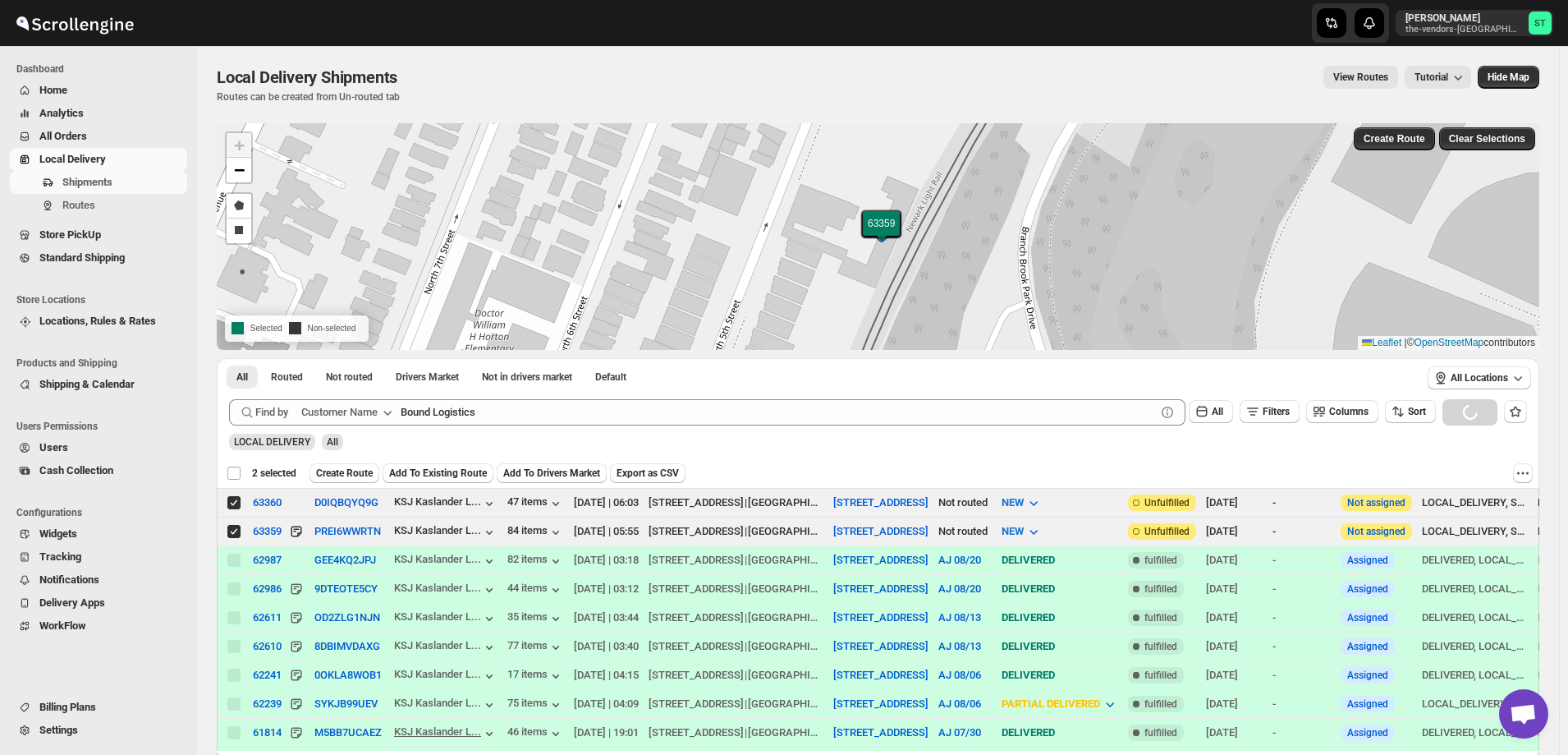
checkbox input "false"
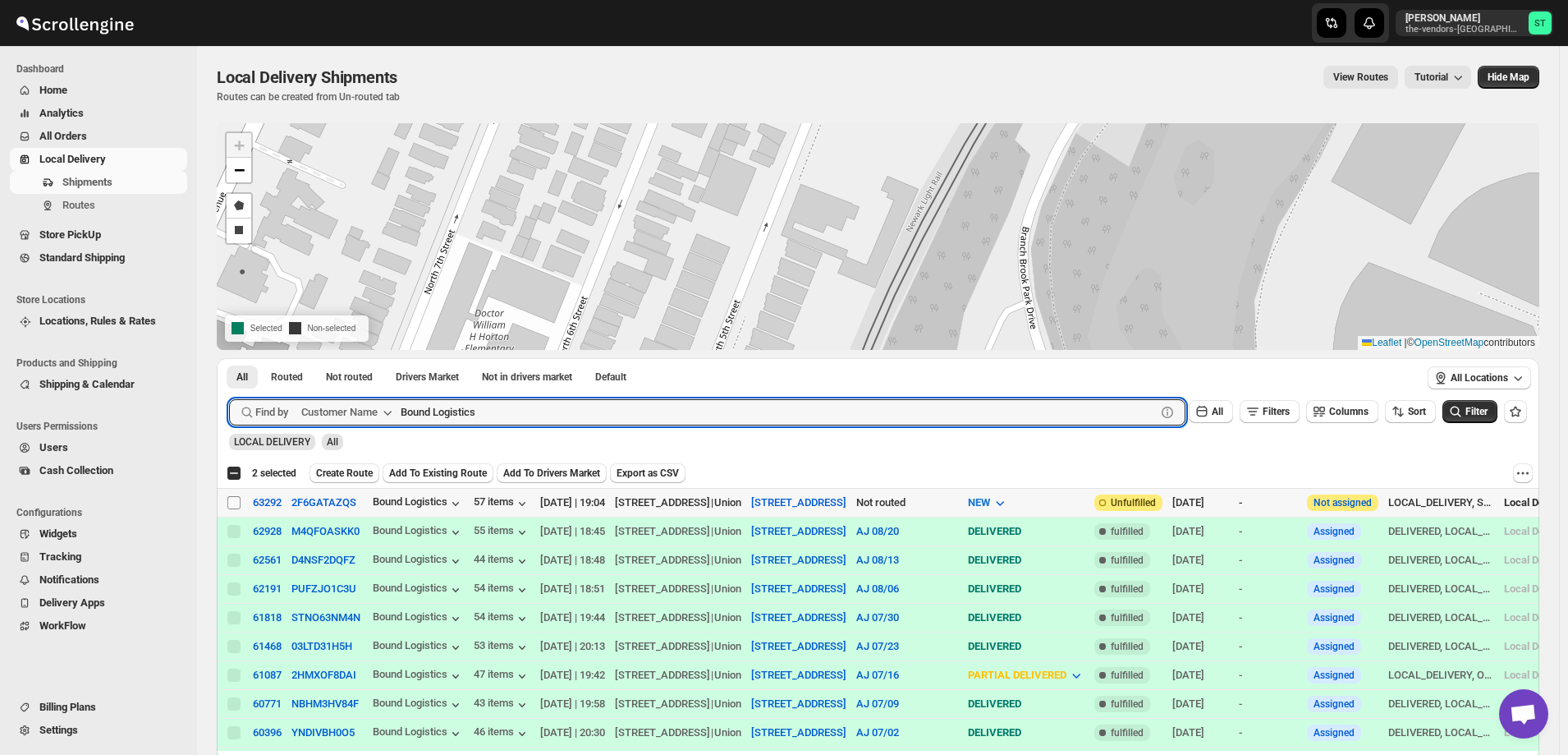
click at [233, 503] on input "Select shipment" at bounding box center [234, 503] width 13 height 13
checkbox input "true"
click at [501, 413] on input "Bound Logistics" at bounding box center [764, 412] width 726 height 26
paste input "[PERSON_NAME] realty & Management"
type input "[PERSON_NAME] realty"
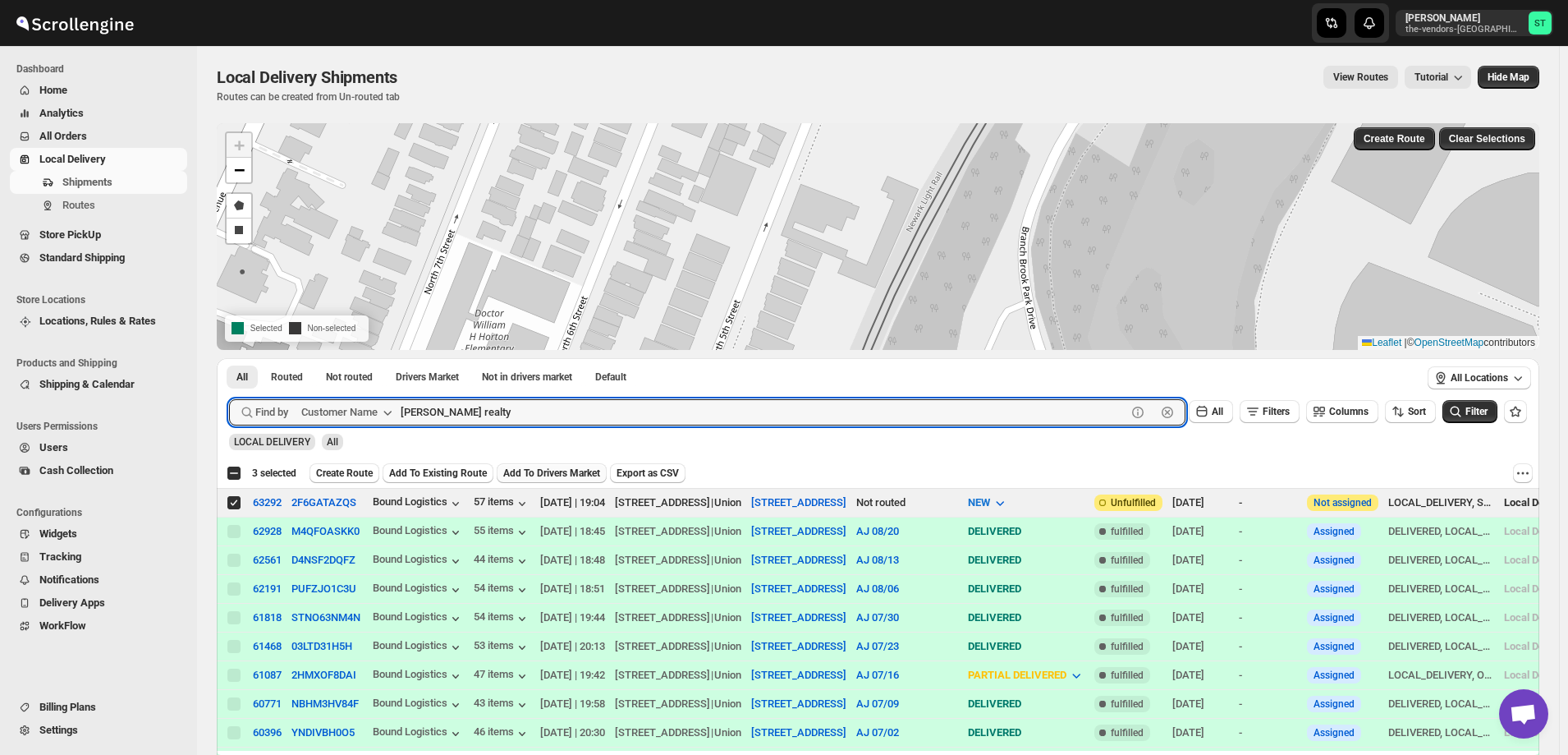
click at [229, 358] on button "Submit" at bounding box center [253, 367] width 47 height 17
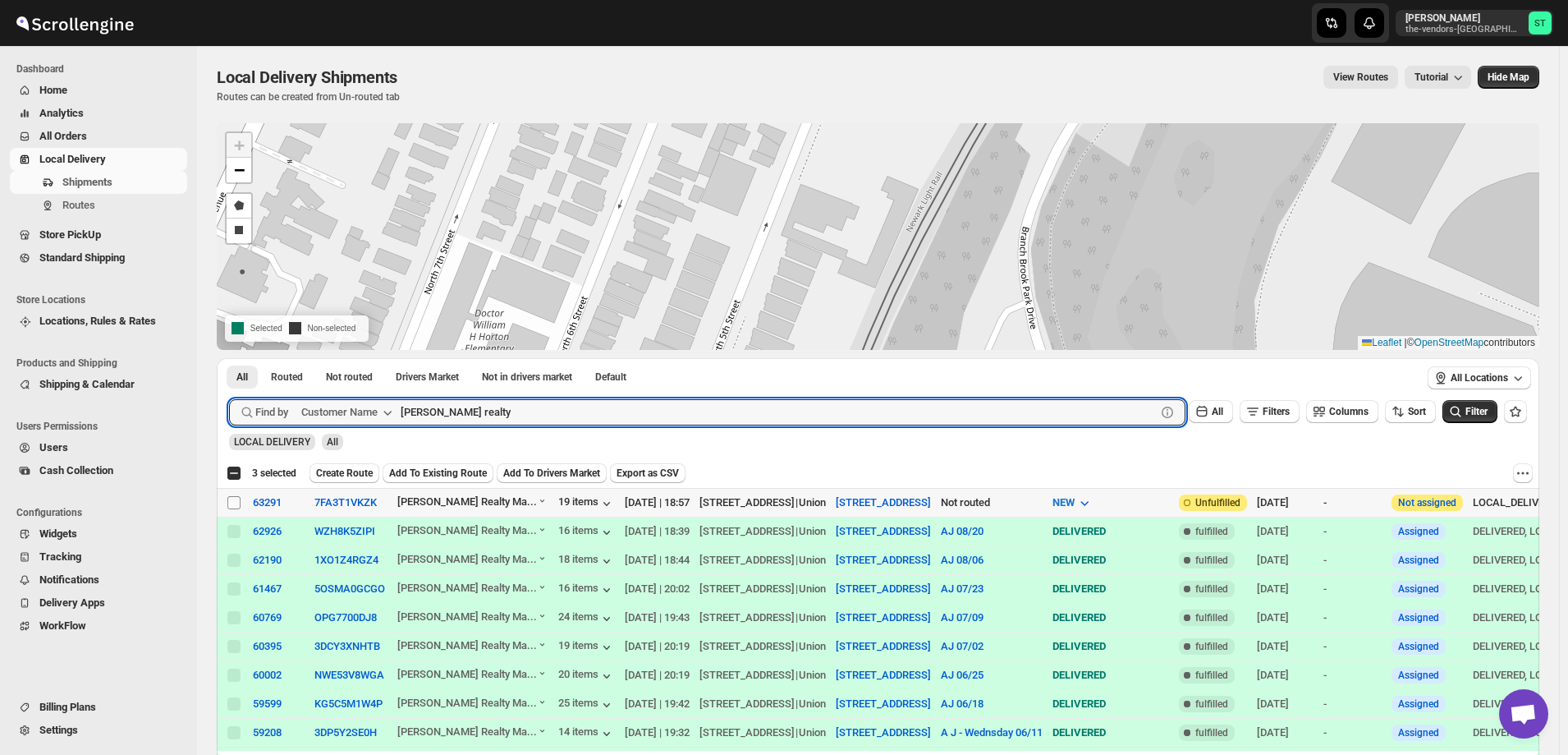
click at [229, 504] on input "Select shipment" at bounding box center [234, 503] width 13 height 13
checkbox input "true"
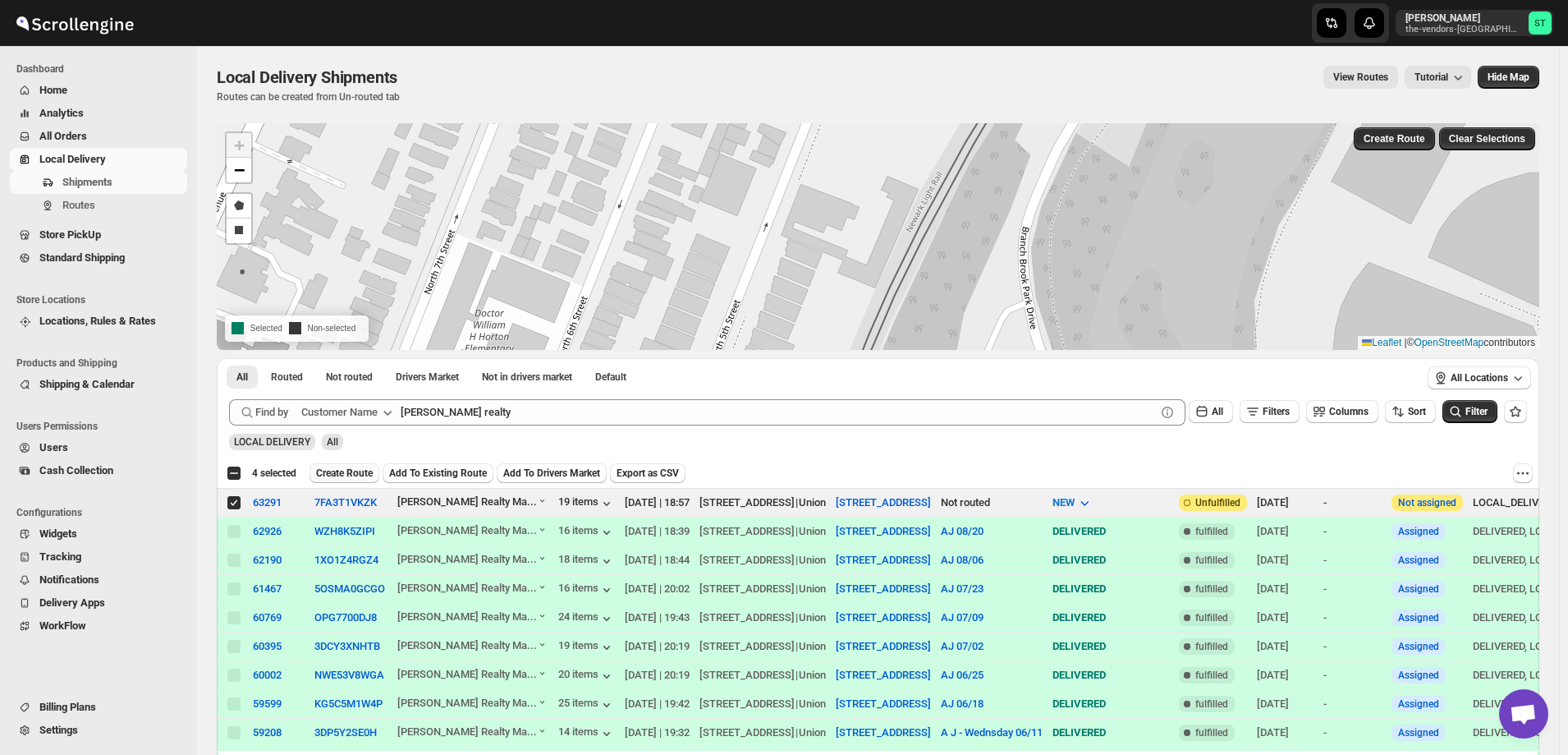
click at [349, 475] on span "Create Route" at bounding box center [344, 473] width 57 height 13
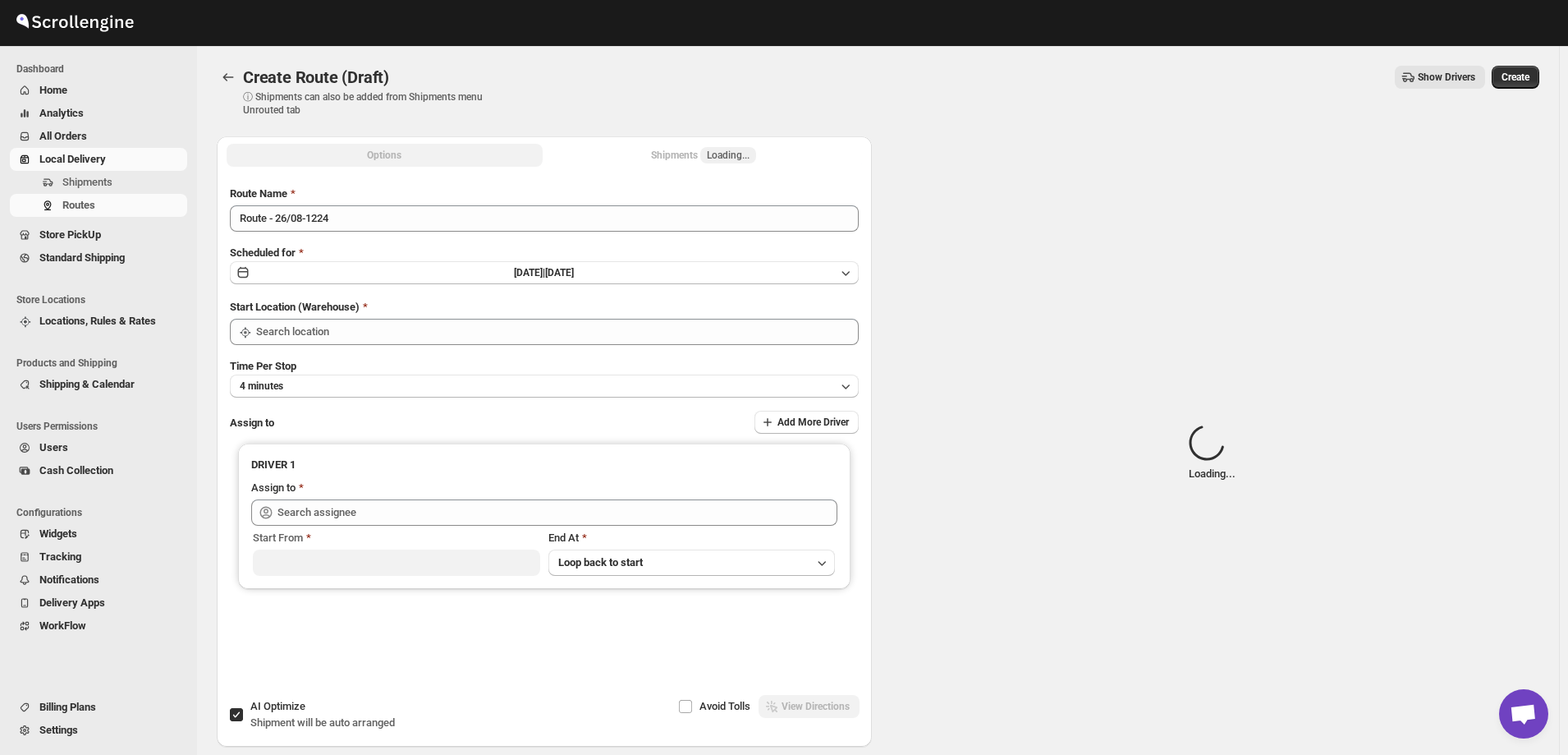
type input "[STREET_ADDRESS]"
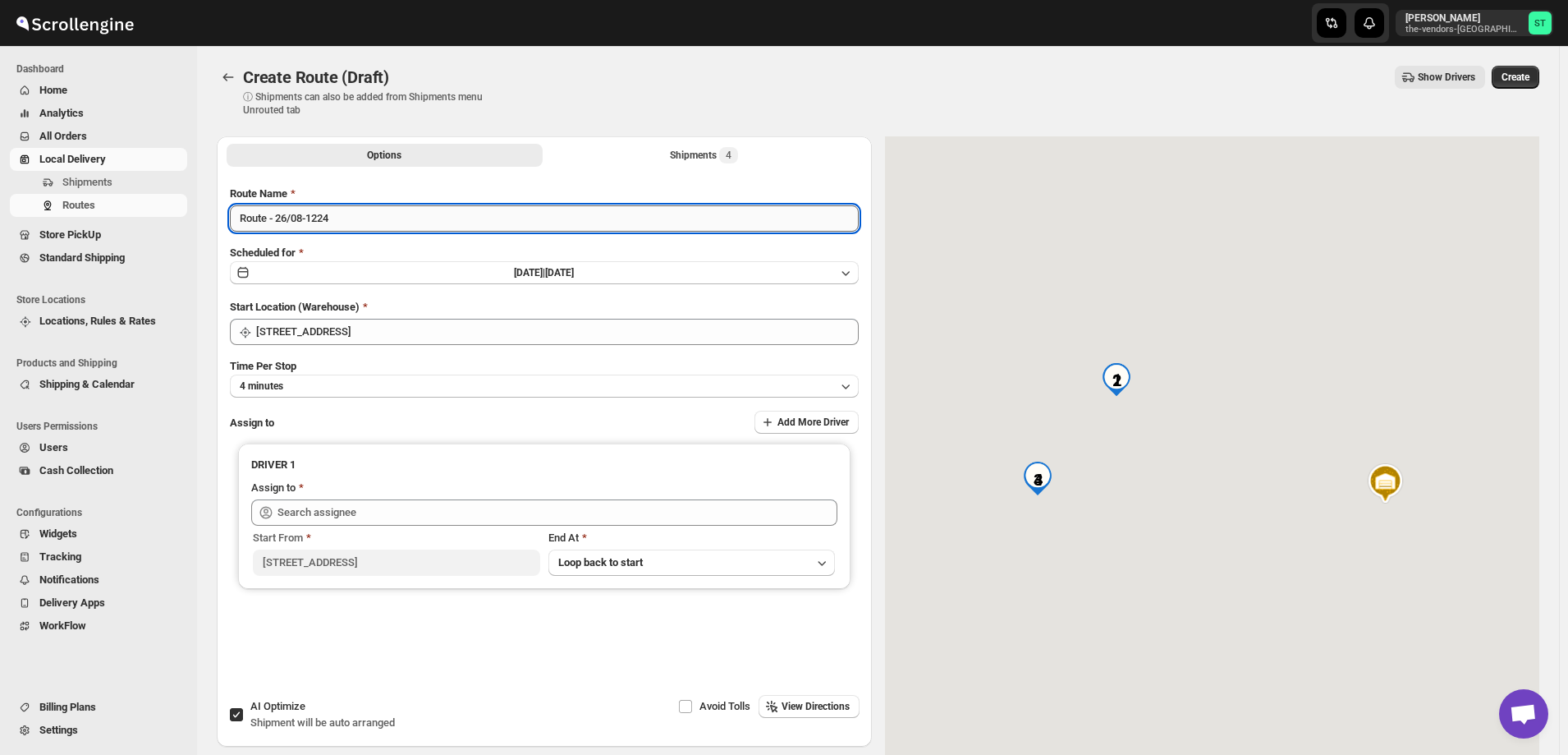
click at [354, 216] on input "Route - 26/08-1224" at bounding box center [544, 218] width 629 height 26
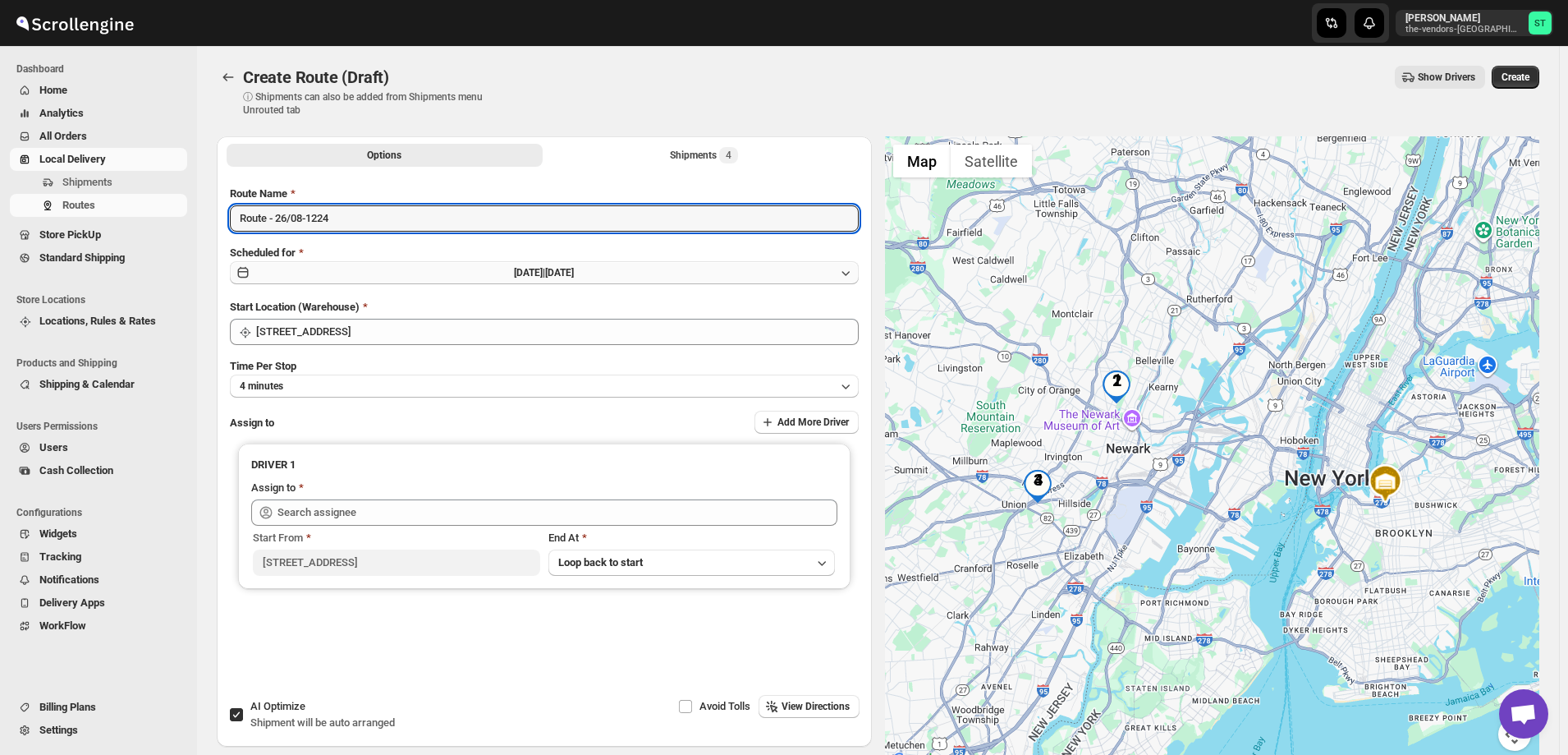
paste input "AJ"
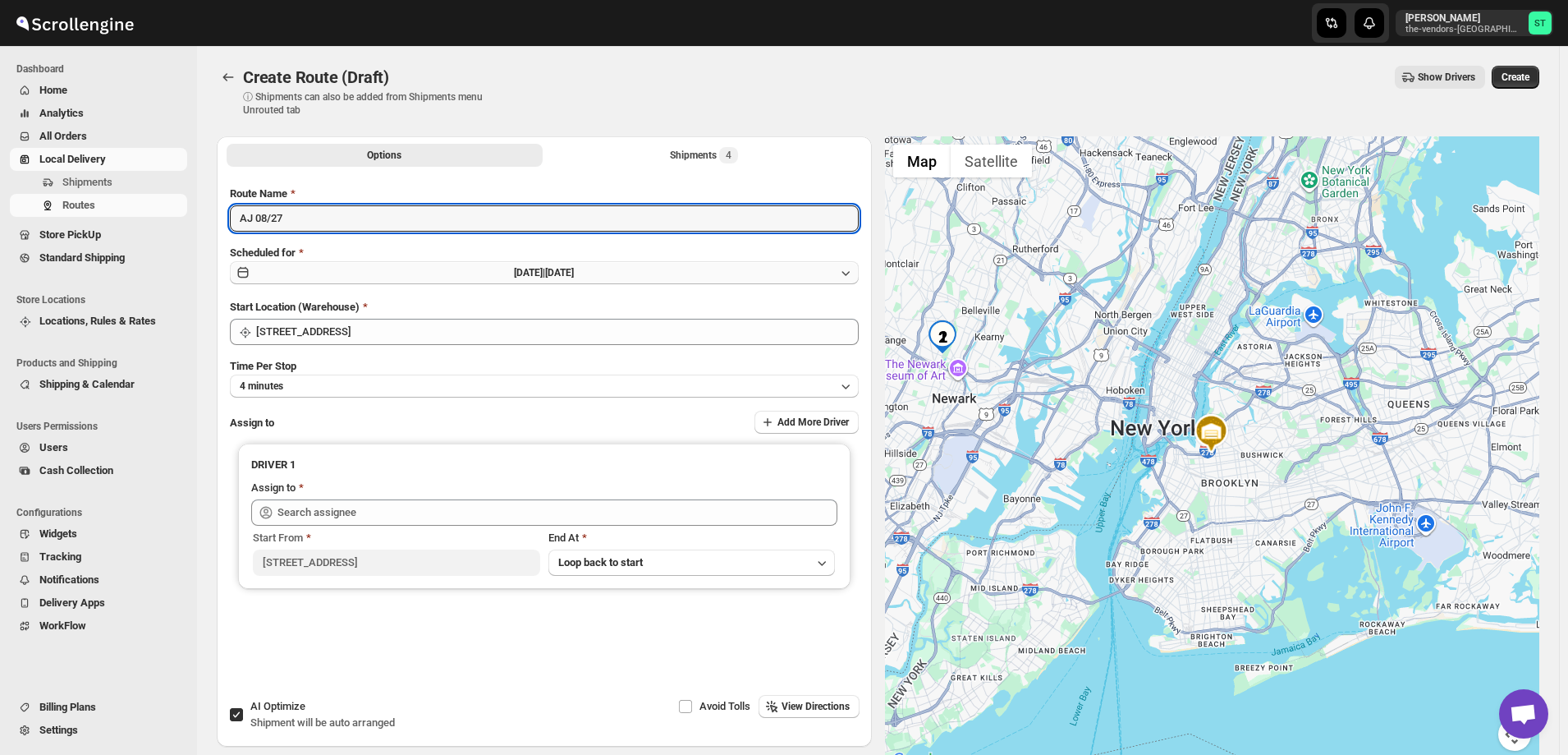
type input "AJ 08/27"
click at [457, 271] on button "[DATE] | [DATE]" at bounding box center [544, 273] width 629 height 23
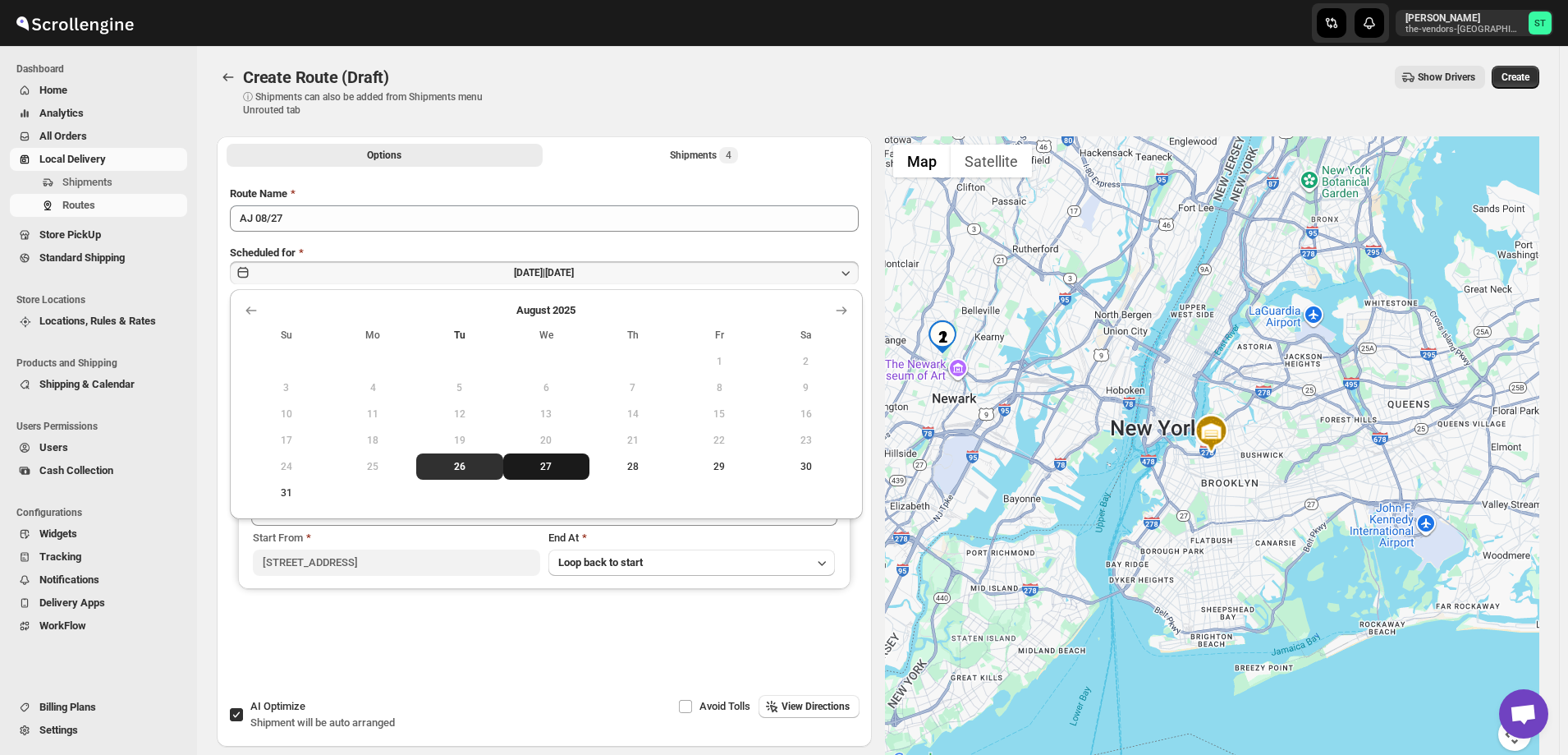
click at [546, 458] on button "27" at bounding box center [547, 467] width 87 height 26
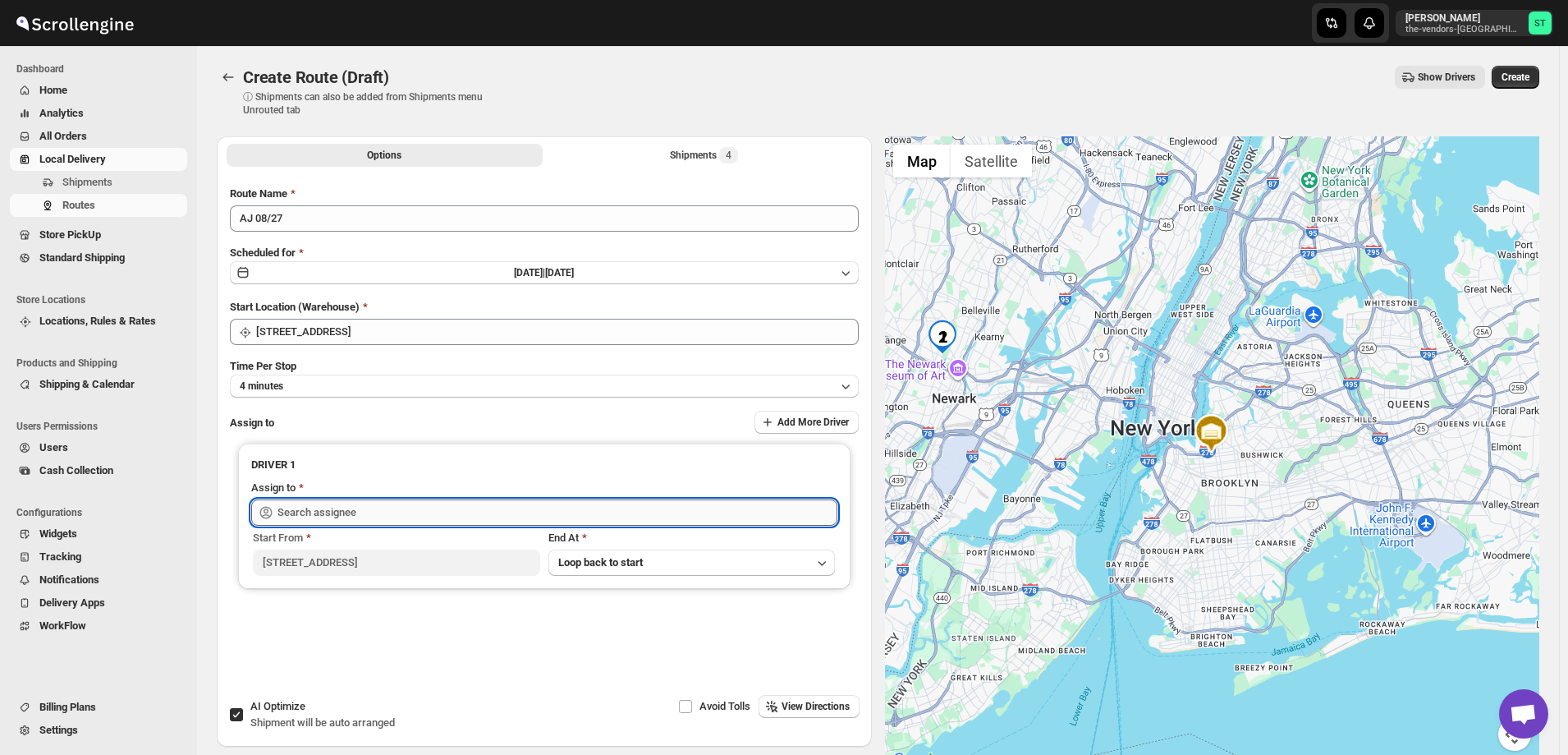
click at [311, 505] on input "text" at bounding box center [558, 512] width 560 height 26
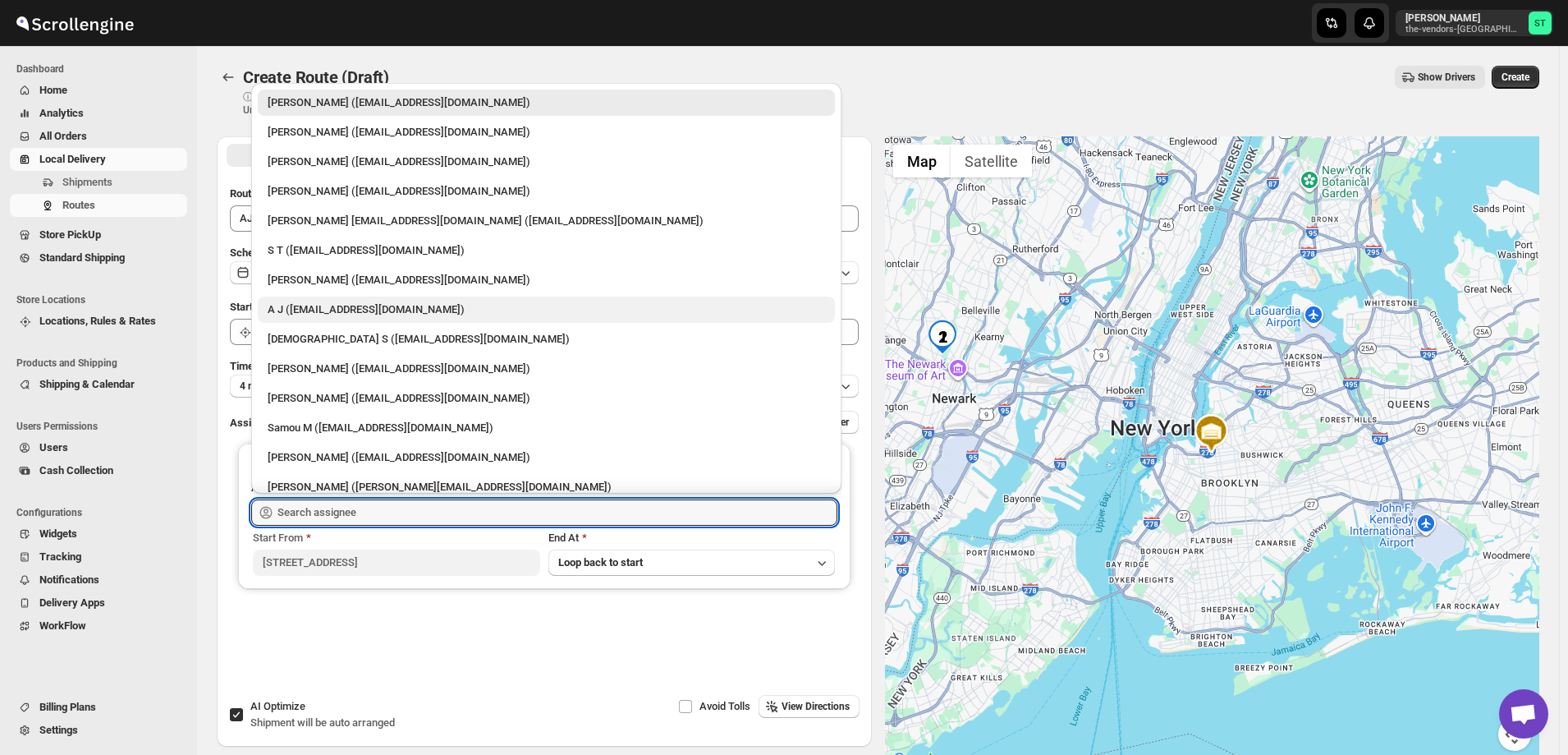
click at [319, 310] on div "A J ([EMAIL_ADDRESS][DOMAIN_NAME])" at bounding box center [547, 310] width 558 height 17
type input "A J ([EMAIL_ADDRESS][DOMAIN_NAME])"
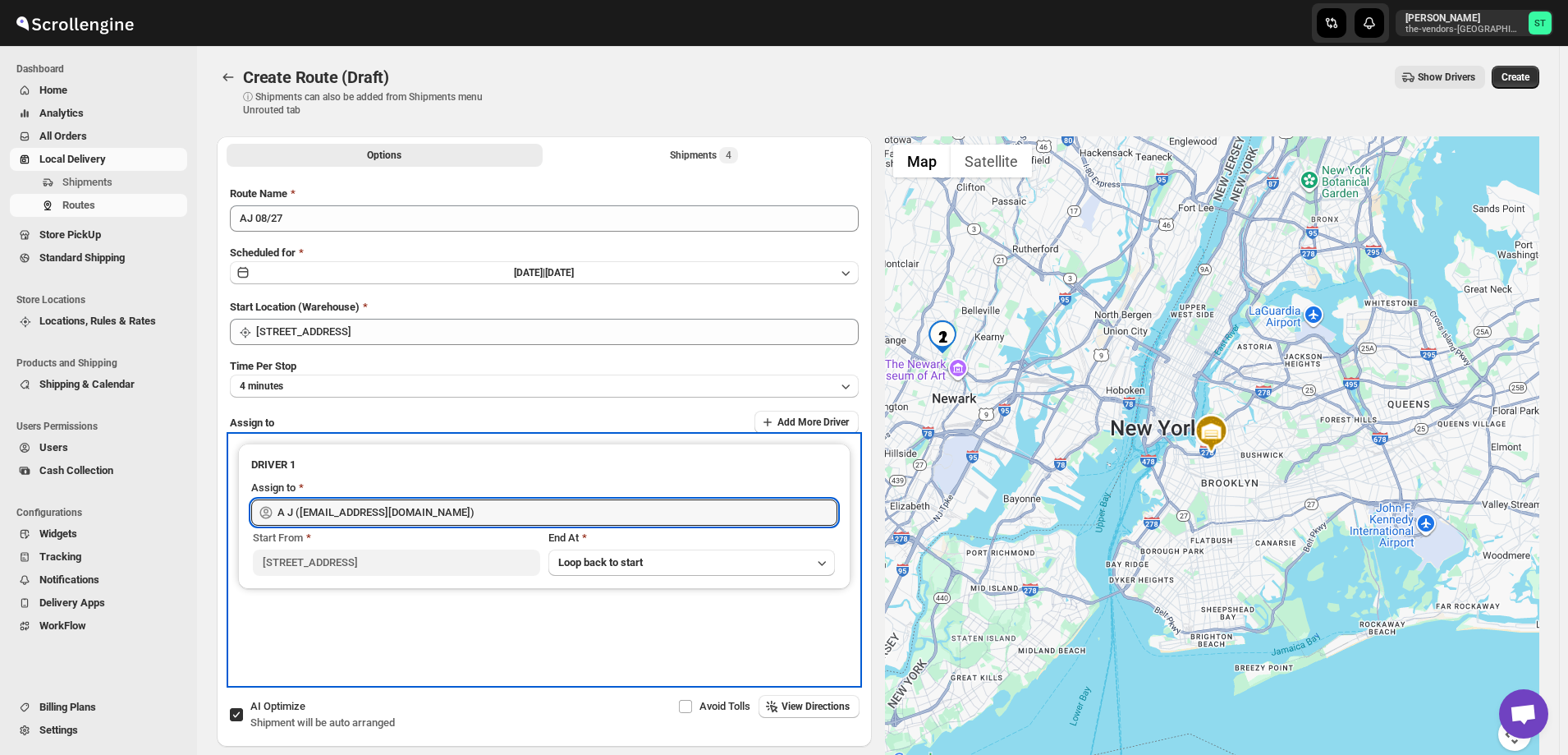
click at [469, 643] on div "DRIVER 1 Assign to A J ([EMAIL_ADDRESS][DOMAIN_NAME]) Start From [STREET_ADDRES…" at bounding box center [544, 560] width 629 height 249
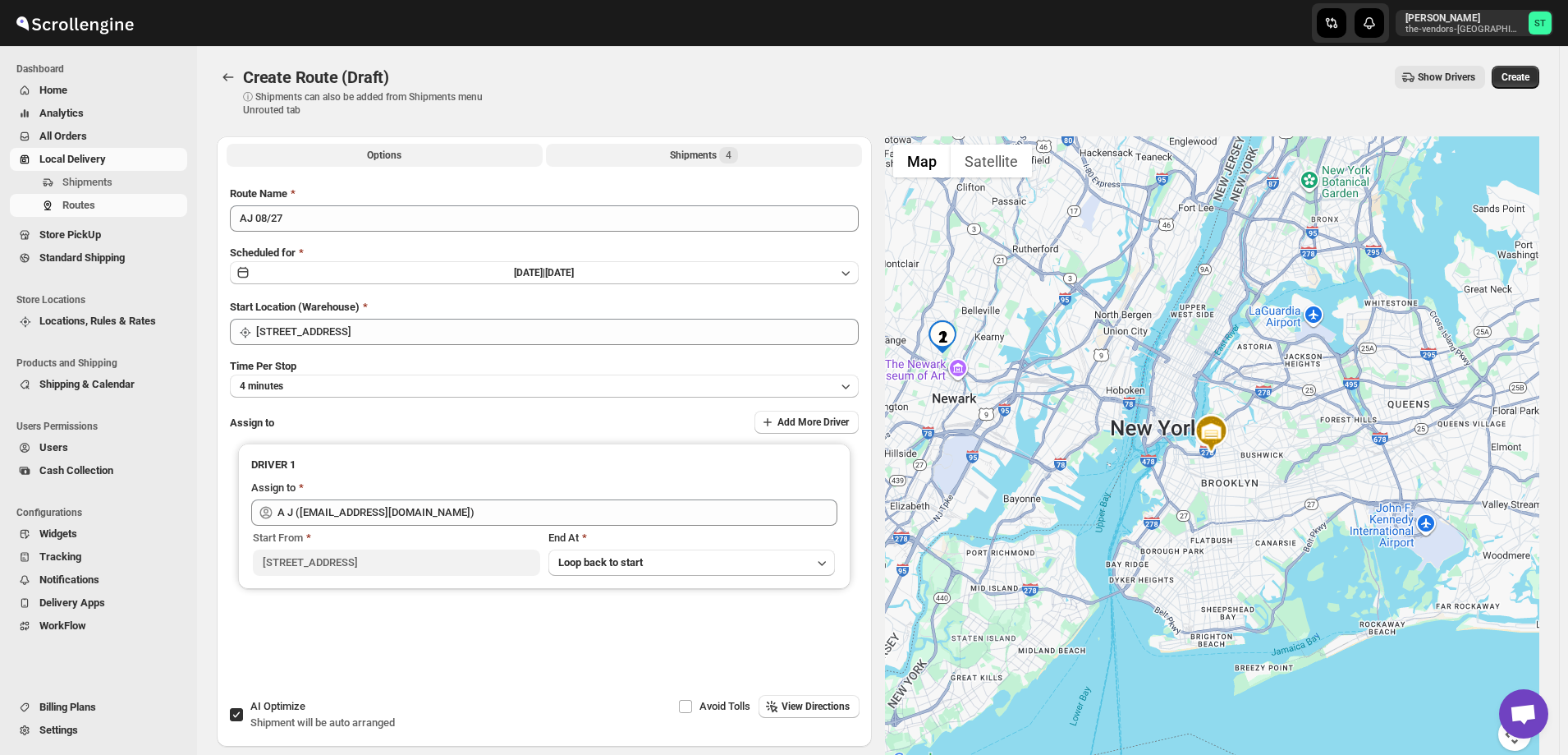
click at [679, 147] on div "Shipments 4" at bounding box center [703, 156] width 68 height 17
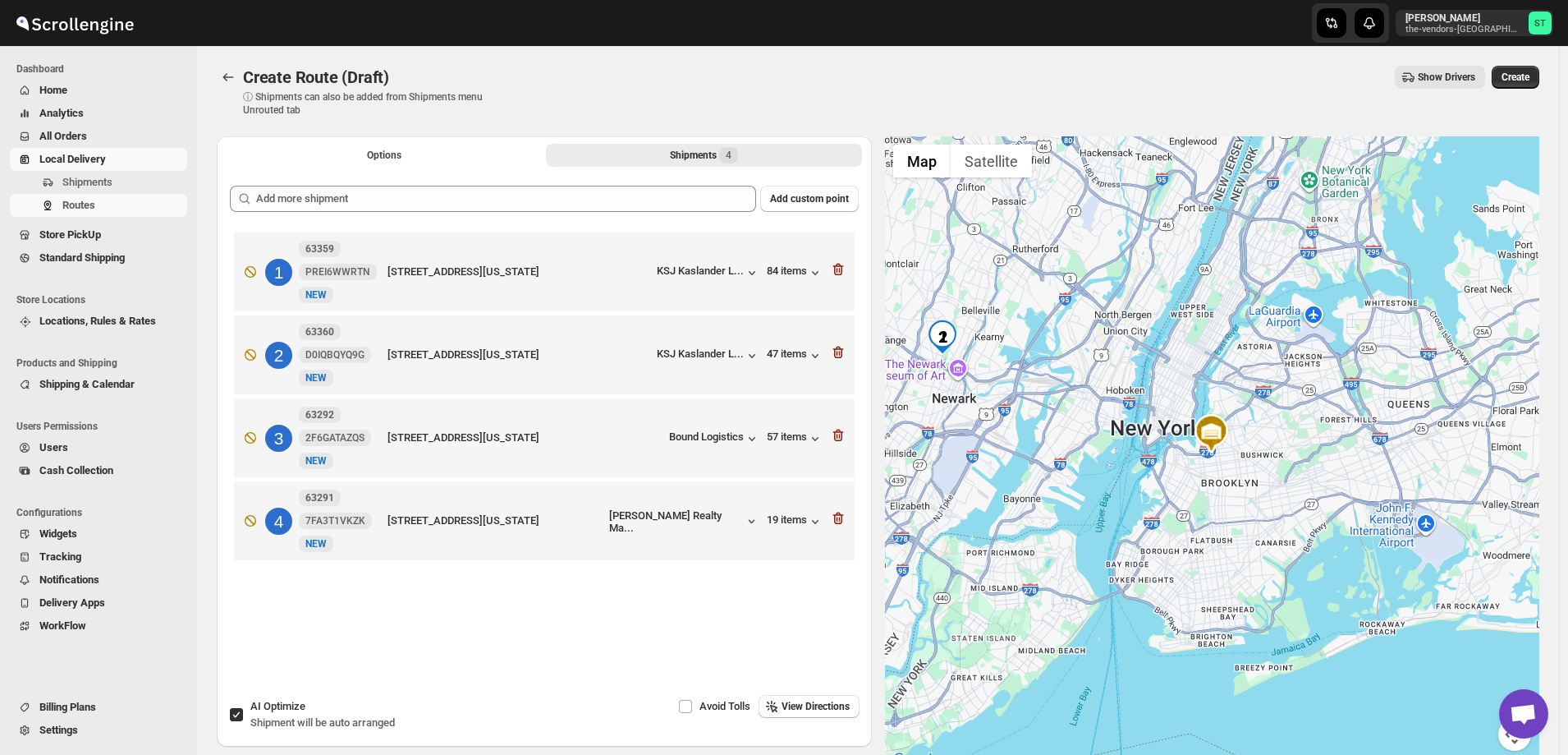
click at [233, 714] on input "AI Optimize Shipment will be auto arranged" at bounding box center [236, 715] width 13 height 13
checkbox input "false"
click at [824, 704] on span "View Directions" at bounding box center [815, 706] width 68 height 13
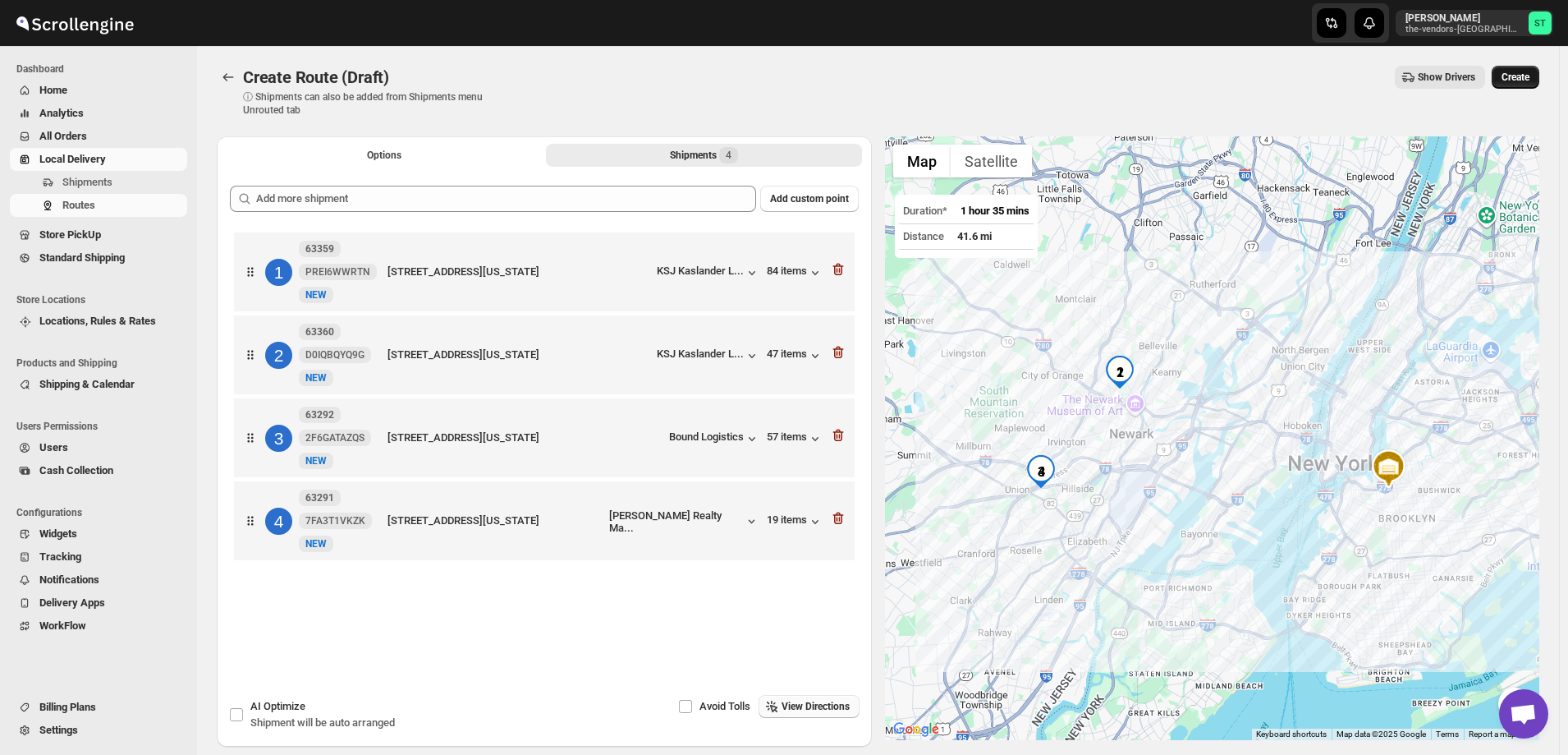
click at [1530, 73] on span "Create" at bounding box center [1516, 77] width 28 height 13
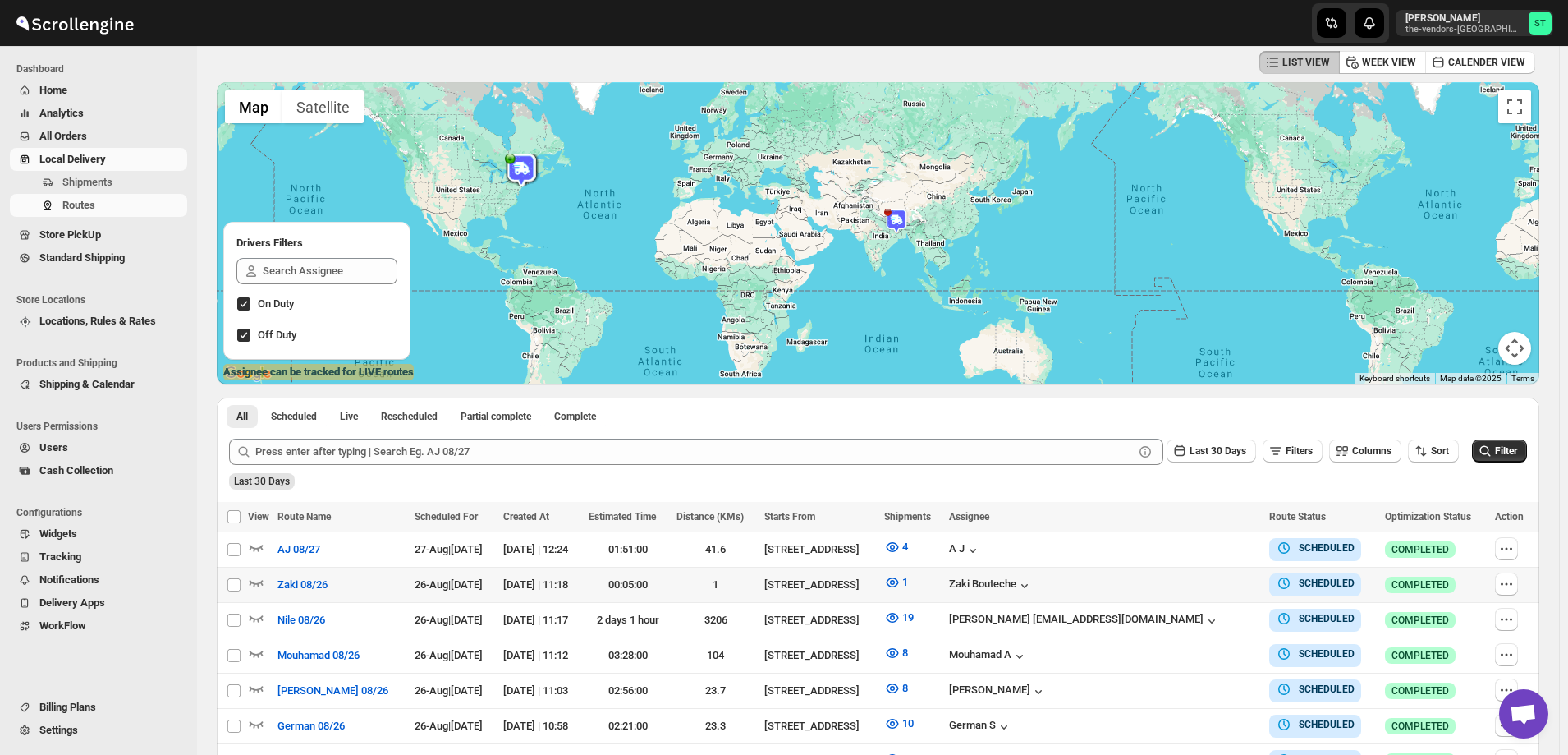
scroll to position [82, 0]
